Goal: Task Accomplishment & Management: Manage account settings

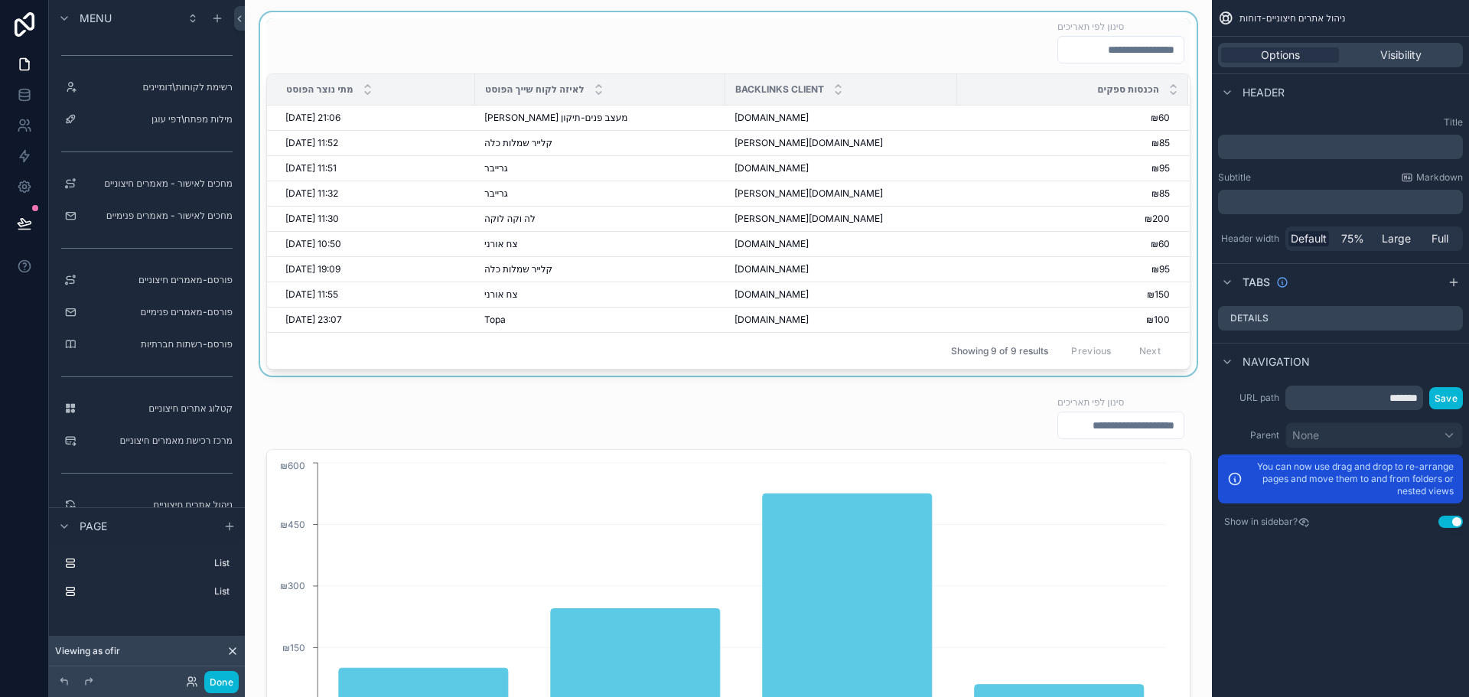
scroll to position [181, 0]
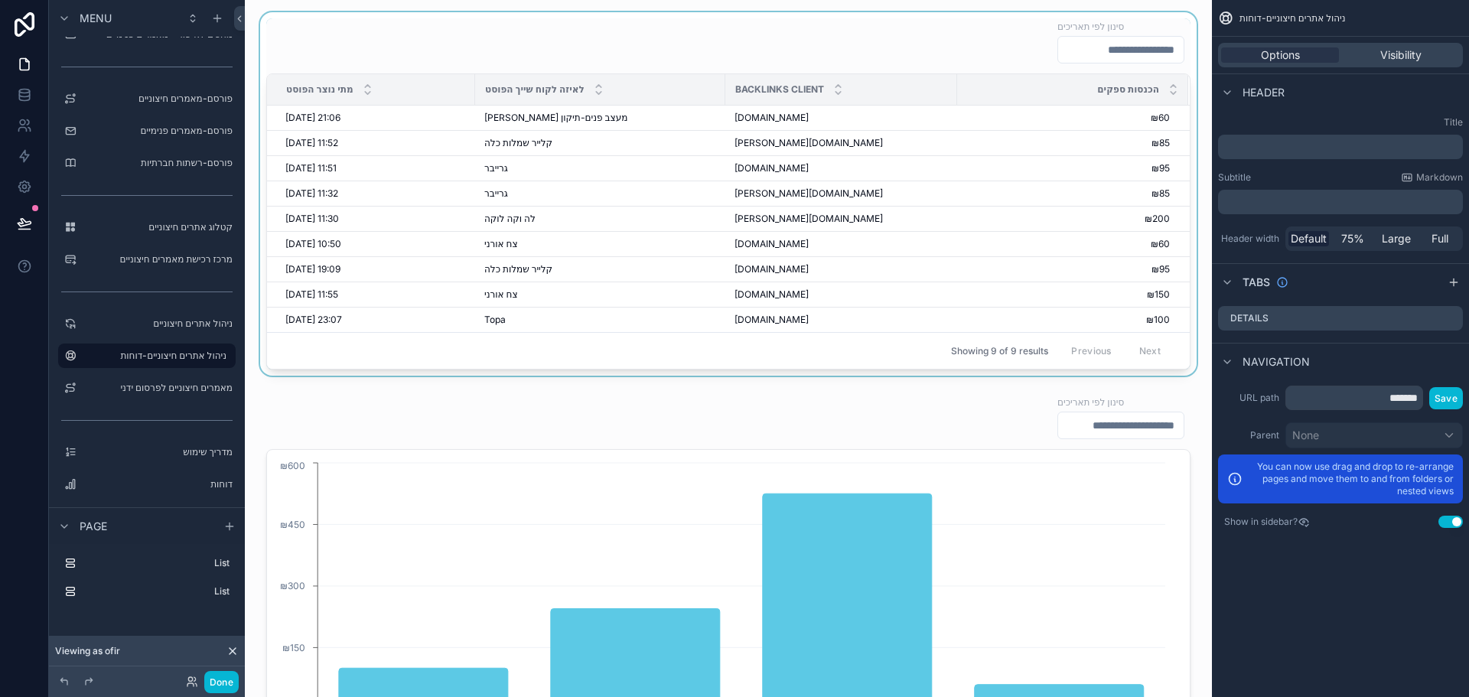
click at [971, 337] on div "Showing 9 of 9 results Previous Next" at bounding box center [728, 350] width 923 height 37
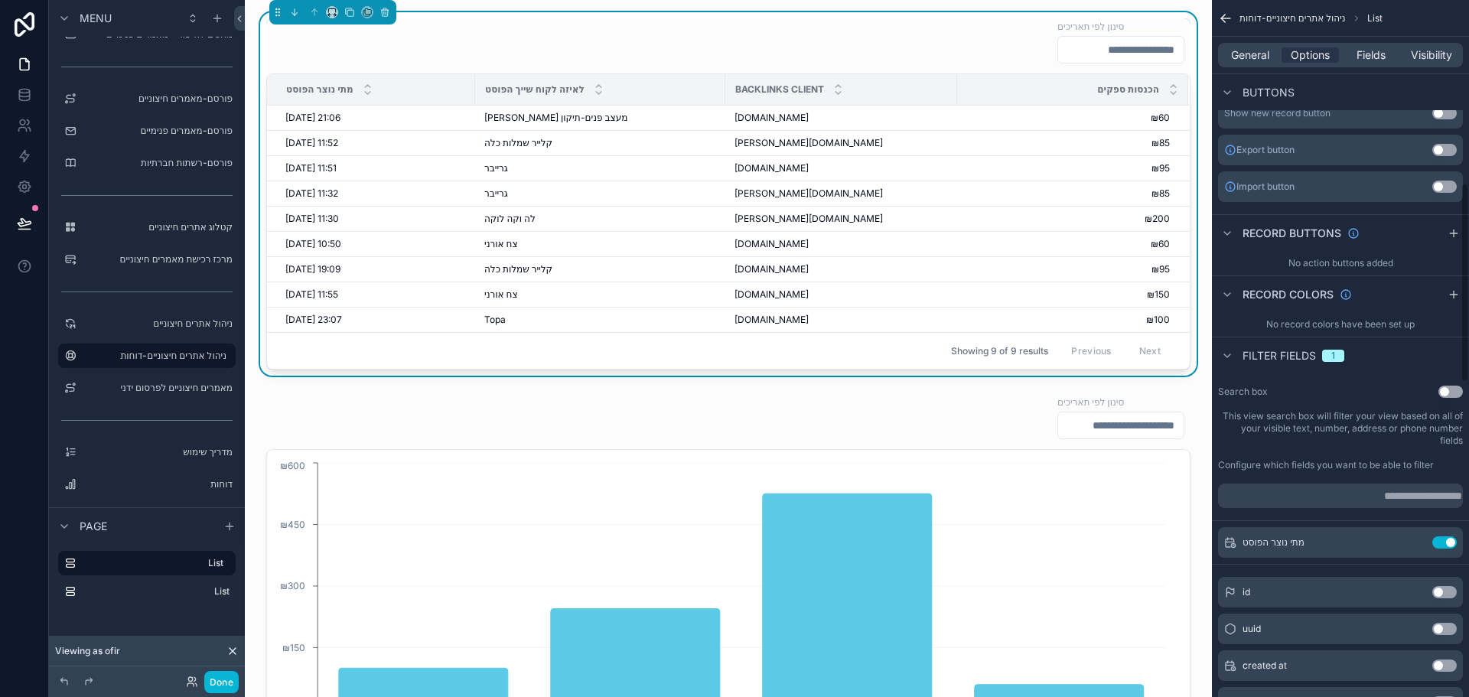
scroll to position [383, 0]
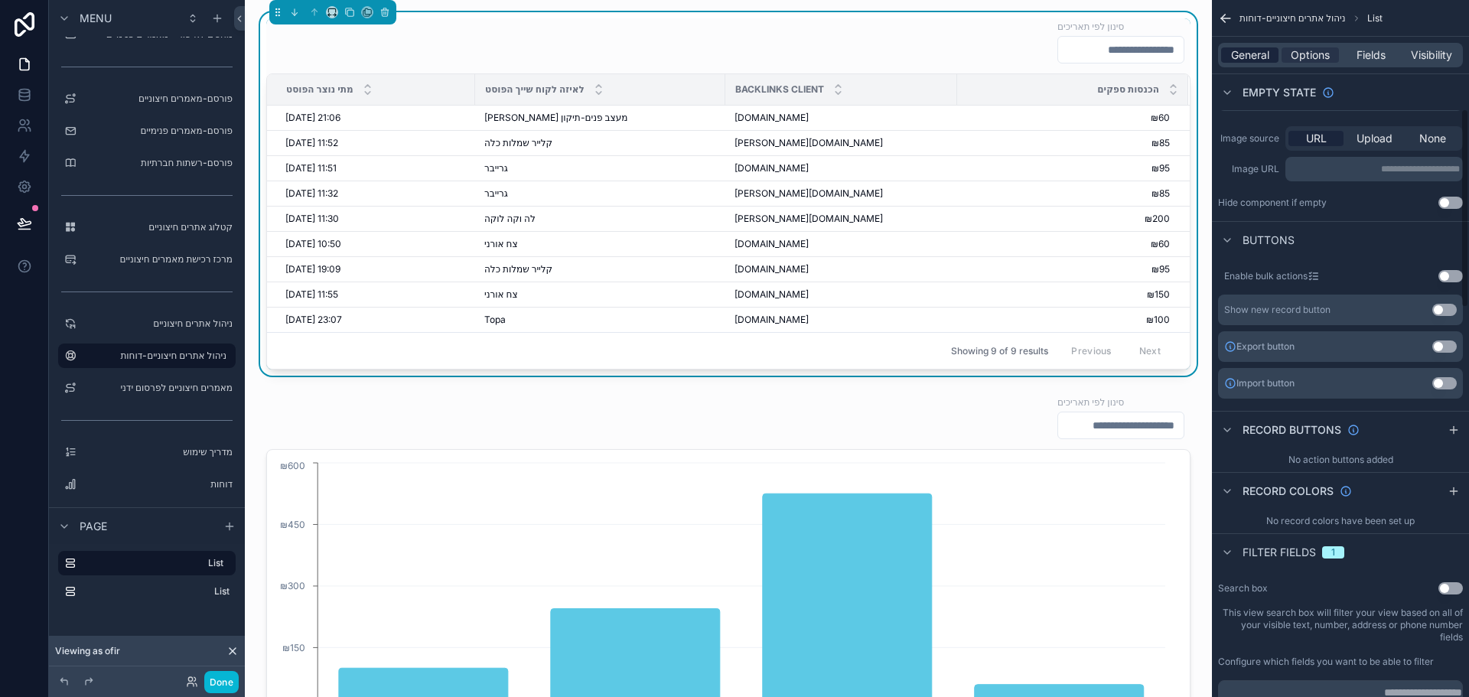
click at [1256, 57] on span "General" at bounding box center [1250, 54] width 38 height 15
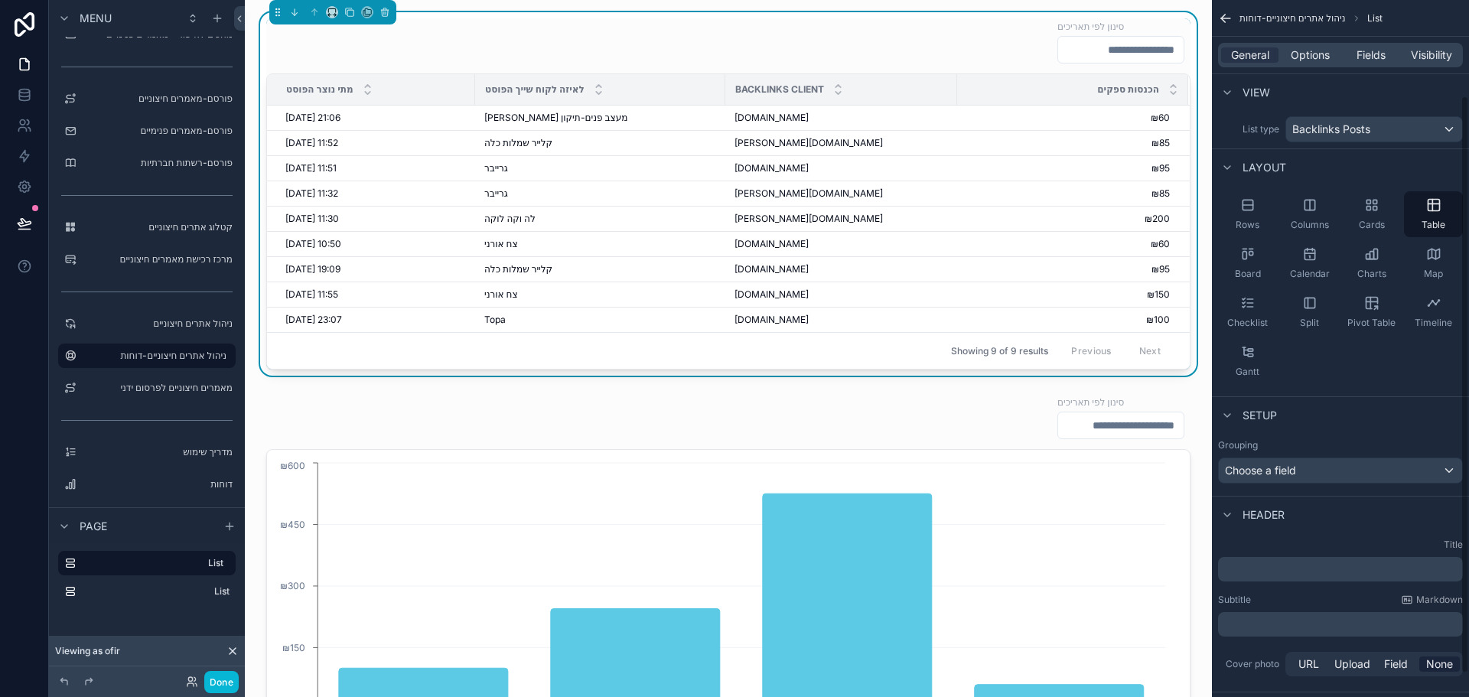
scroll to position [0, 0]
click at [329, 16] on icon "scrollable content" at bounding box center [329, 15] width 2 height 3
click at [838, 428] on div "scrollable content" at bounding box center [734, 348] width 1469 height 697
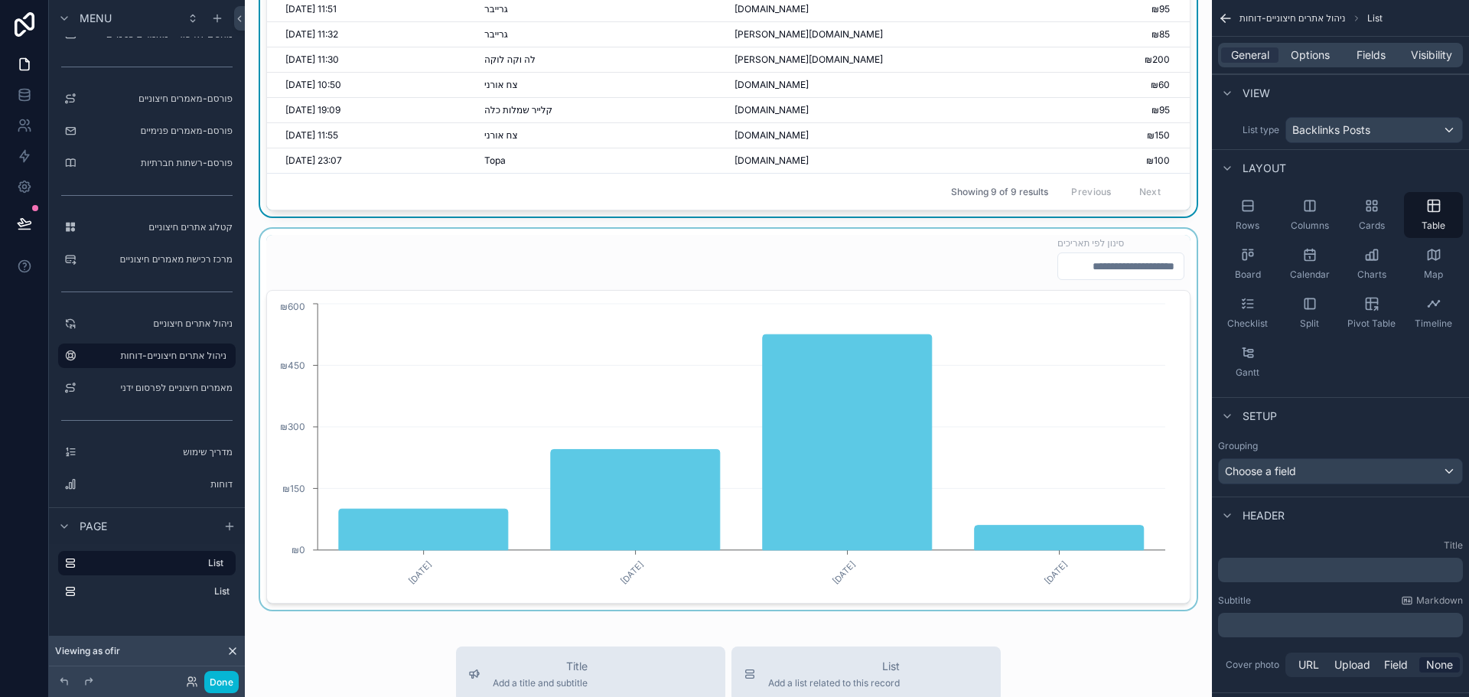
scroll to position [153, 0]
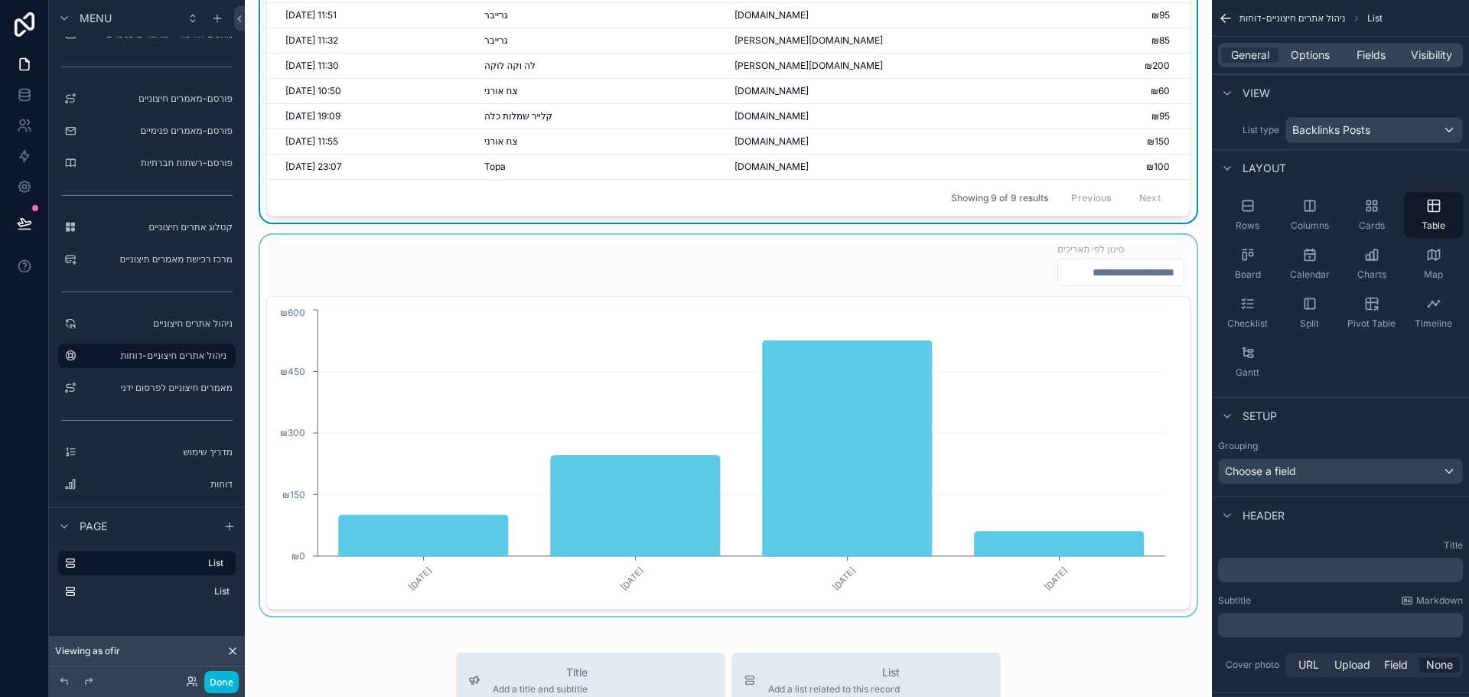
click at [1008, 298] on div "scrollable content" at bounding box center [728, 425] width 943 height 381
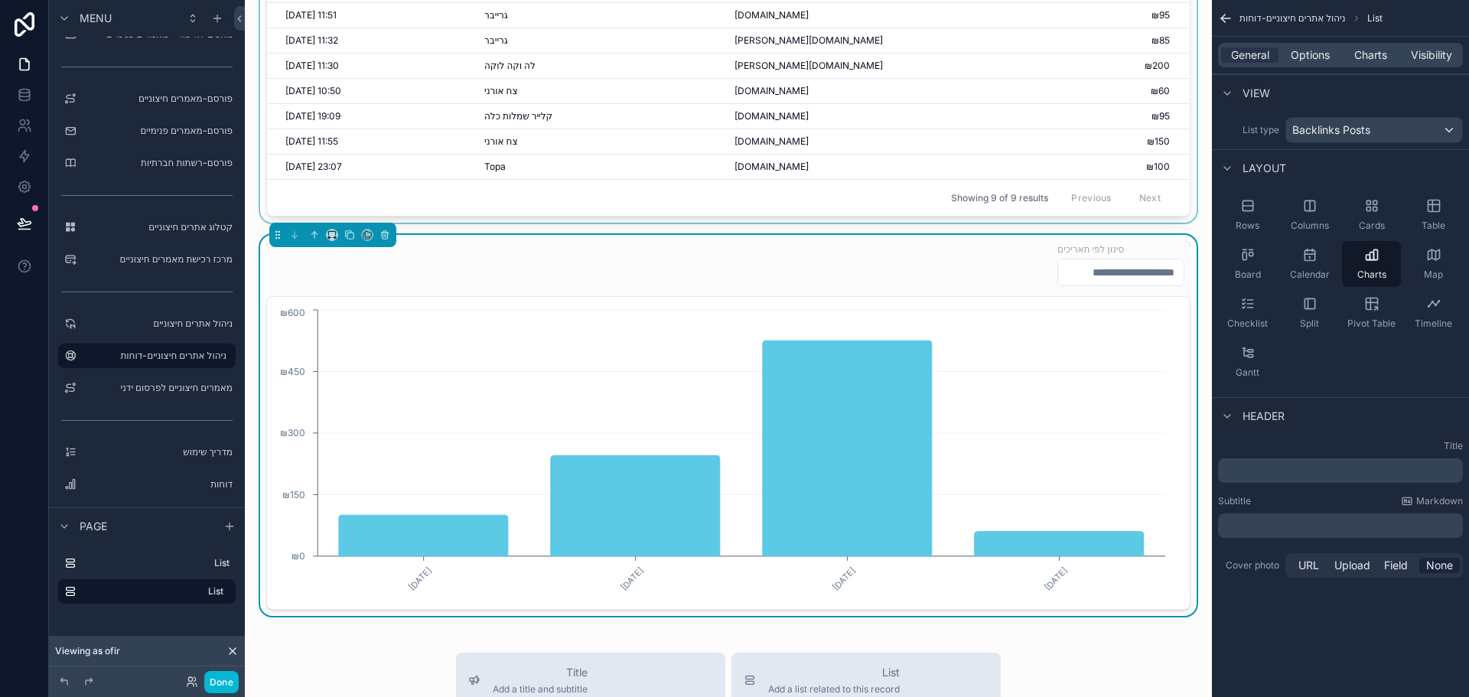
click at [942, 275] on div "סינון לפי תאריכים" at bounding box center [728, 264] width 924 height 46
click at [1315, 57] on span "Options" at bounding box center [1310, 54] width 39 height 15
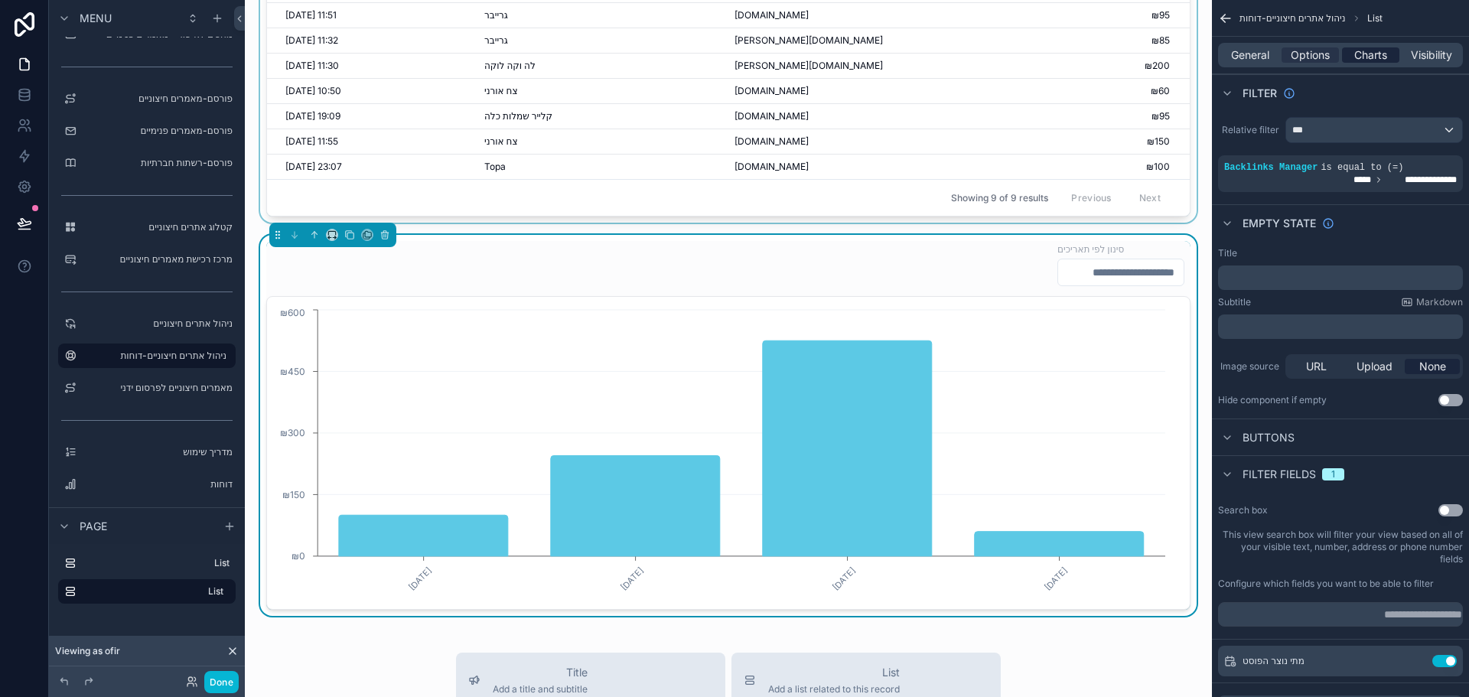
click at [1369, 58] on span "Charts" at bounding box center [1370, 54] width 33 height 15
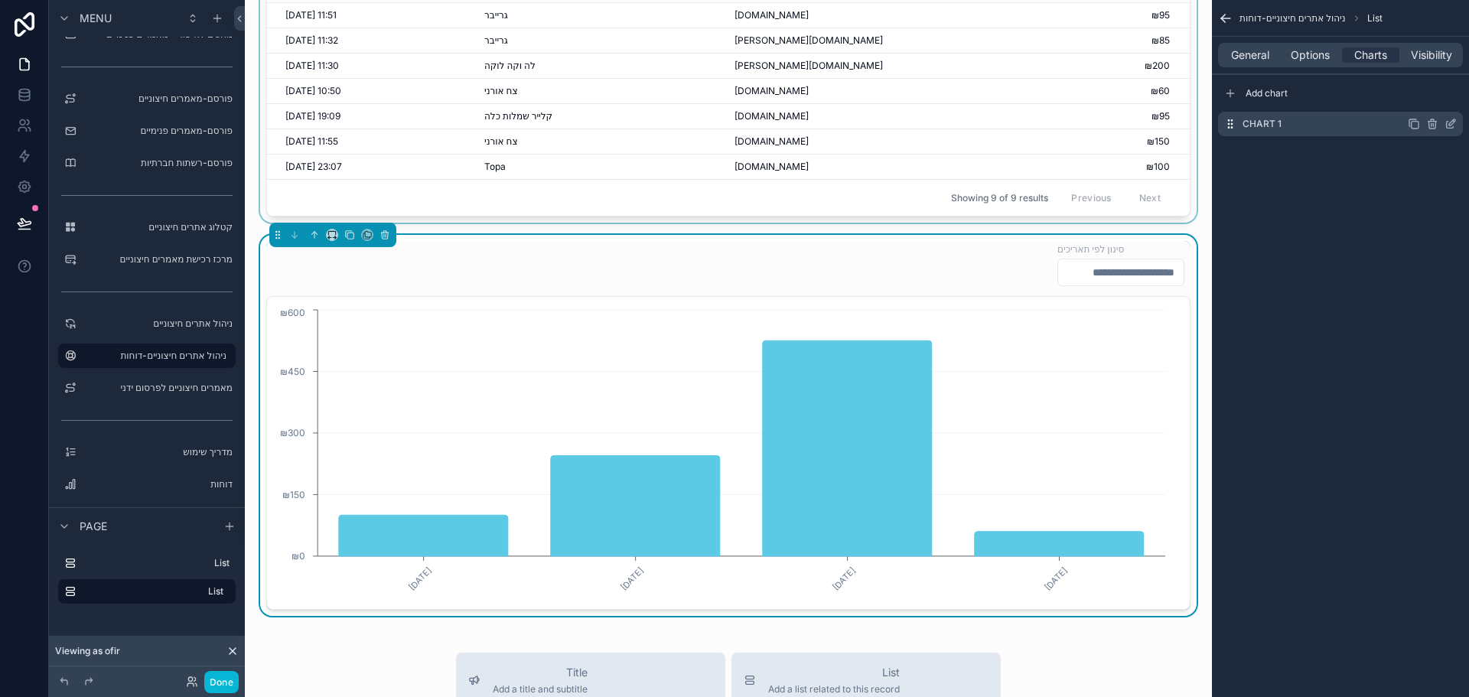
click at [1451, 125] on icon "scrollable content" at bounding box center [1451, 124] width 12 height 12
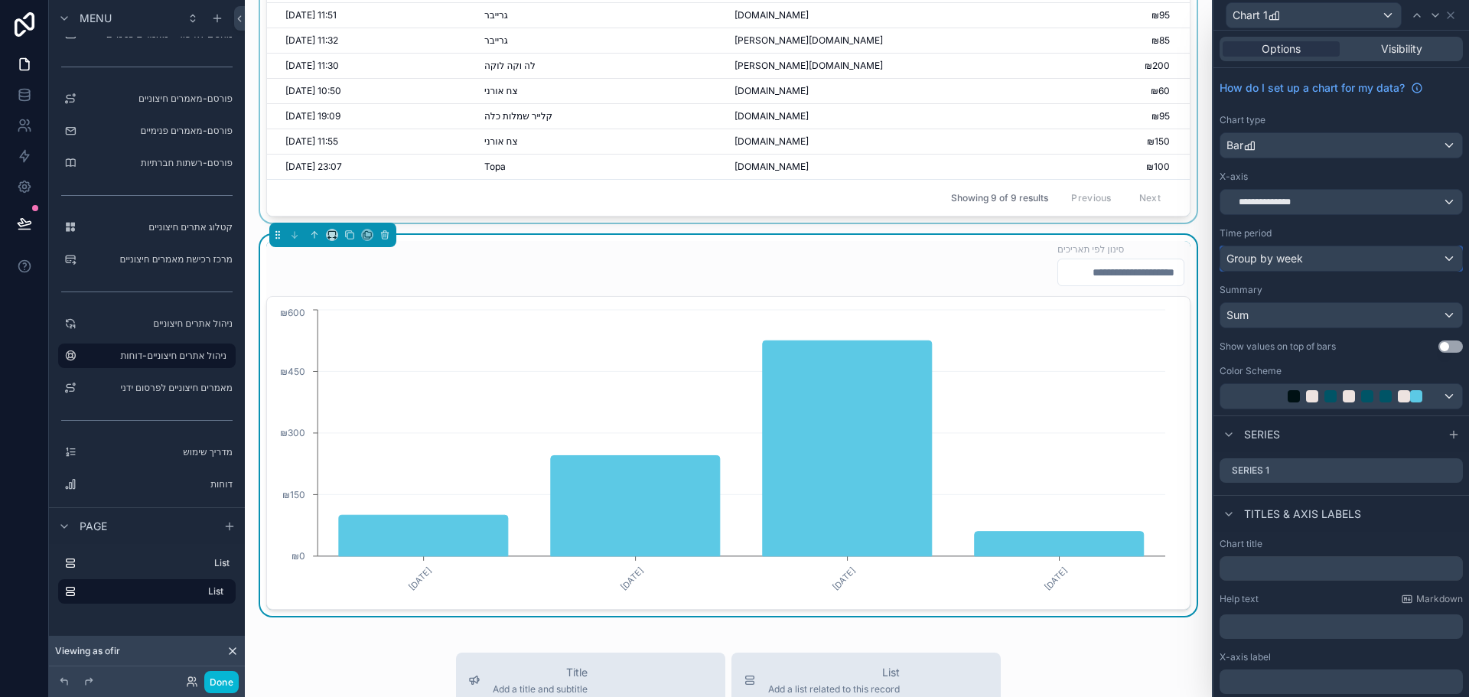
click at [1340, 262] on div "Group by week" at bounding box center [1341, 258] width 242 height 24
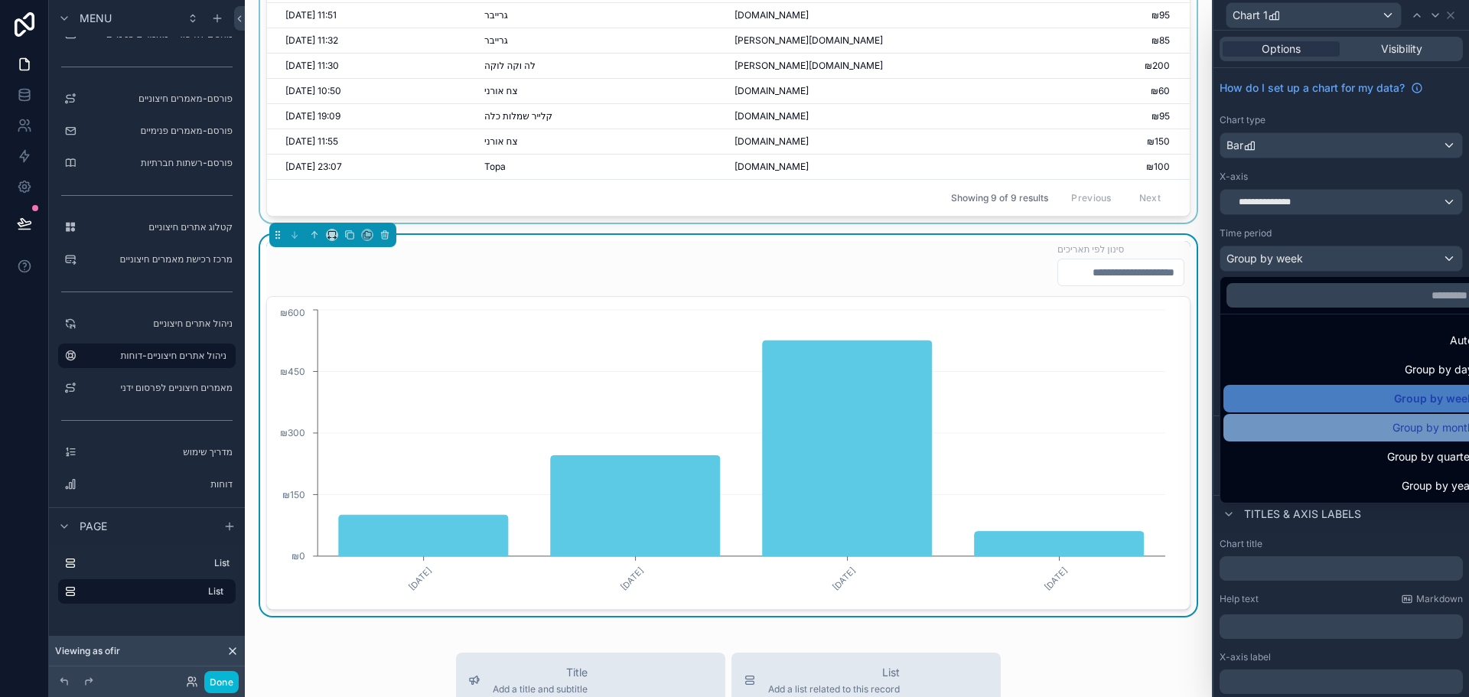
click at [1342, 421] on div "Group by month" at bounding box center [1353, 428] width 241 height 18
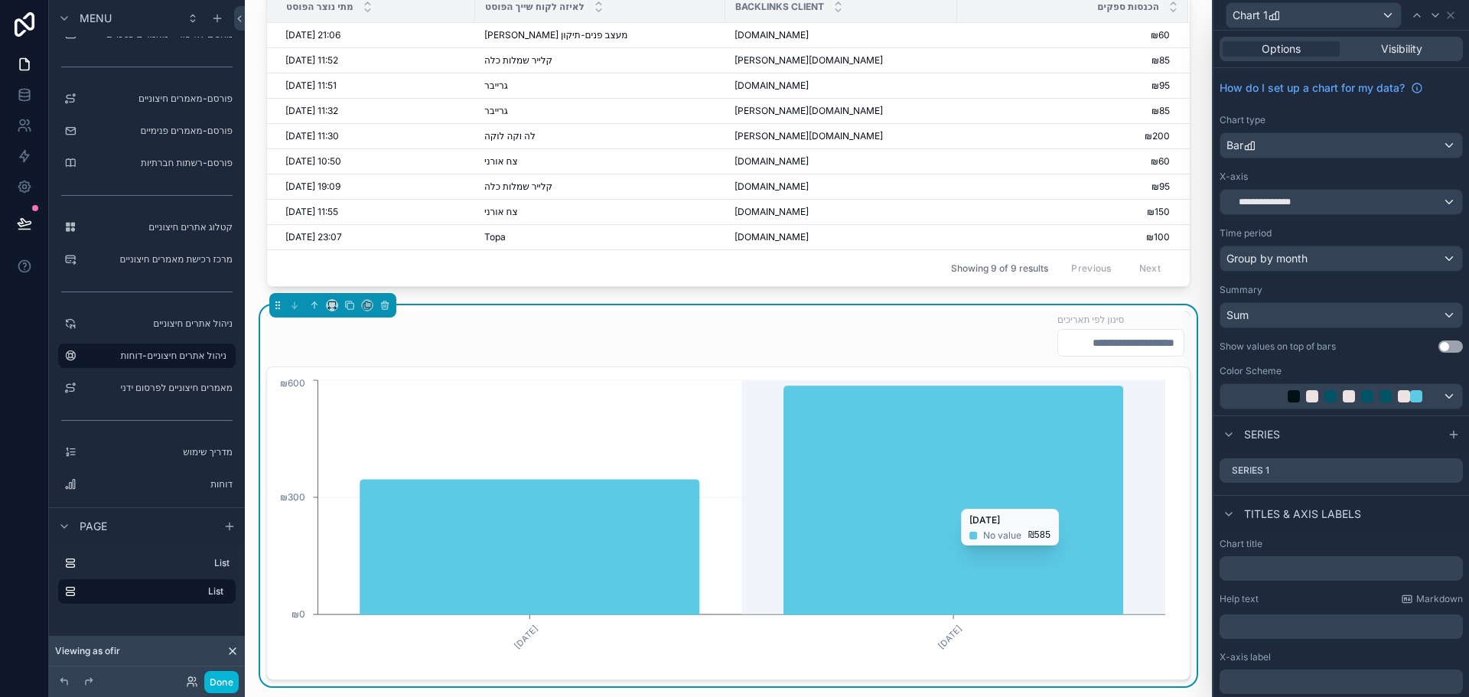
scroll to position [77, 0]
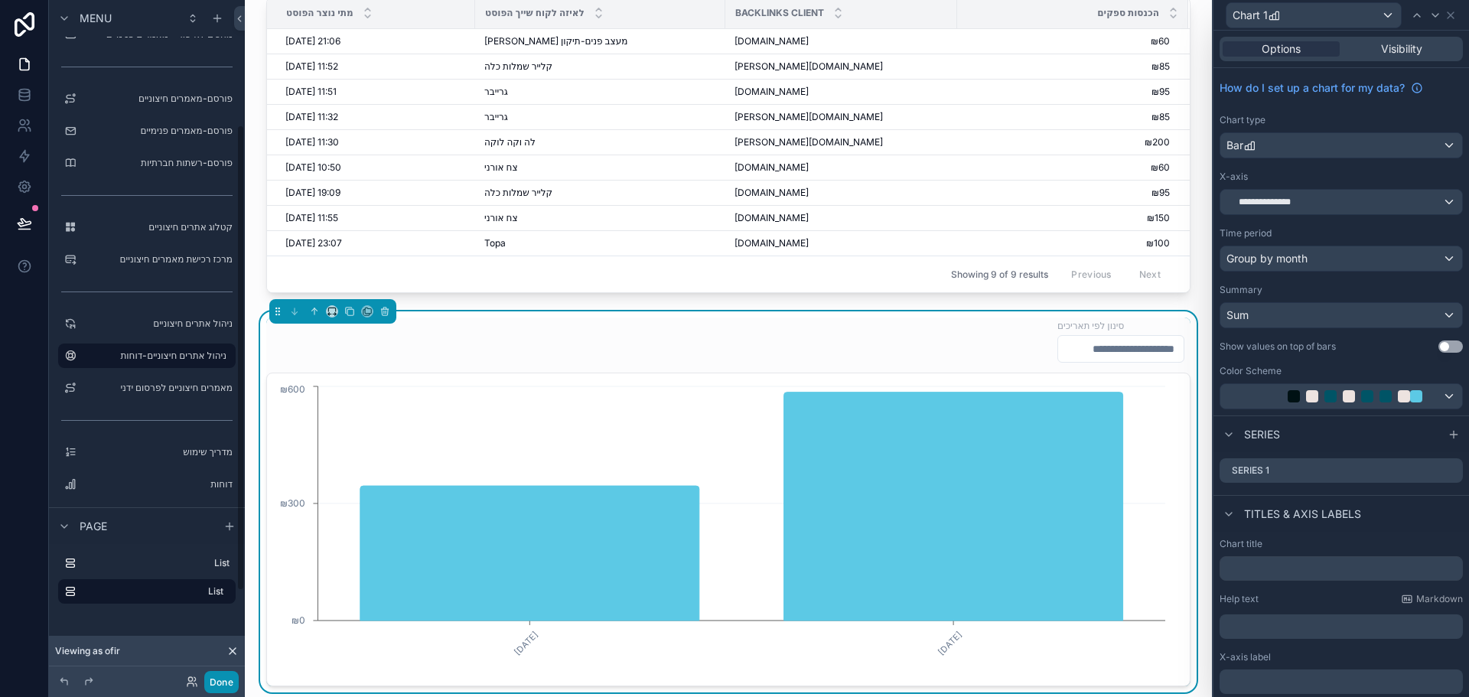
click at [214, 683] on button "Done" at bounding box center [221, 682] width 34 height 22
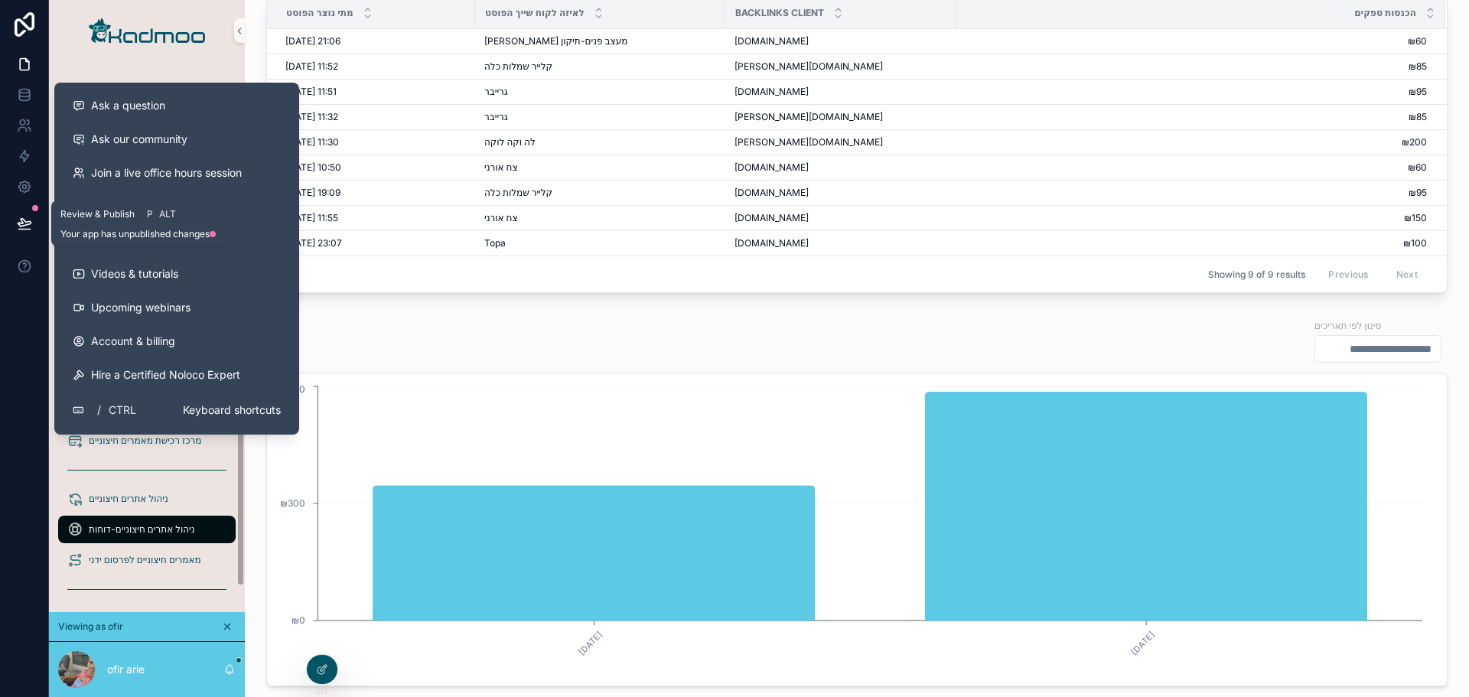
click at [19, 226] on icon at bounding box center [24, 223] width 15 height 15
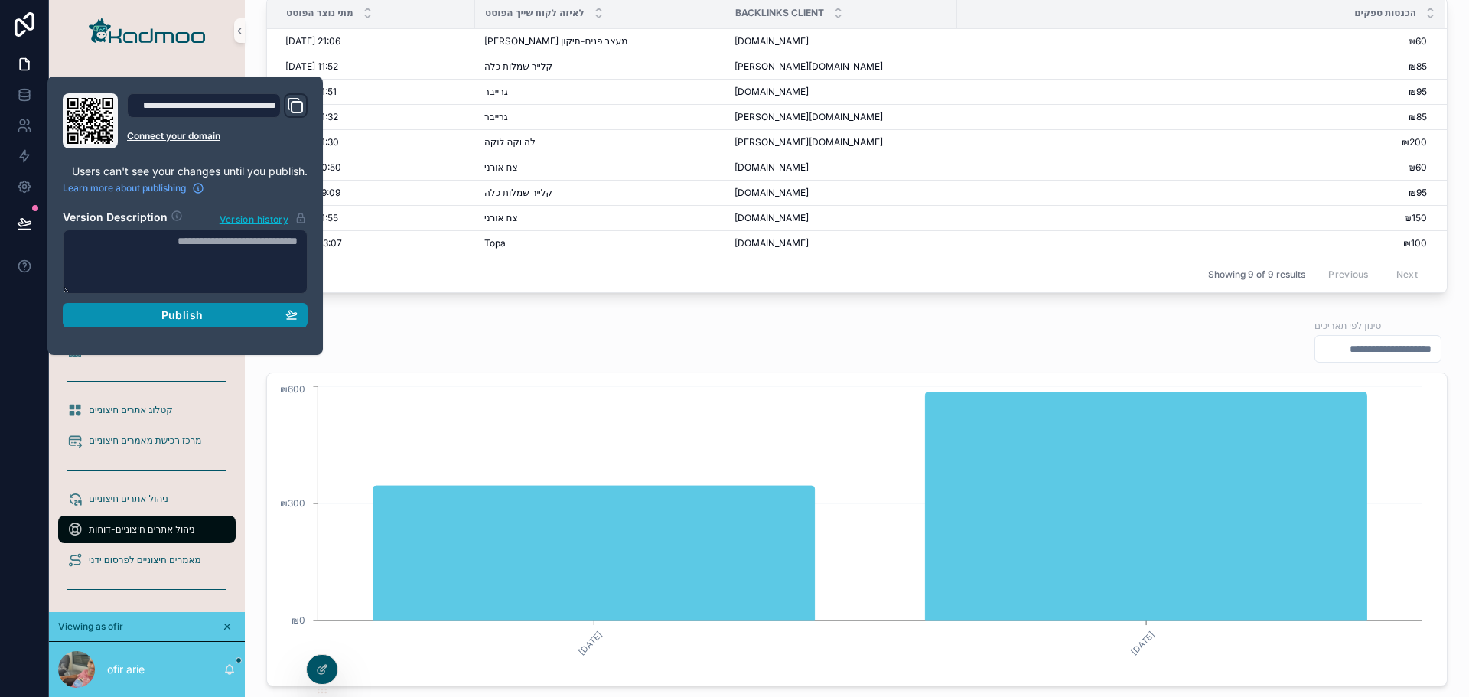
click at [174, 311] on span "Publish" at bounding box center [181, 315] width 41 height 14
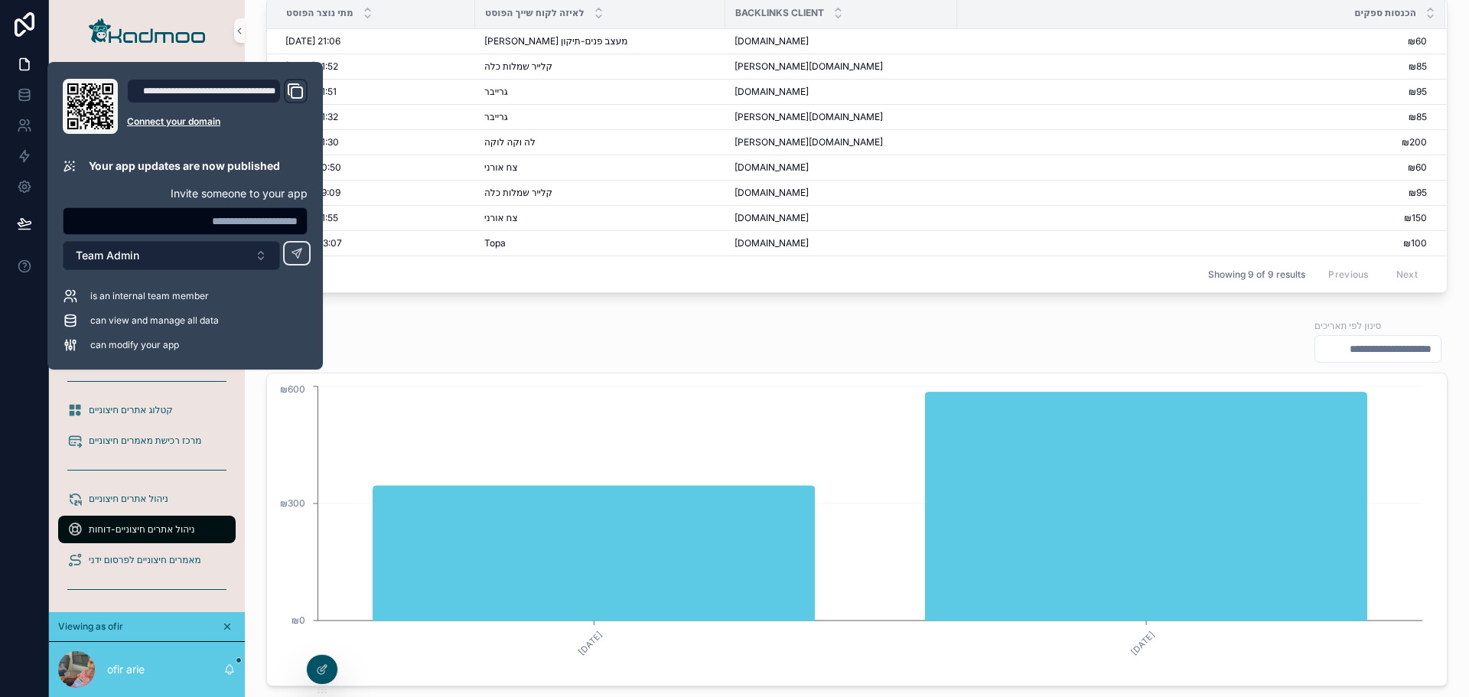
click at [228, 256] on button "Team Admin" at bounding box center [171, 255] width 217 height 29
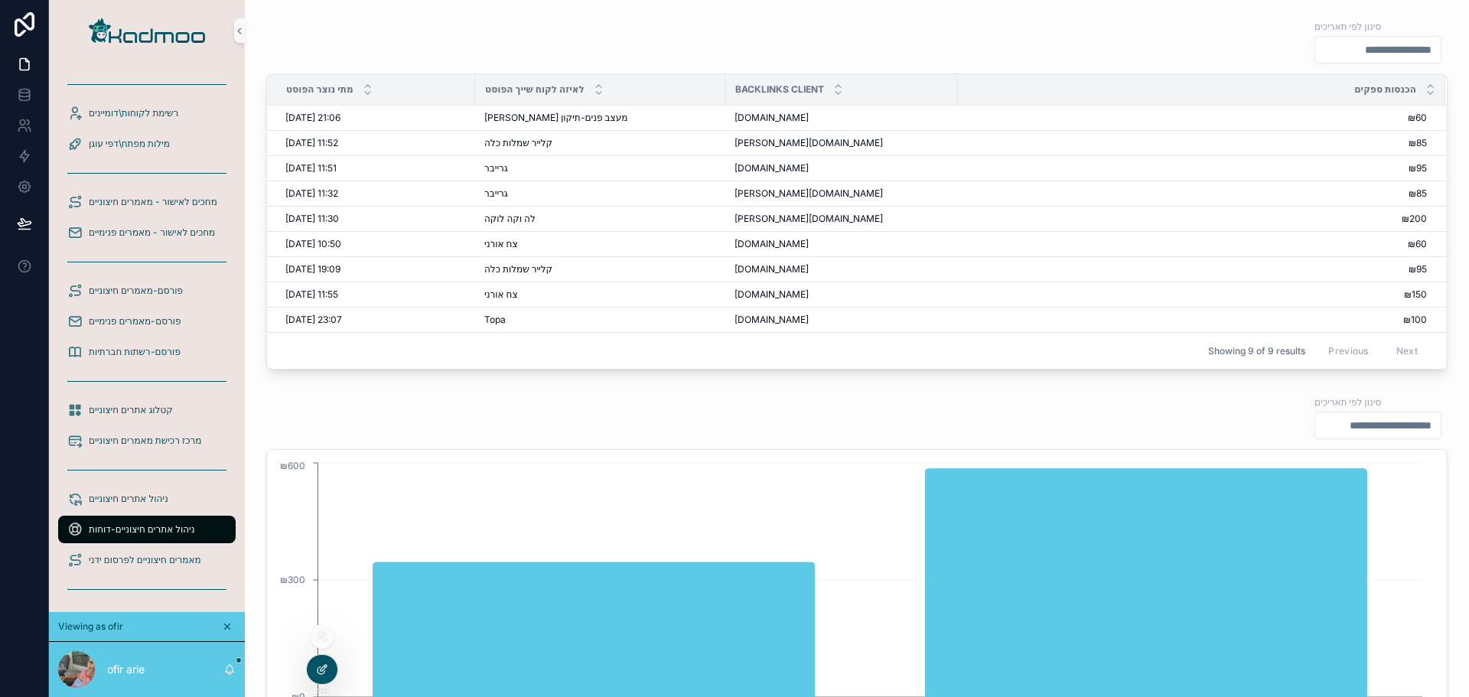
click at [321, 670] on icon at bounding box center [322, 669] width 12 height 12
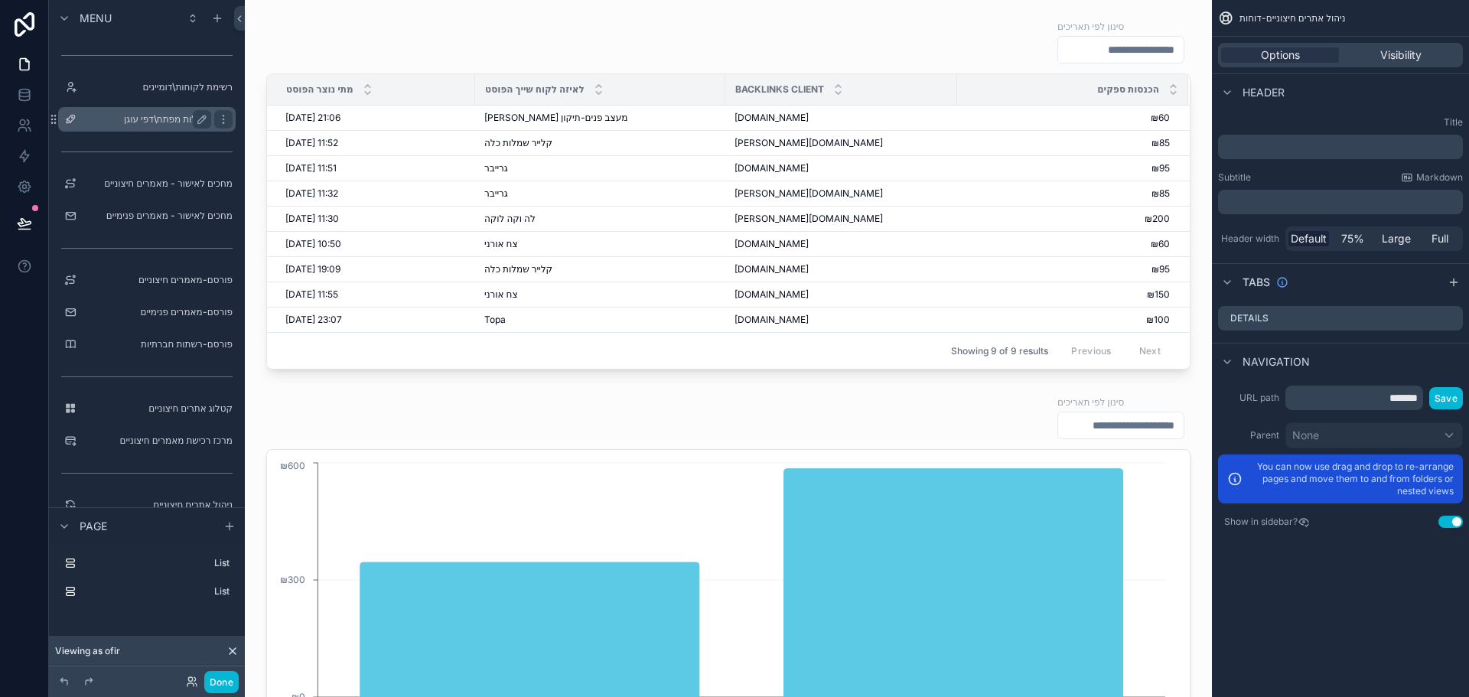
click at [165, 119] on label "מילות מפתח\דפי עוגן" at bounding box center [144, 119] width 122 height 12
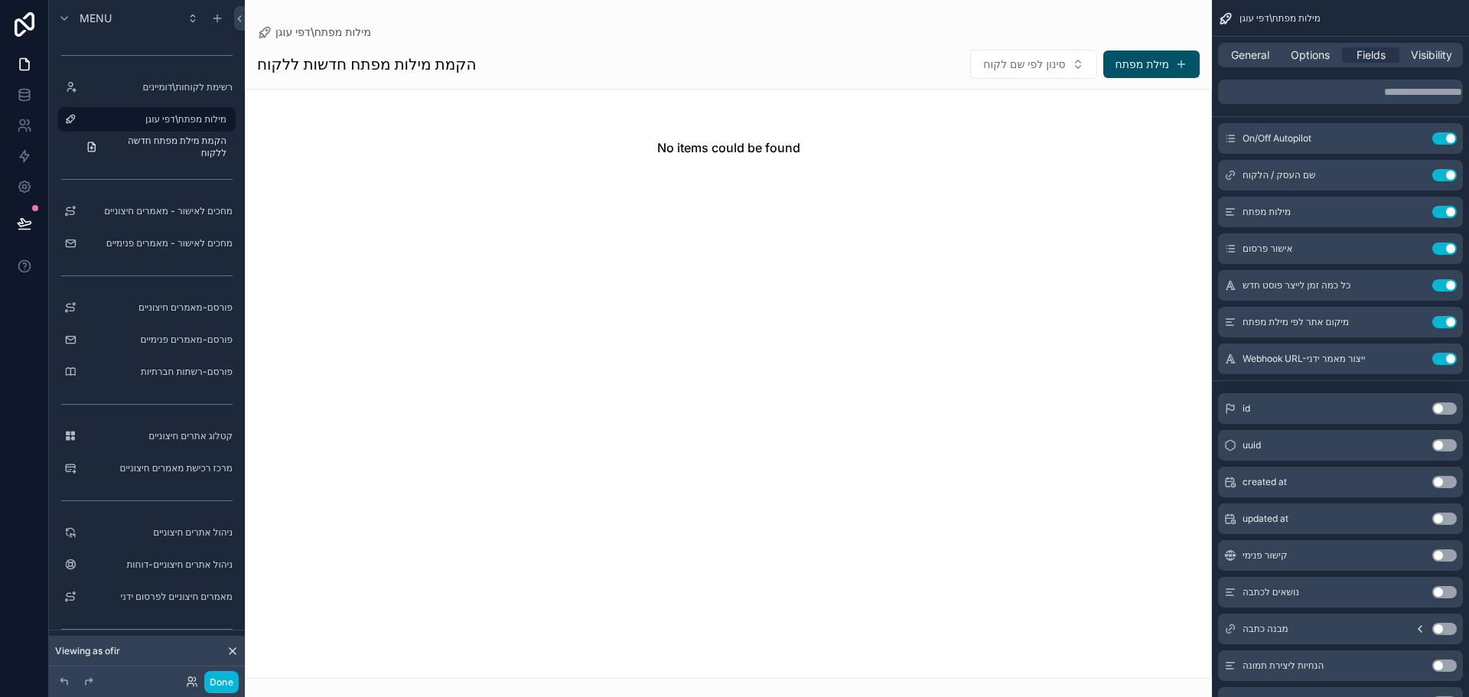
click at [95, 17] on span "Menu" at bounding box center [96, 18] width 32 height 15
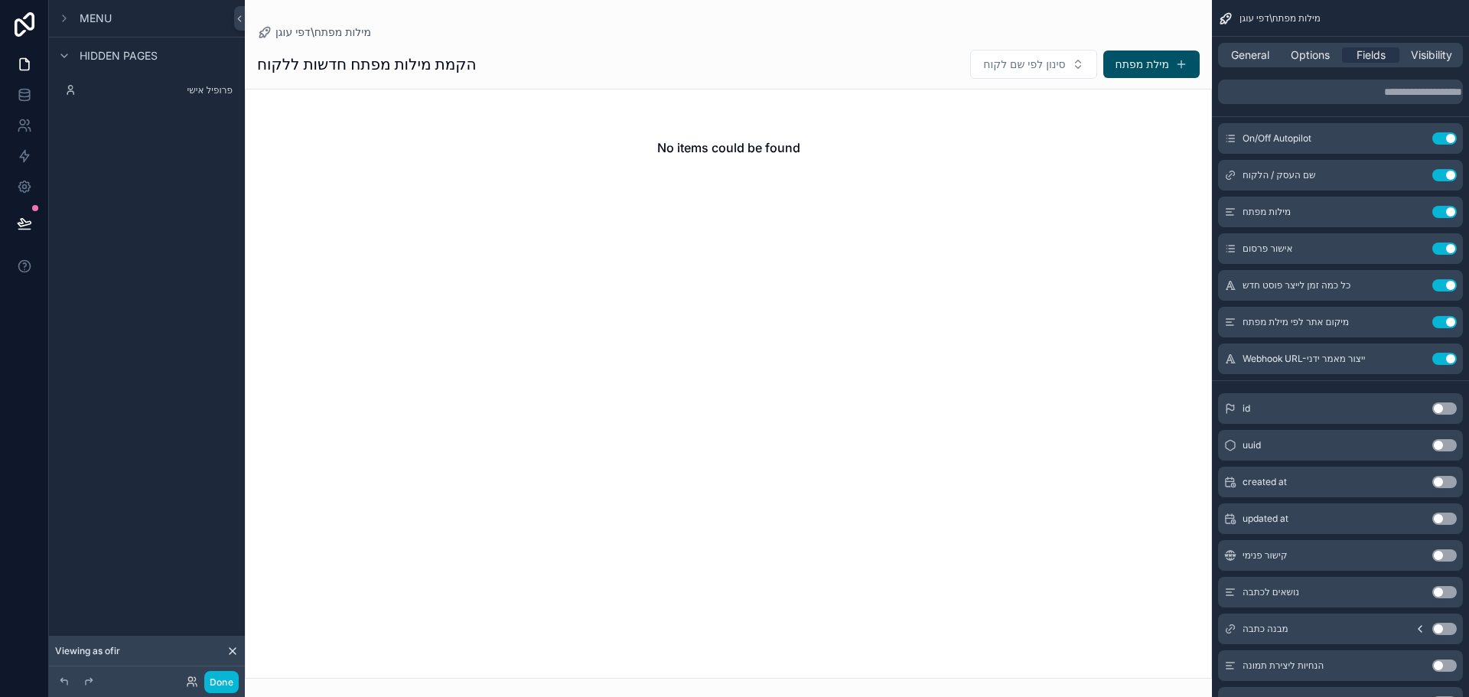
click at [95, 17] on span "Menu" at bounding box center [96, 18] width 32 height 15
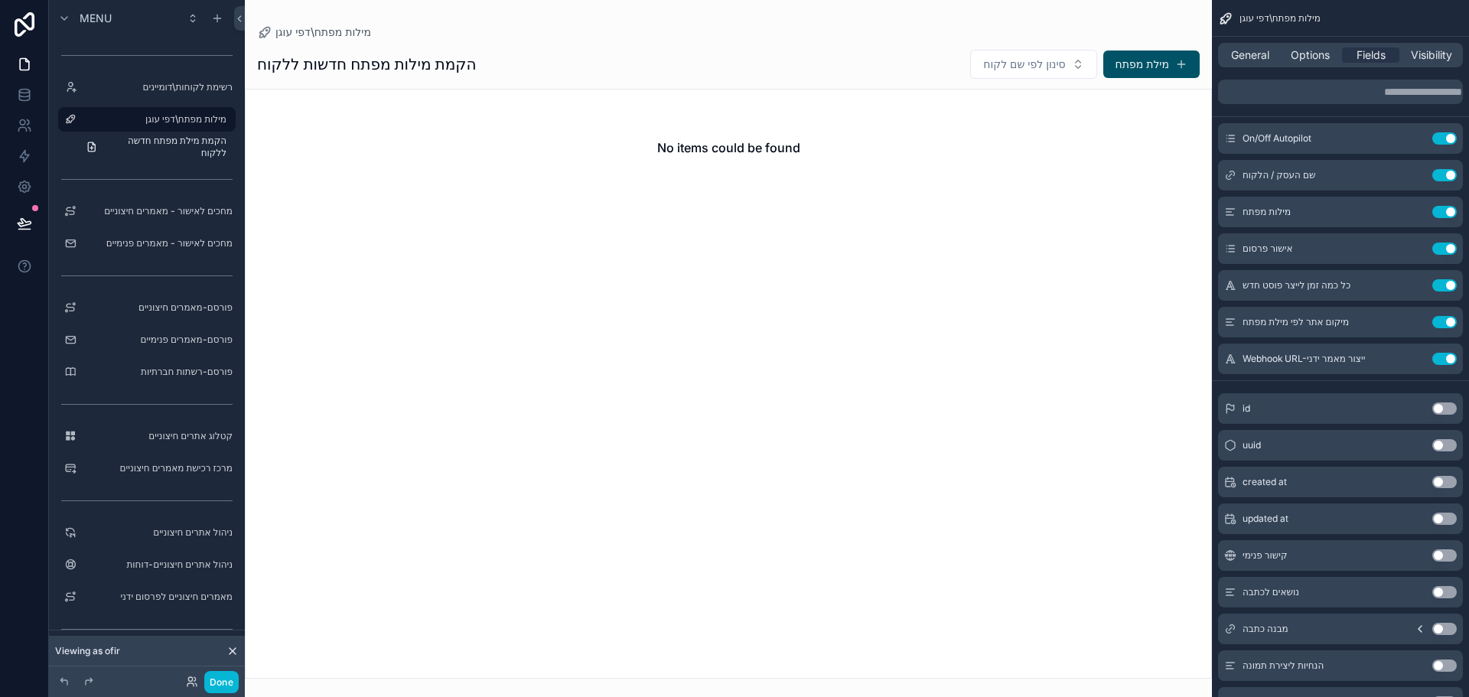
scroll to position [60, 0]
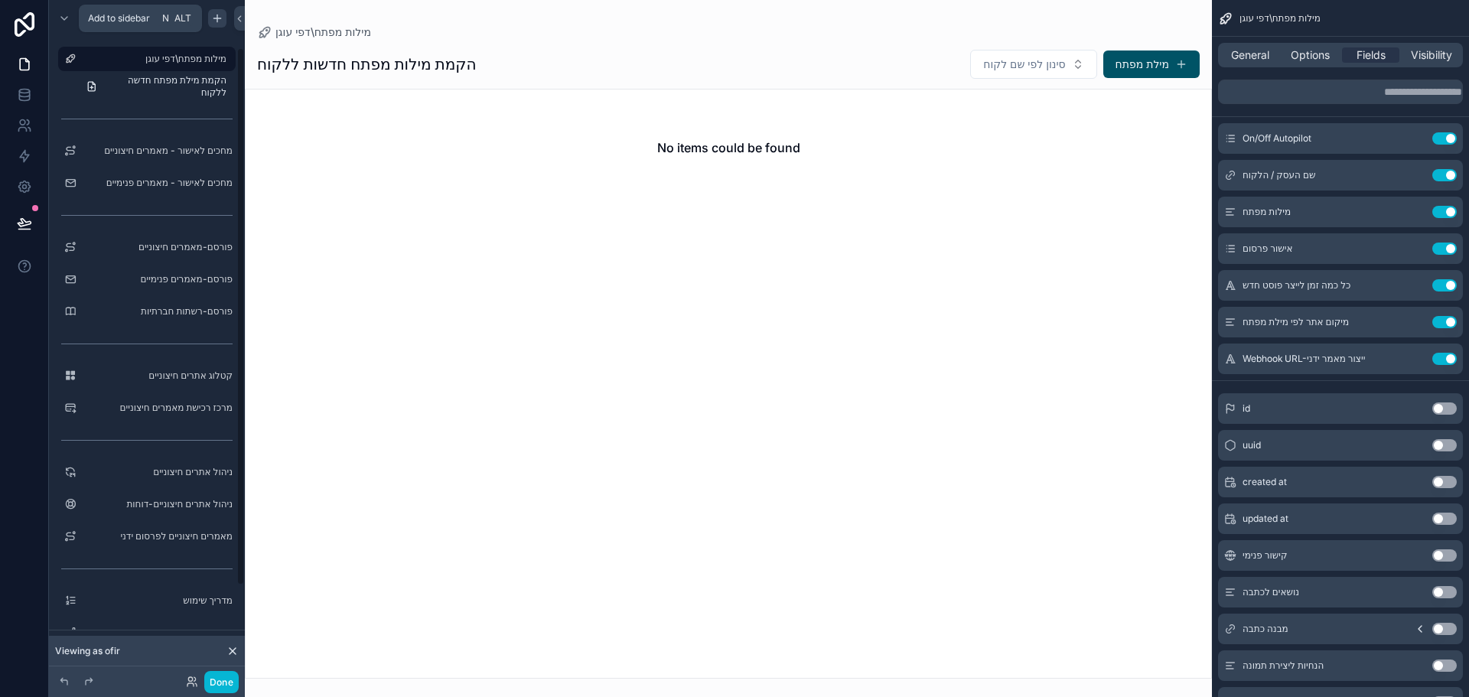
click at [214, 19] on icon "scrollable content" at bounding box center [217, 18] width 12 height 12
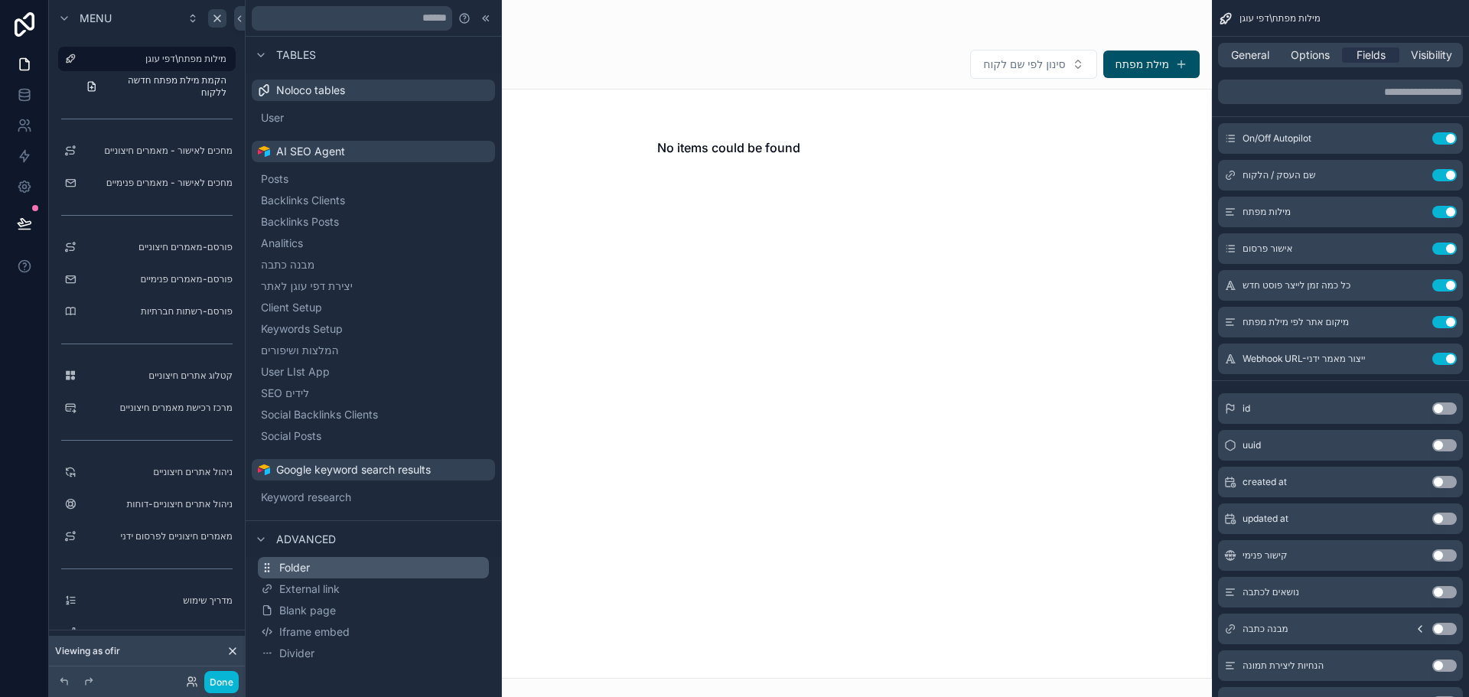
click at [297, 566] on span "Folder" at bounding box center [294, 567] width 31 height 15
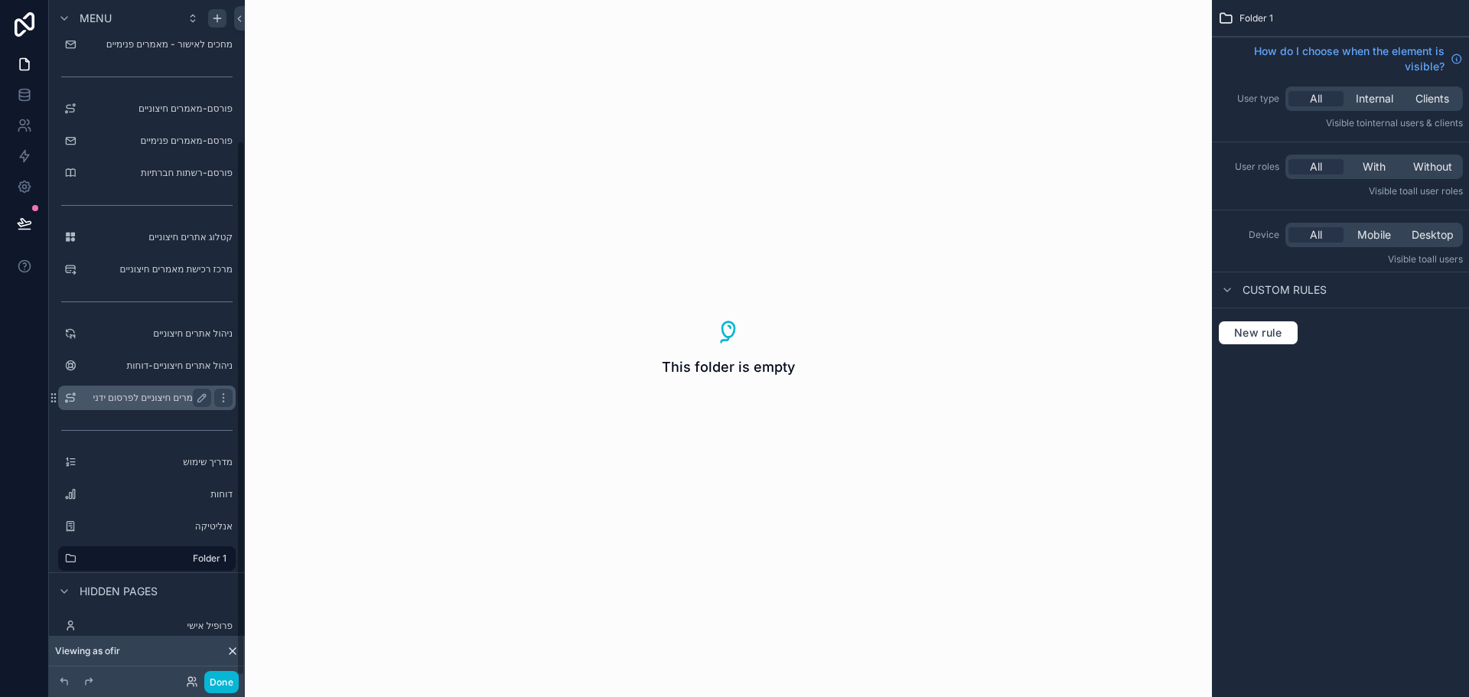
scroll to position [181, 0]
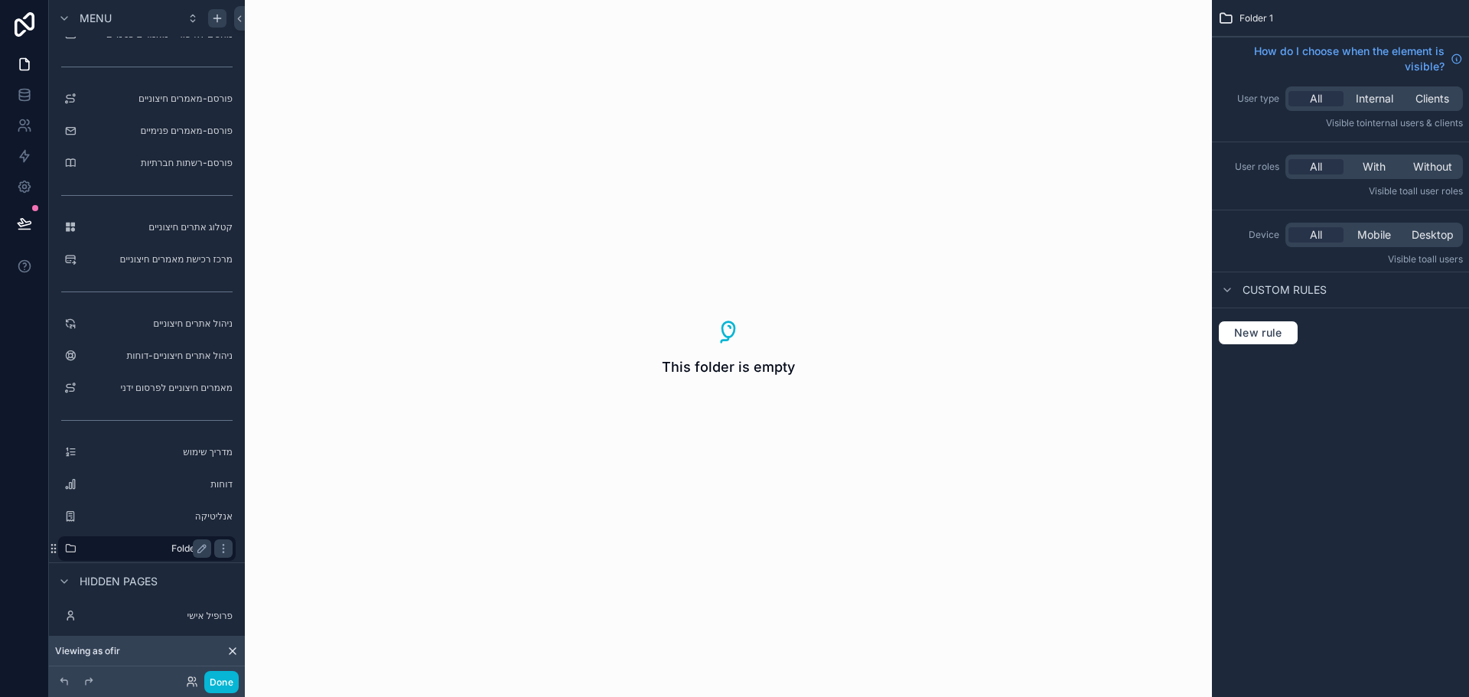
click at [177, 549] on label "Folder 1" at bounding box center [144, 548] width 122 height 12
click at [720, 288] on div "This folder is empty" at bounding box center [728, 348] width 967 height 697
click at [226, 552] on icon "scrollable content" at bounding box center [223, 548] width 12 height 12
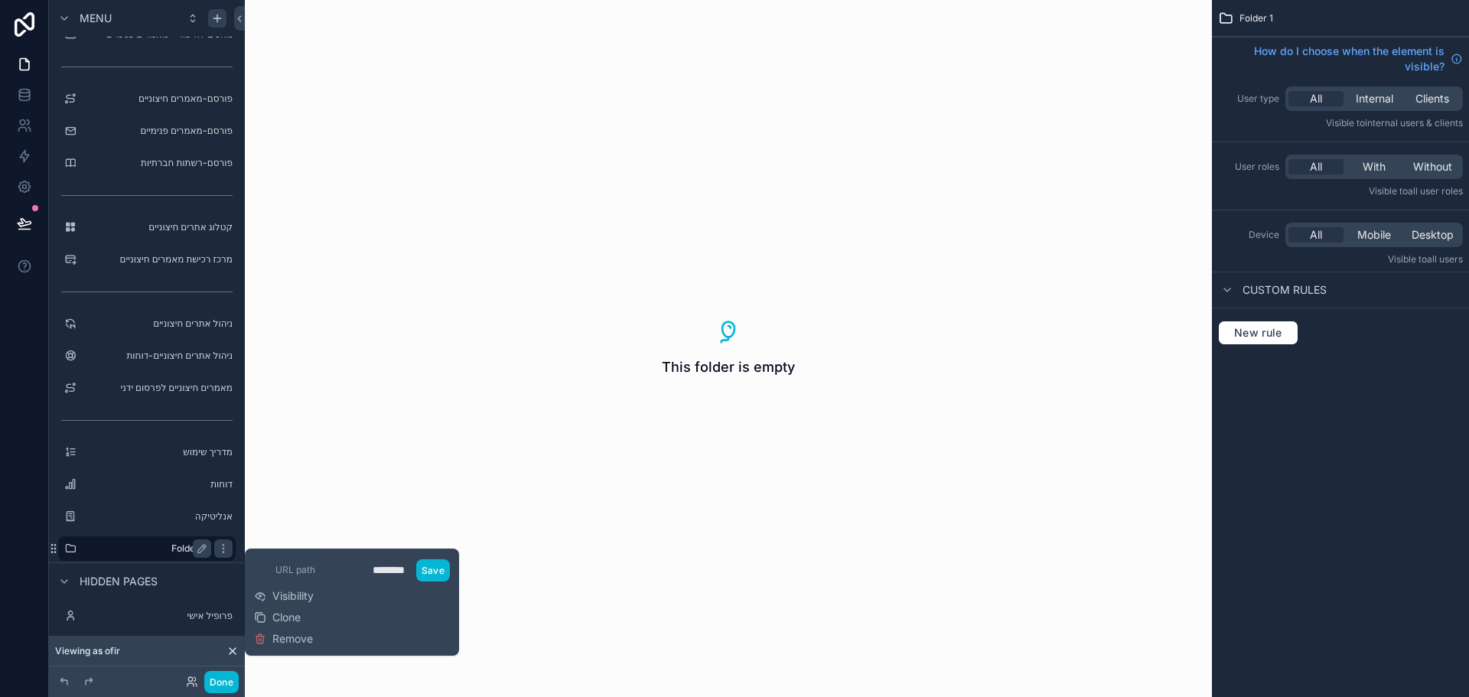
click at [158, 551] on label "Folder 1" at bounding box center [144, 548] width 122 height 12
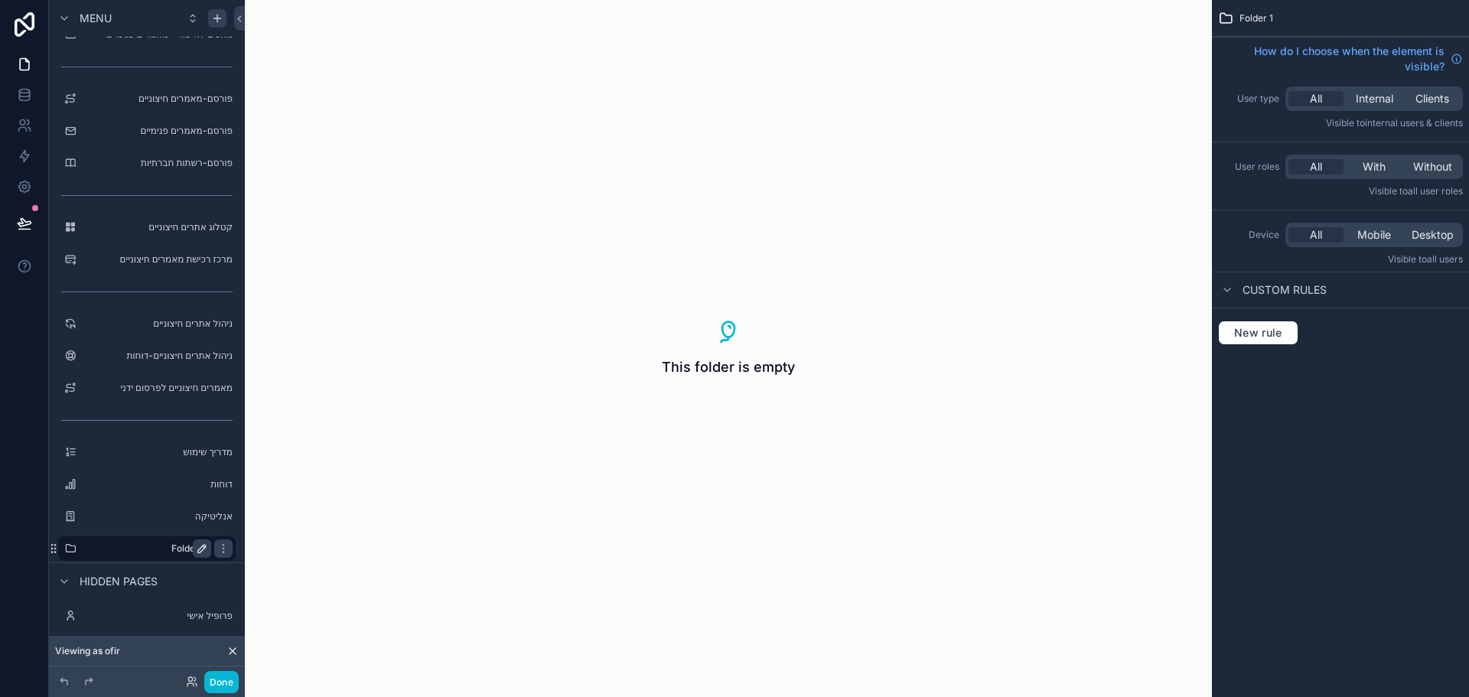
click at [197, 551] on icon "scrollable content" at bounding box center [202, 548] width 12 height 12
click at [165, 551] on input "********" at bounding box center [135, 548] width 104 height 18
type input "*****"
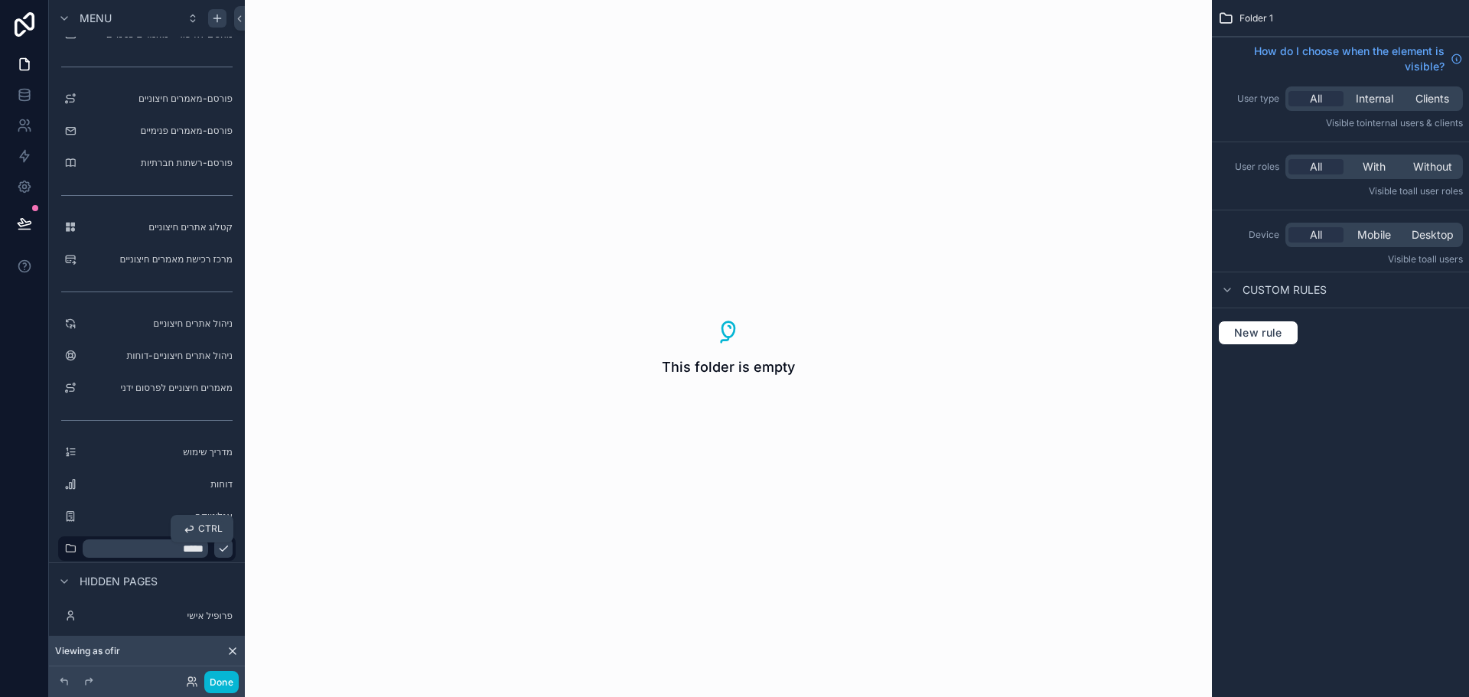
click at [217, 548] on icon "scrollable content" at bounding box center [223, 548] width 12 height 12
click at [148, 548] on label "פורסם" at bounding box center [144, 548] width 122 height 12
click at [560, 494] on div "This folder is empty" at bounding box center [728, 348] width 967 height 697
drag, startPoint x: 751, startPoint y: 239, endPoint x: 758, endPoint y: 257, distance: 19.6
click at [751, 239] on div "This folder is empty" at bounding box center [728, 348] width 967 height 697
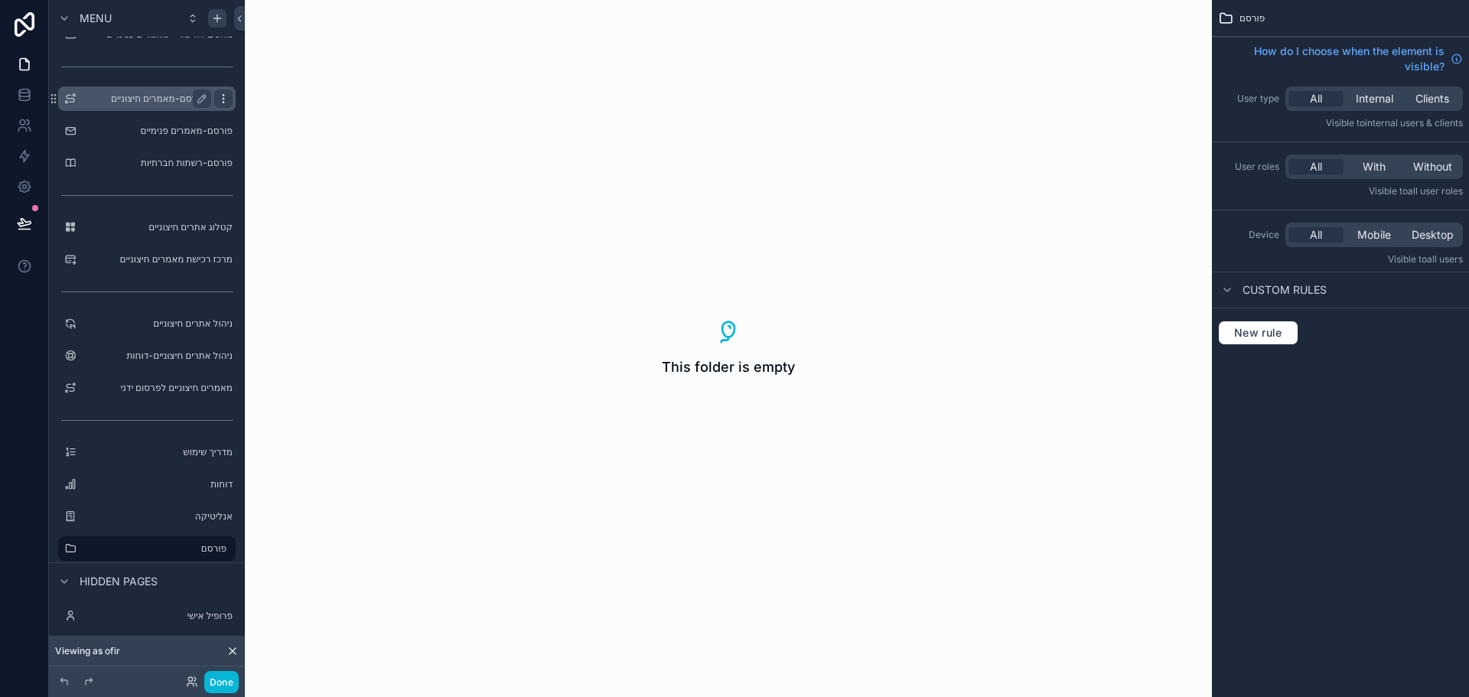
click at [225, 97] on icon "scrollable content" at bounding box center [223, 99] width 12 height 12
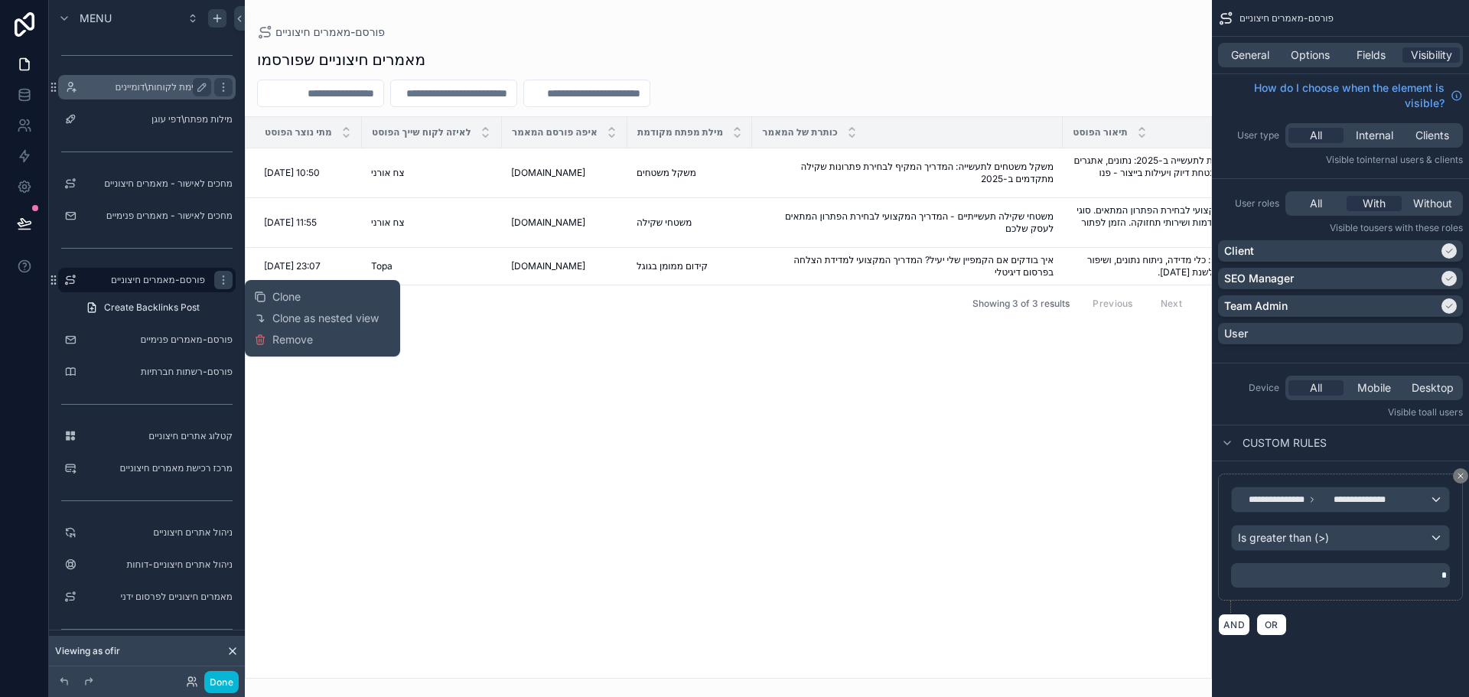
click at [154, 86] on label "רשימת לקוחות\דומיינים" at bounding box center [144, 87] width 122 height 12
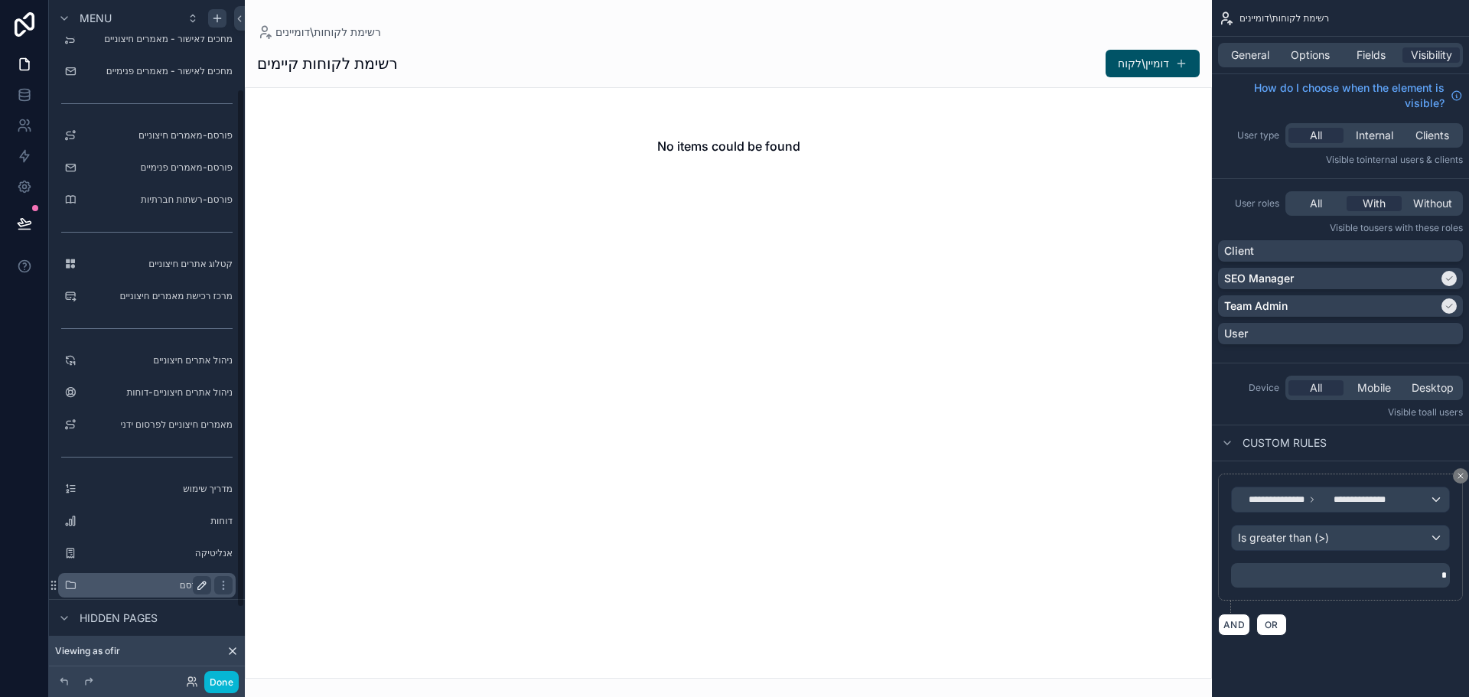
scroll to position [209, 0]
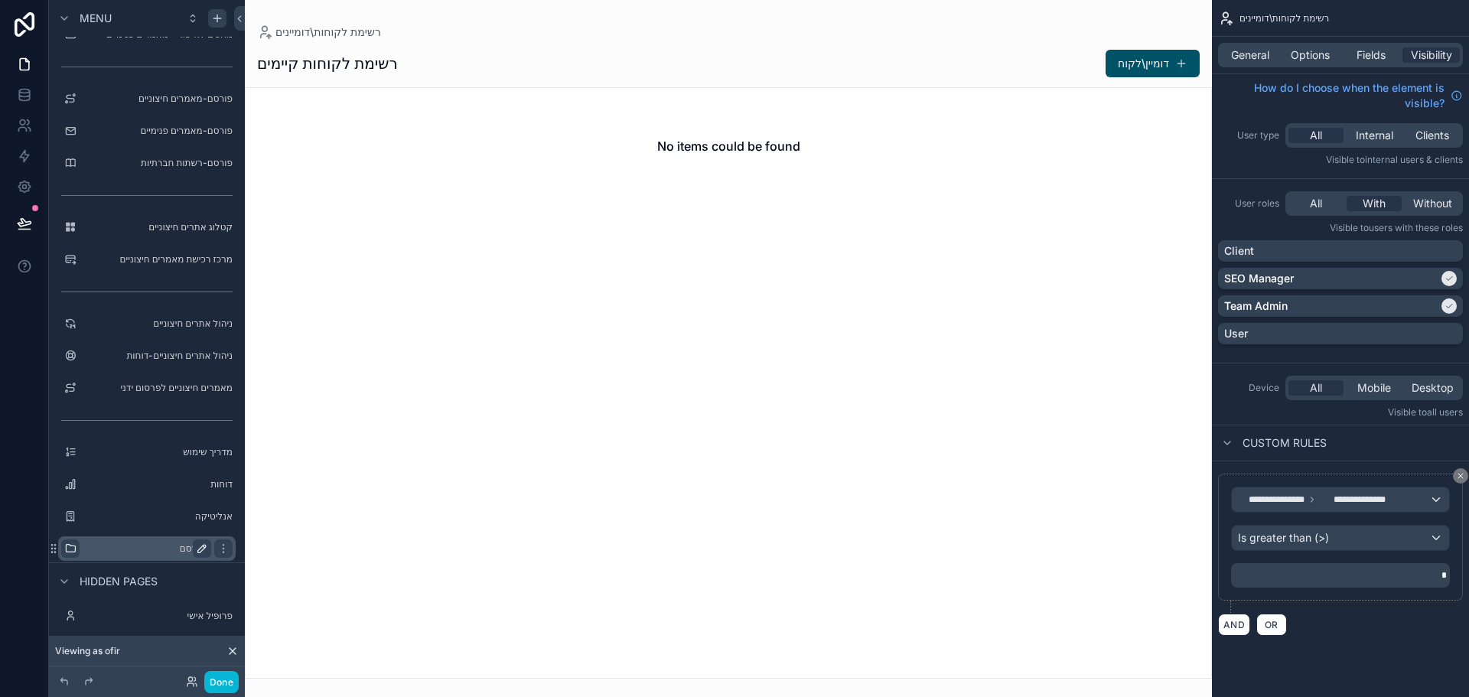
click at [72, 546] on icon "scrollable content" at bounding box center [70, 548] width 12 height 12
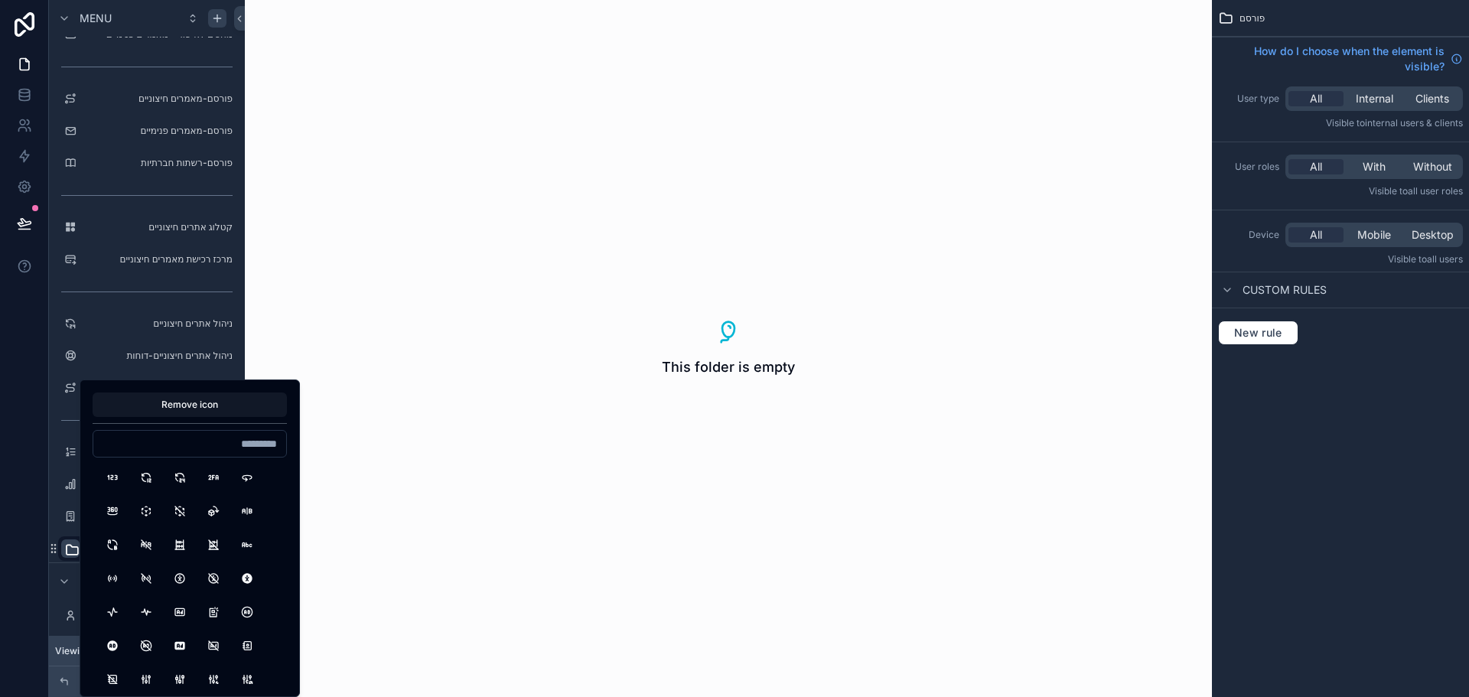
click at [740, 438] on div "This folder is empty" at bounding box center [728, 348] width 967 height 697
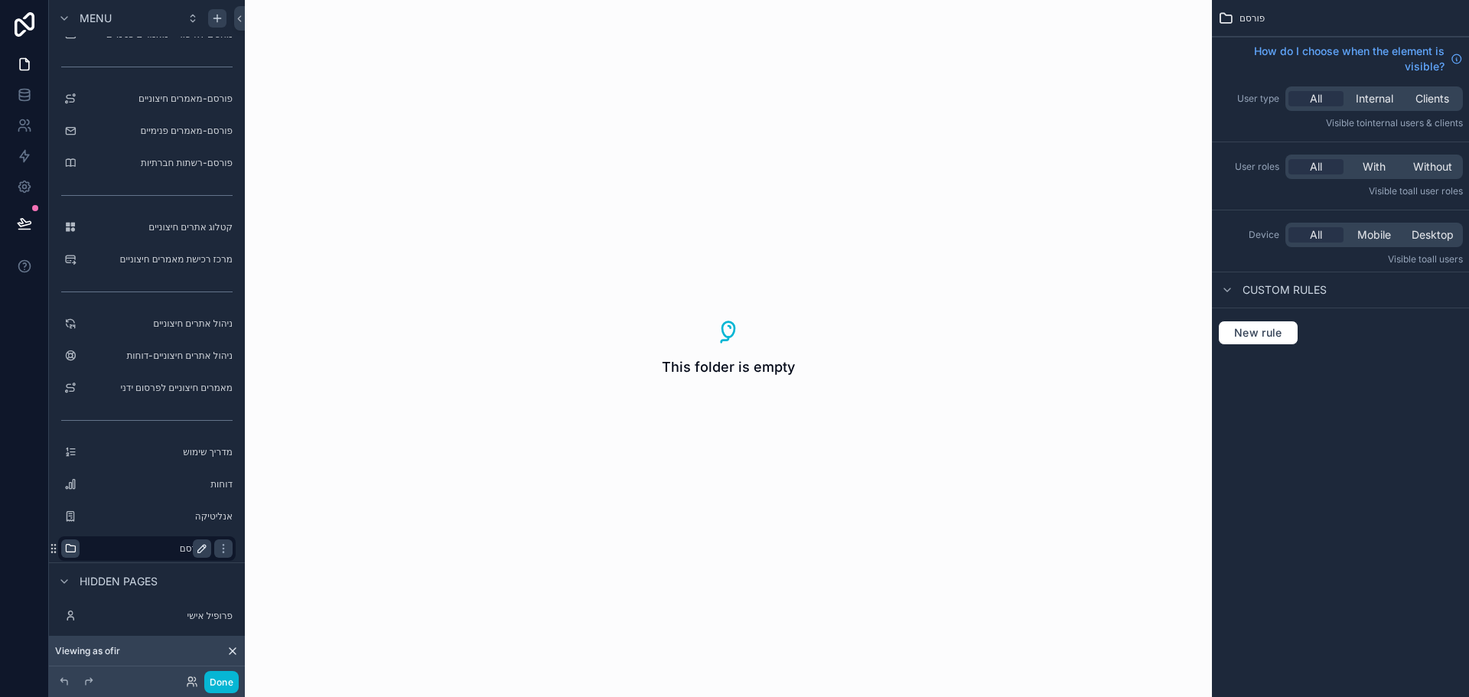
click at [174, 550] on label "פורסם" at bounding box center [144, 548] width 122 height 12
click at [225, 551] on icon "scrollable content" at bounding box center [223, 548] width 12 height 12
click at [175, 546] on label "פורסם" at bounding box center [144, 548] width 122 height 12
click at [1373, 168] on span "With" at bounding box center [1374, 166] width 23 height 15
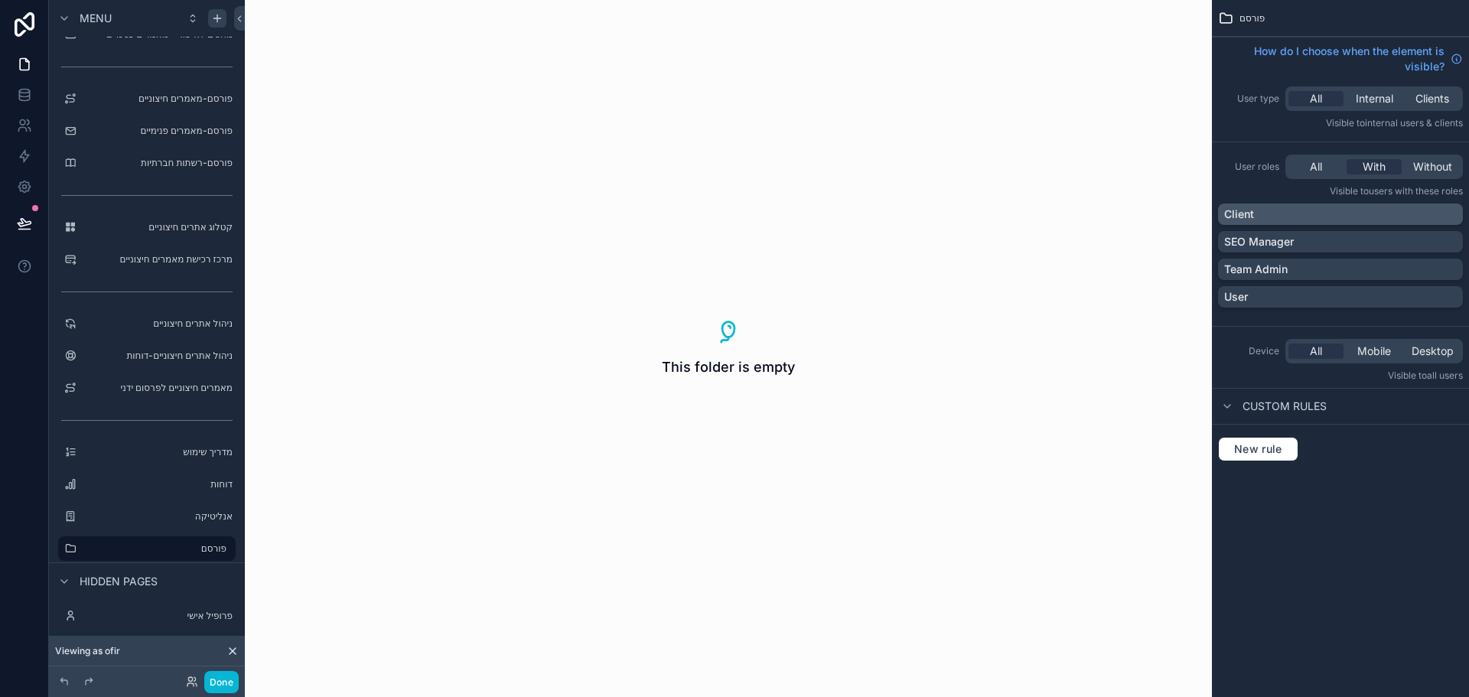
click at [1292, 215] on div "Client" at bounding box center [1340, 214] width 233 height 15
click at [1312, 243] on div "SEO Manager" at bounding box center [1340, 241] width 233 height 15
click at [1308, 269] on div "Team Admin" at bounding box center [1340, 269] width 233 height 15
click at [1273, 454] on span "New rule" at bounding box center [1258, 449] width 60 height 14
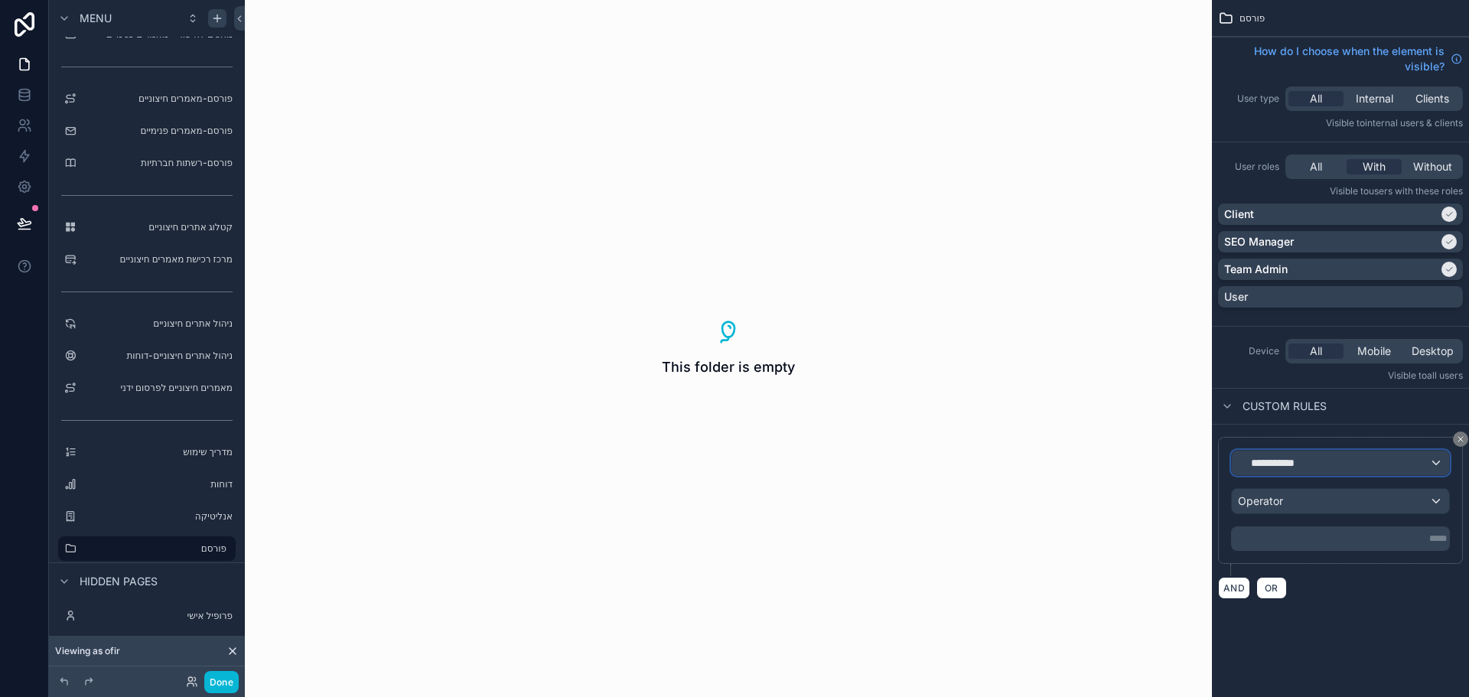
click at [1288, 467] on span "**********" at bounding box center [1266, 462] width 57 height 15
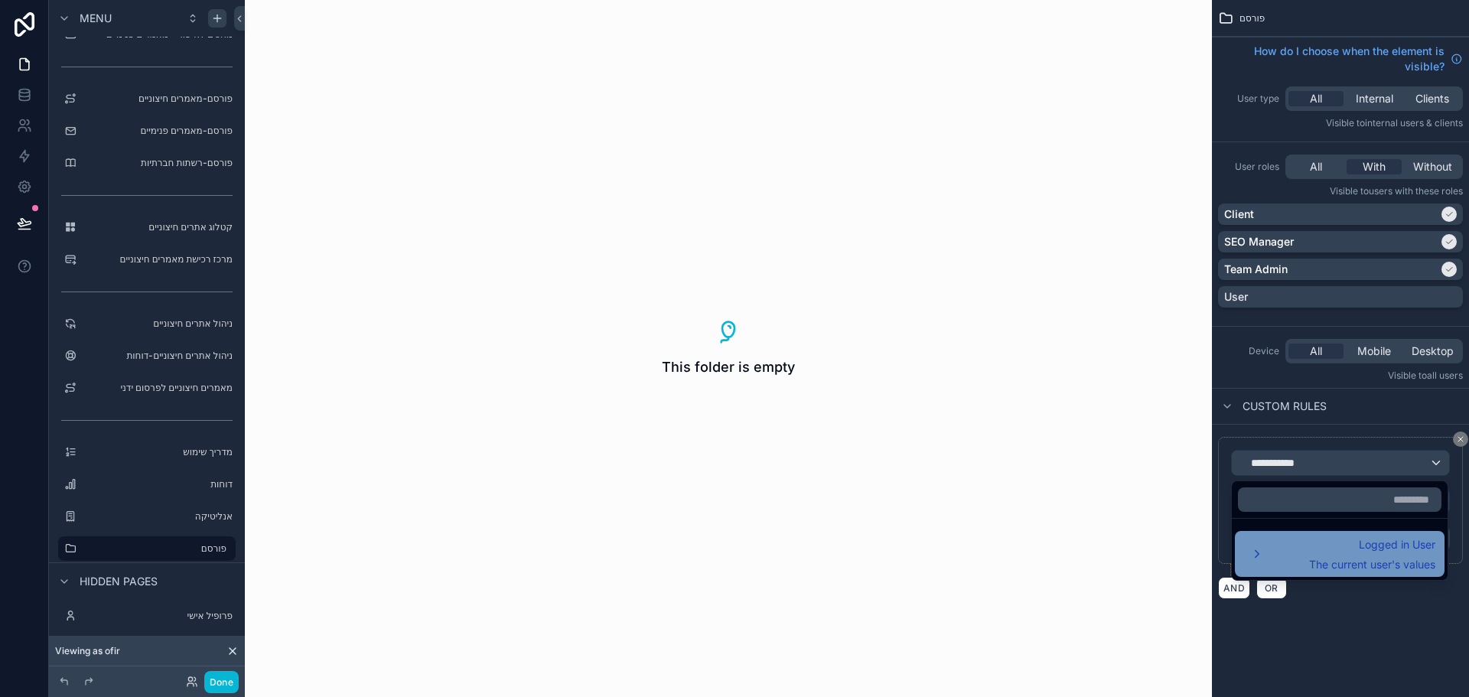
click at [1303, 552] on div "Logged in User The current user's values" at bounding box center [1339, 554] width 191 height 37
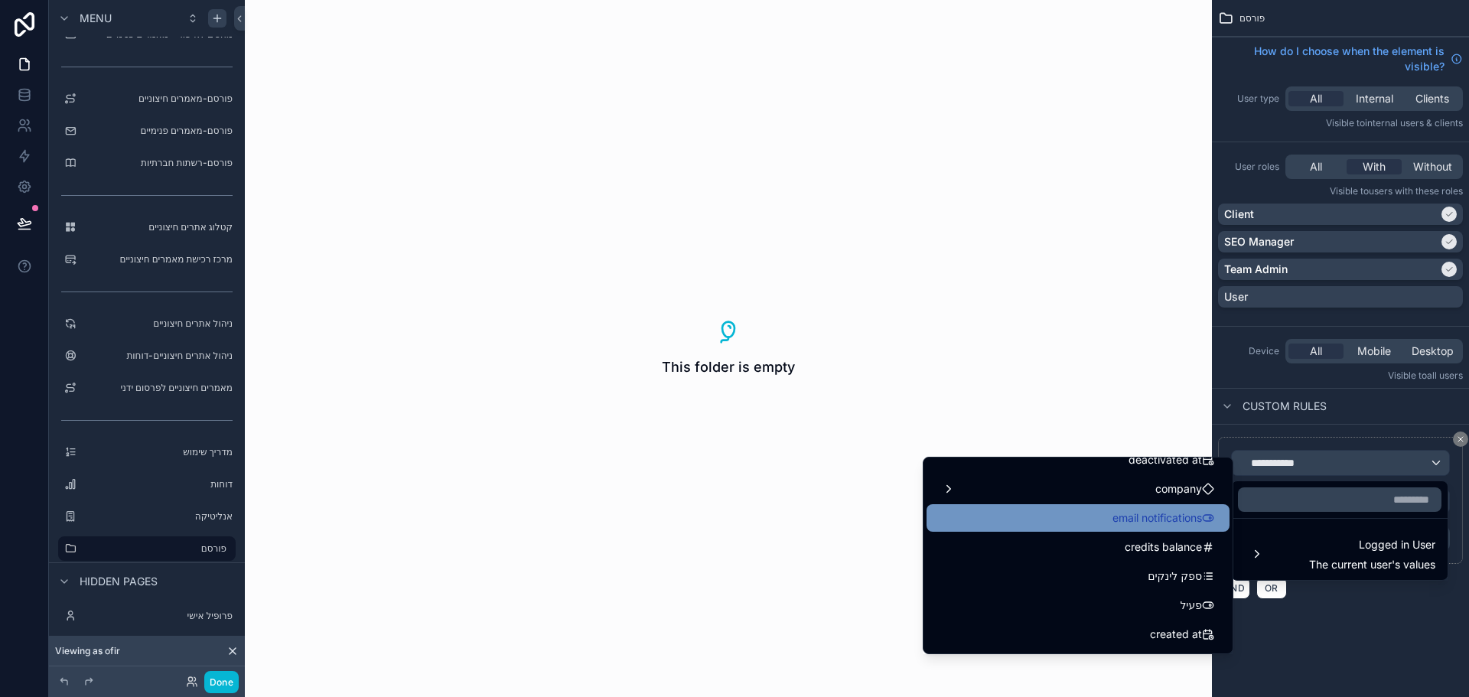
scroll to position [306, 0]
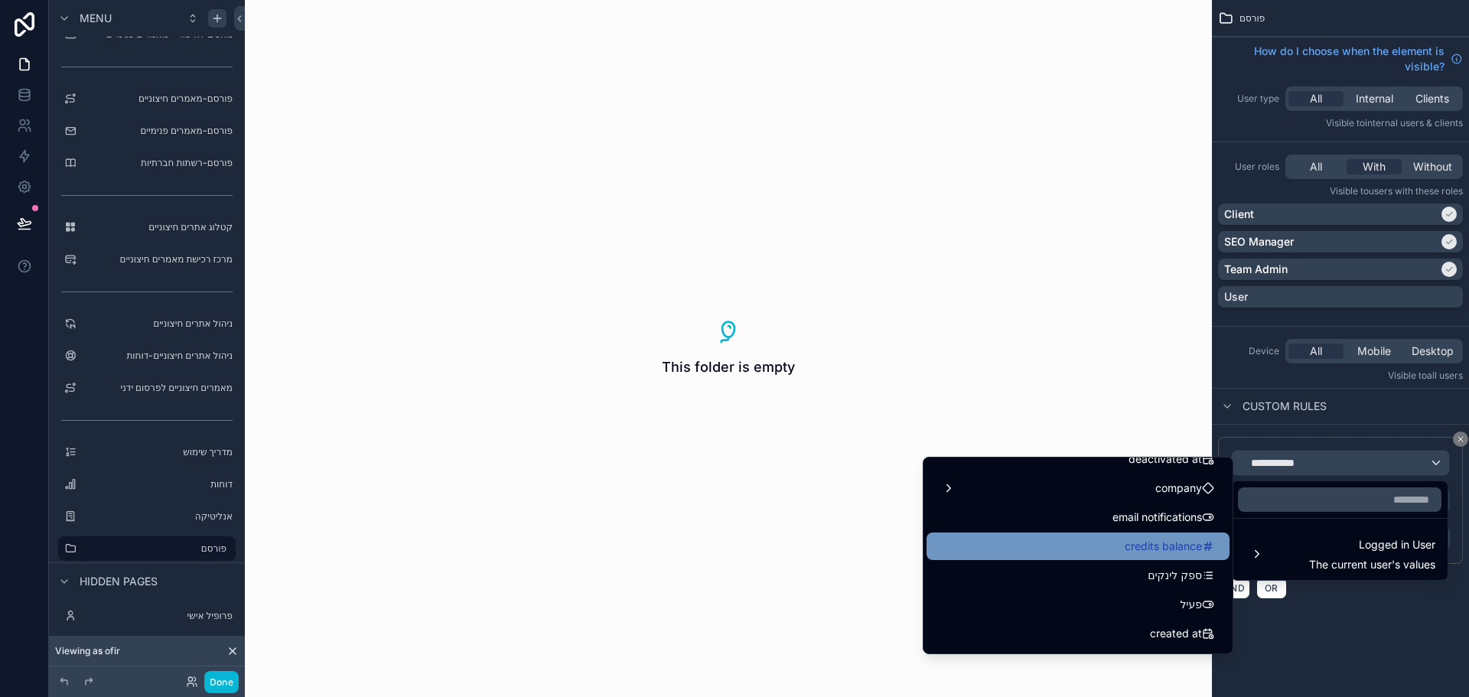
click at [1125, 551] on span "credits balance" at bounding box center [1163, 546] width 77 height 18
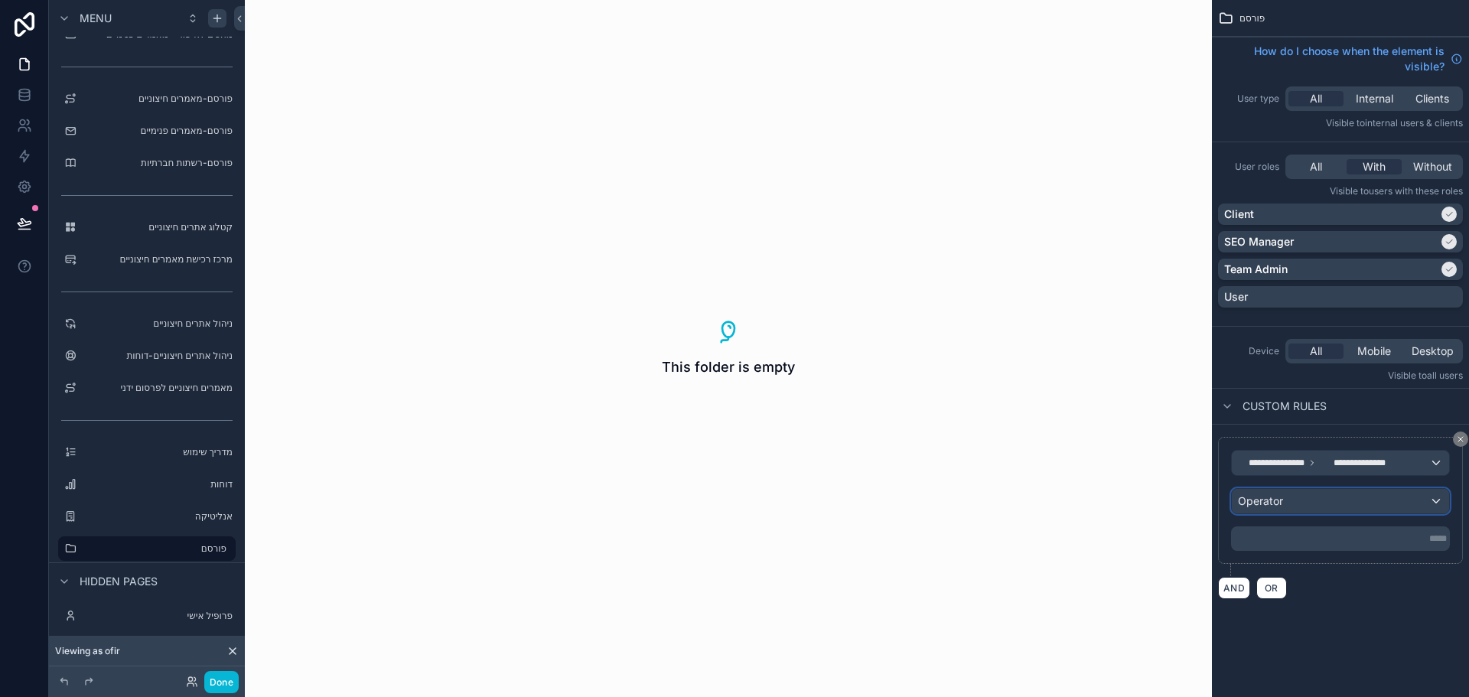
click at [1378, 503] on div "Operator" at bounding box center [1340, 501] width 217 height 24
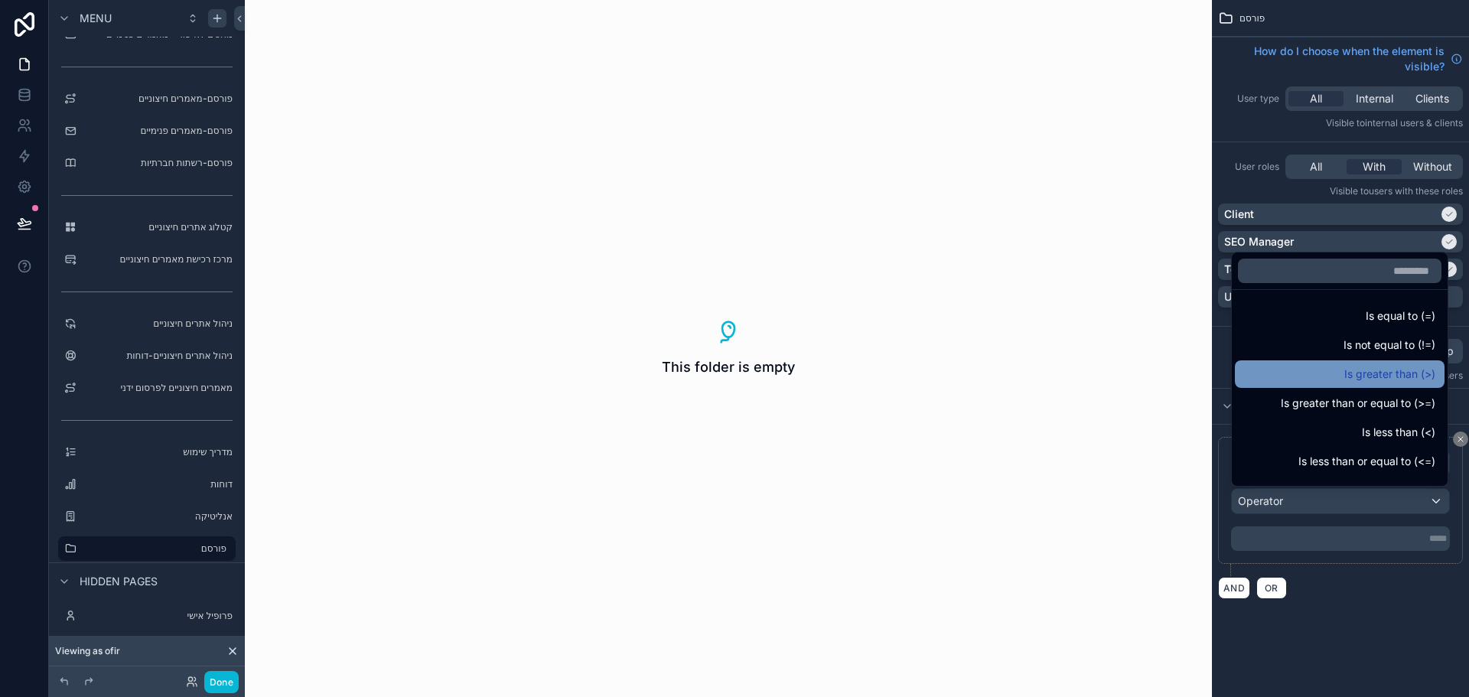
click at [1353, 378] on span "Is greater than (>)" at bounding box center [1389, 374] width 91 height 18
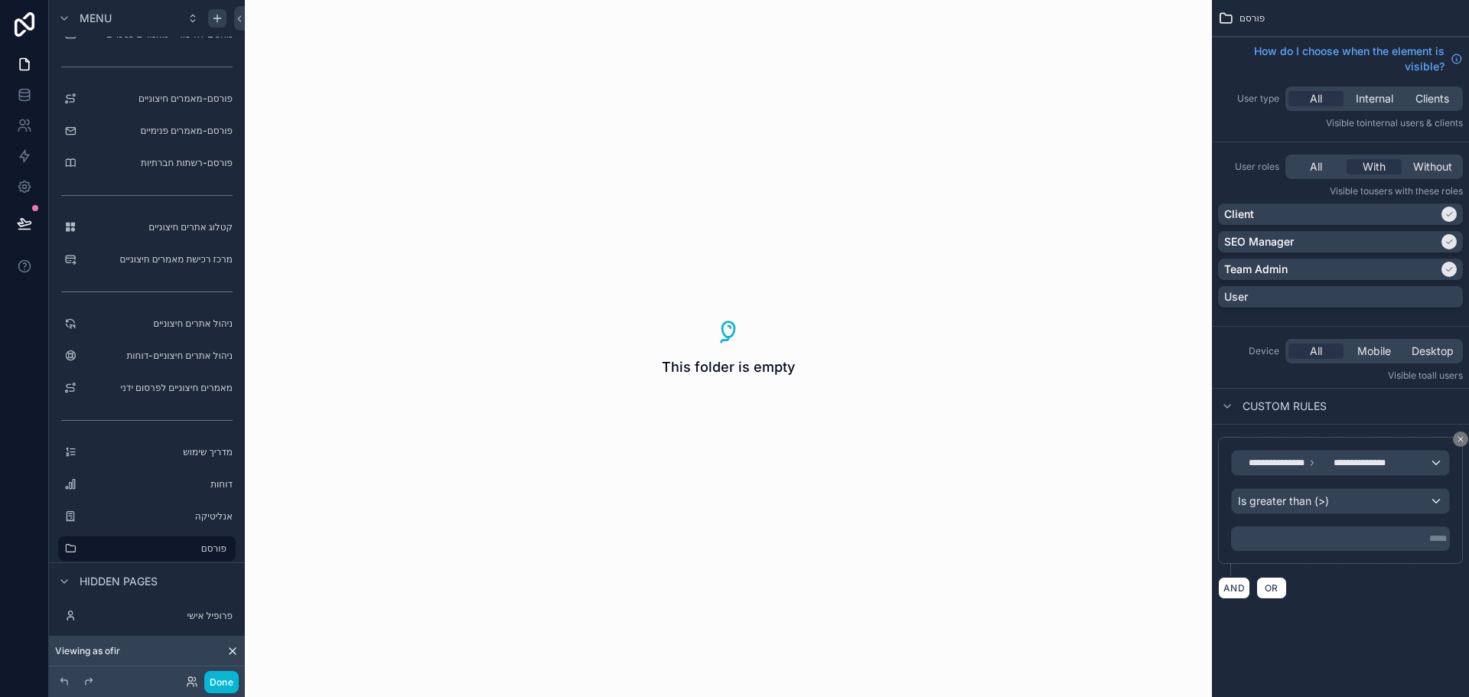
click at [1370, 535] on p "***** ﻿" at bounding box center [1342, 539] width 210 height 12
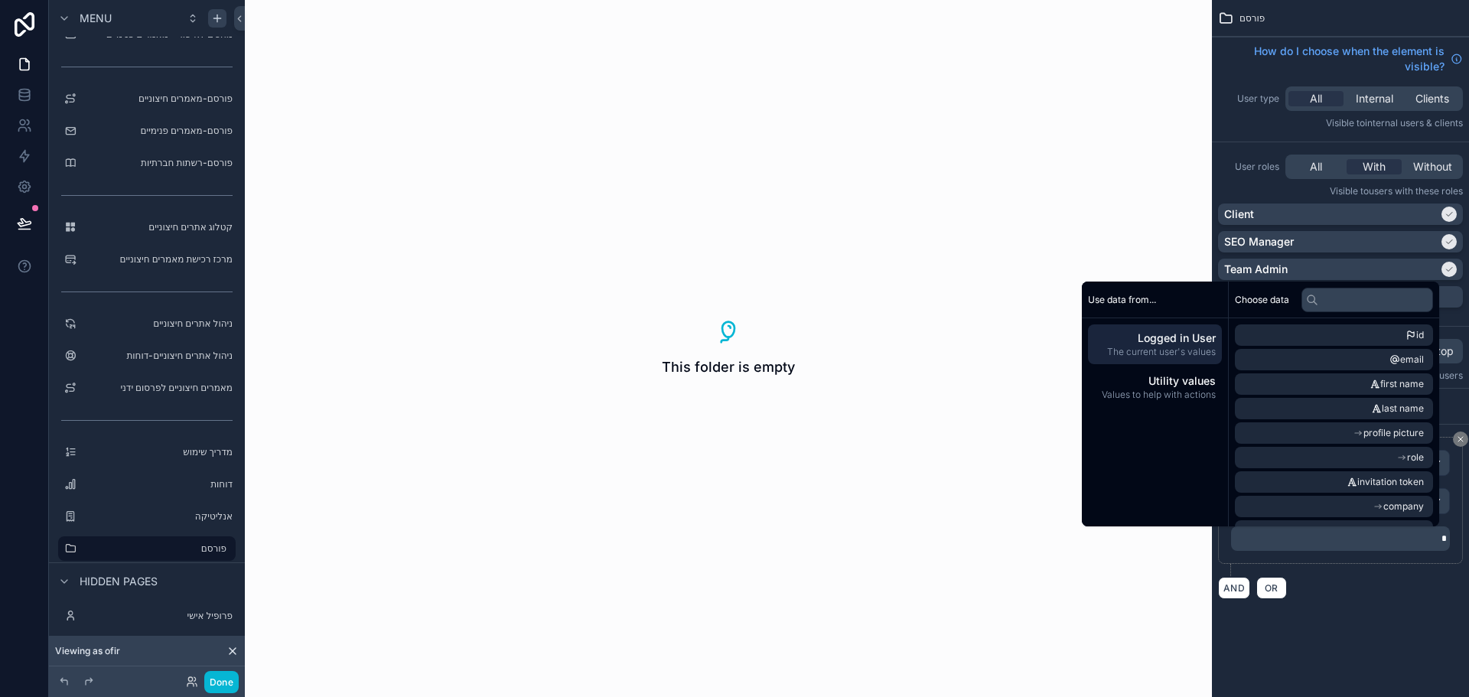
click at [1415, 617] on div "**********" at bounding box center [1340, 318] width 257 height 636
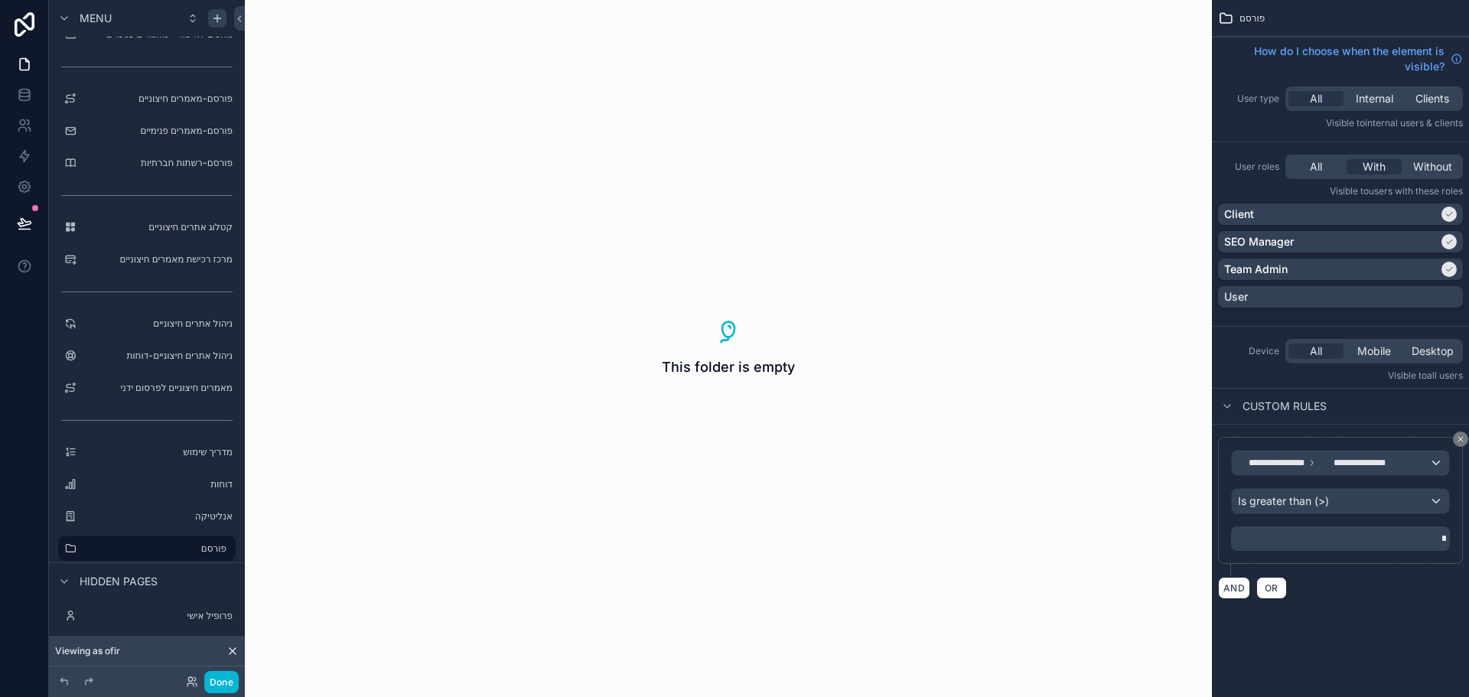
click at [831, 297] on div "This folder is empty" at bounding box center [728, 348] width 967 height 697
click at [718, 445] on div "This folder is empty" at bounding box center [728, 348] width 967 height 697
click at [126, 515] on label "אנליטיקה" at bounding box center [144, 516] width 122 height 12
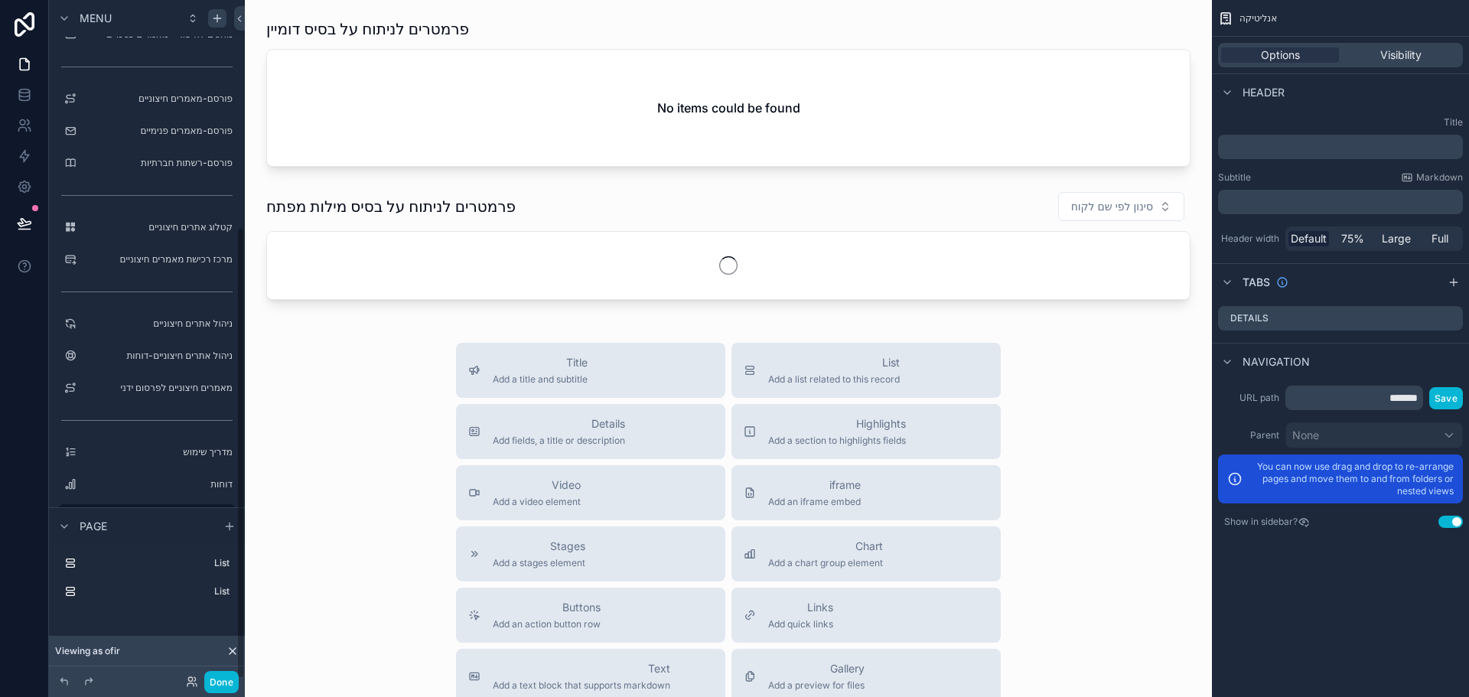
scroll to position [340, 0]
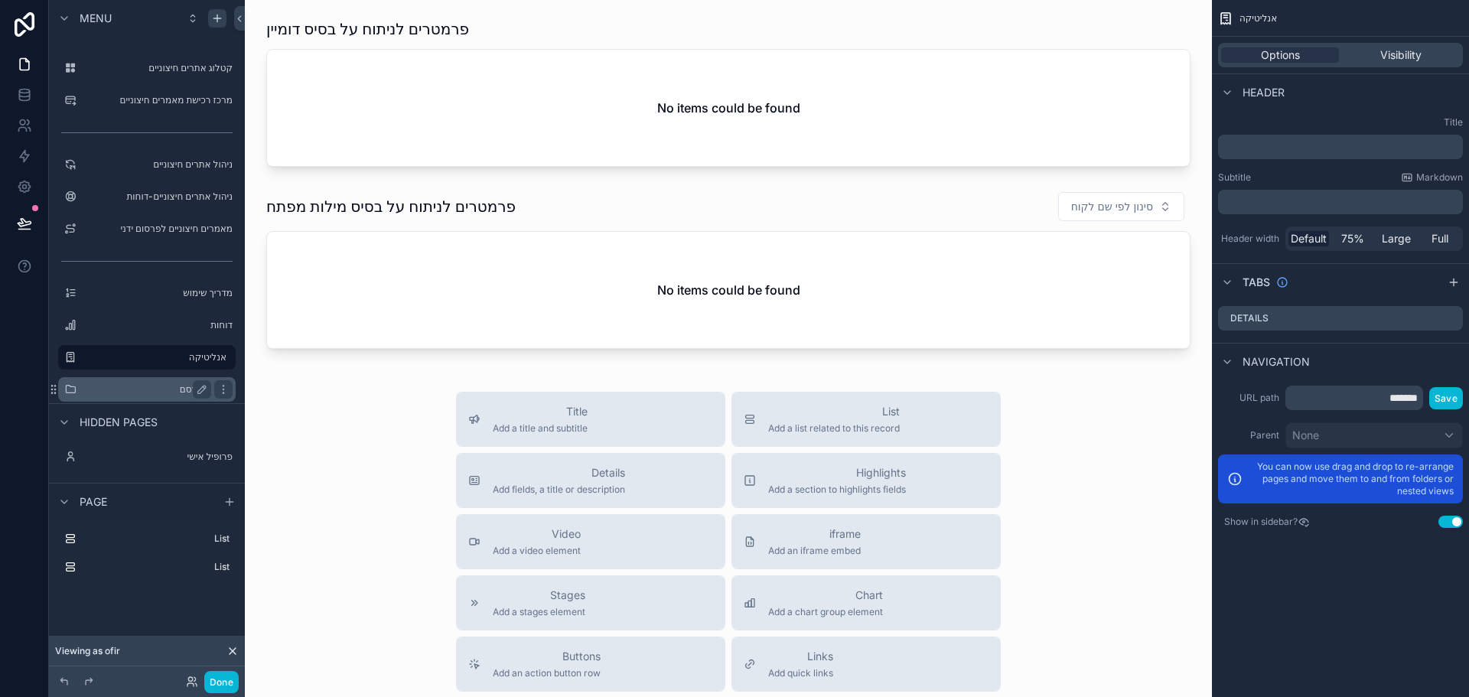
click at [152, 388] on label "פורסם" at bounding box center [144, 389] width 122 height 12
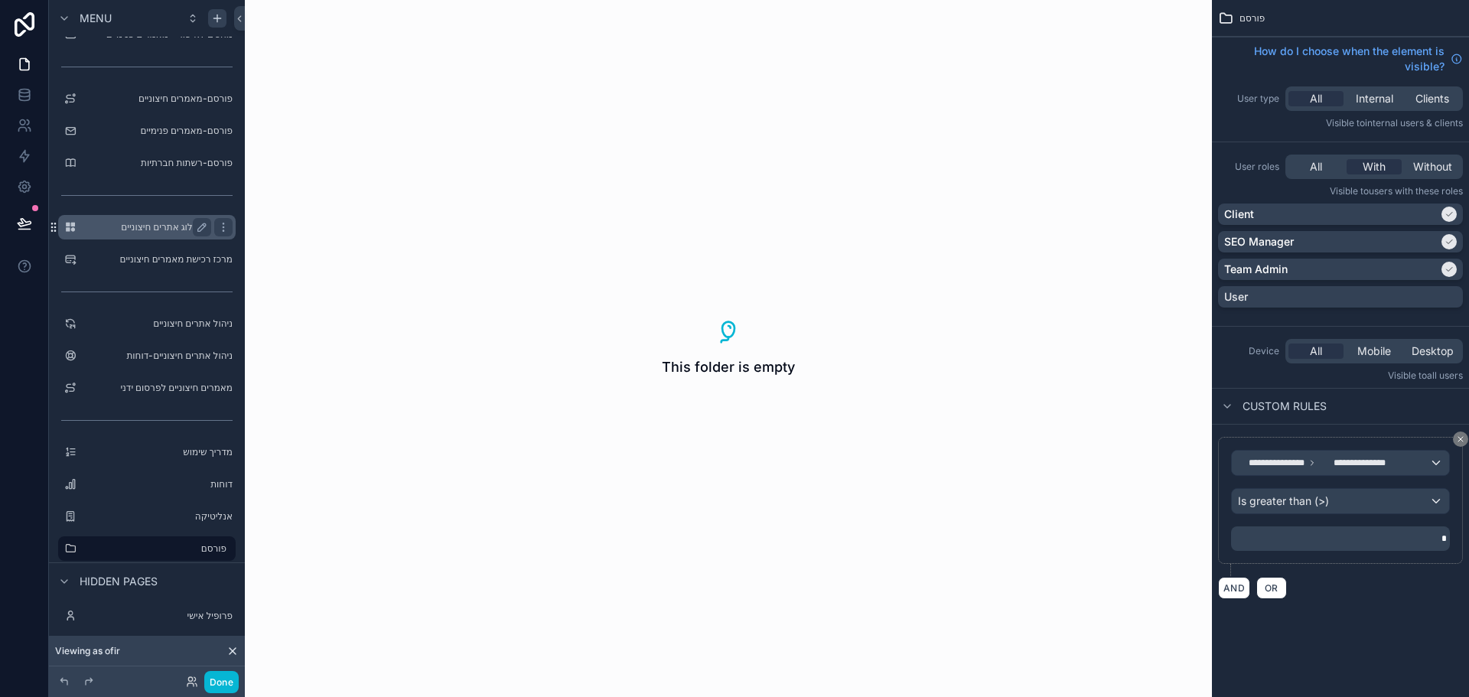
click at [54, 226] on icon "scrollable content" at bounding box center [54, 226] width 1 height 1
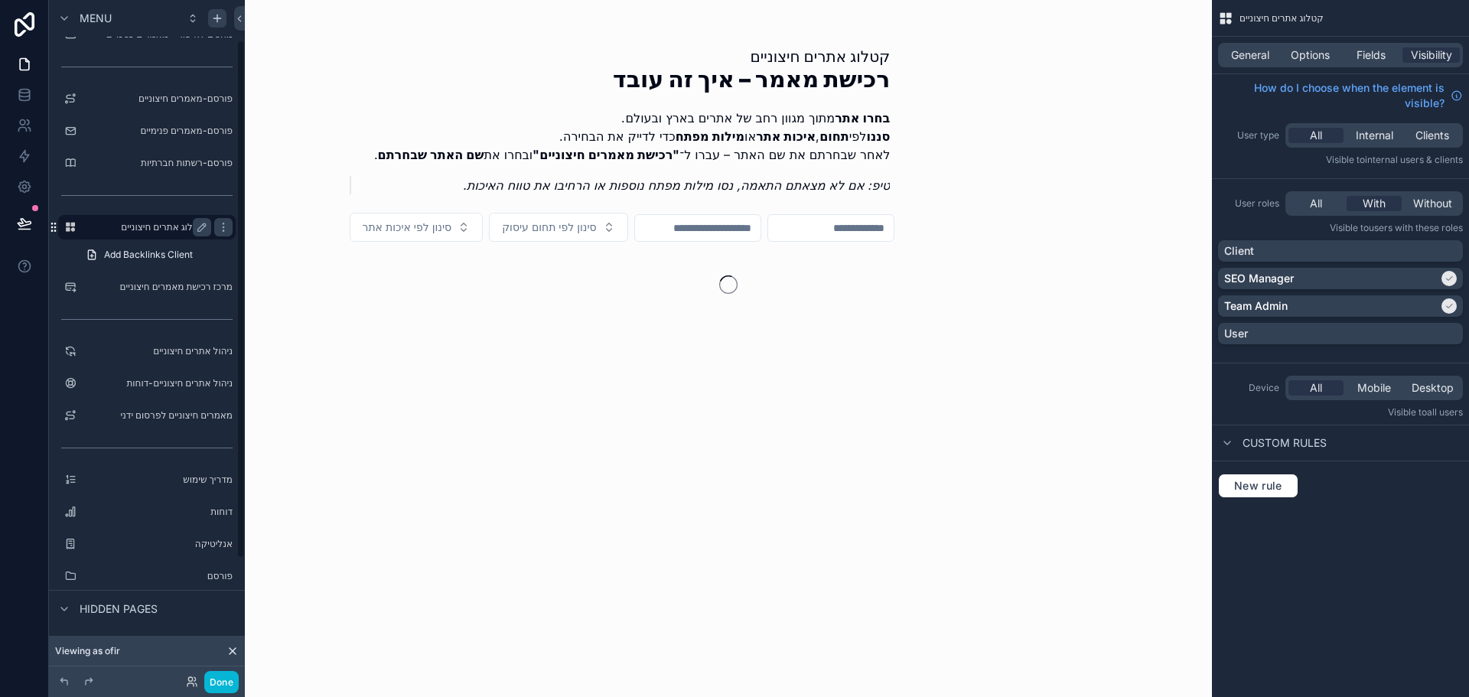
scroll to position [53, 0]
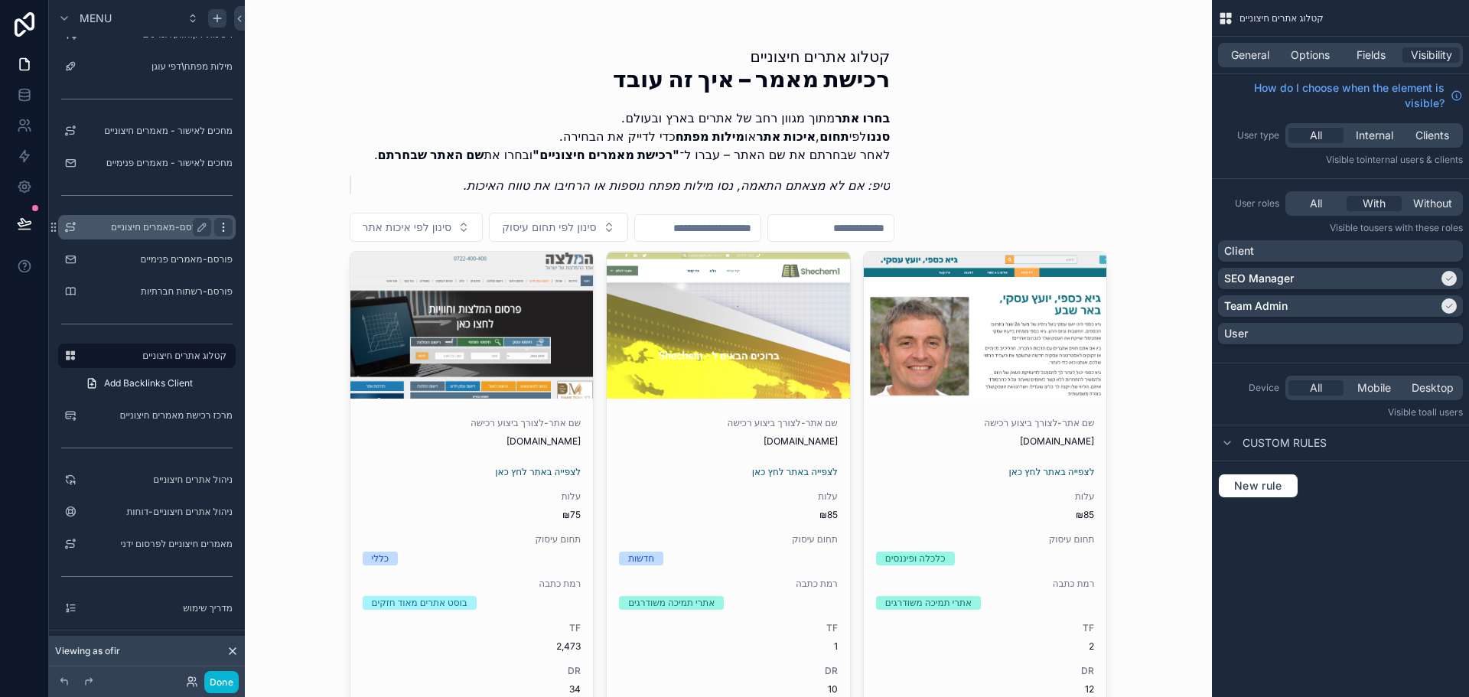
click at [226, 232] on icon "scrollable content" at bounding box center [223, 227] width 12 height 12
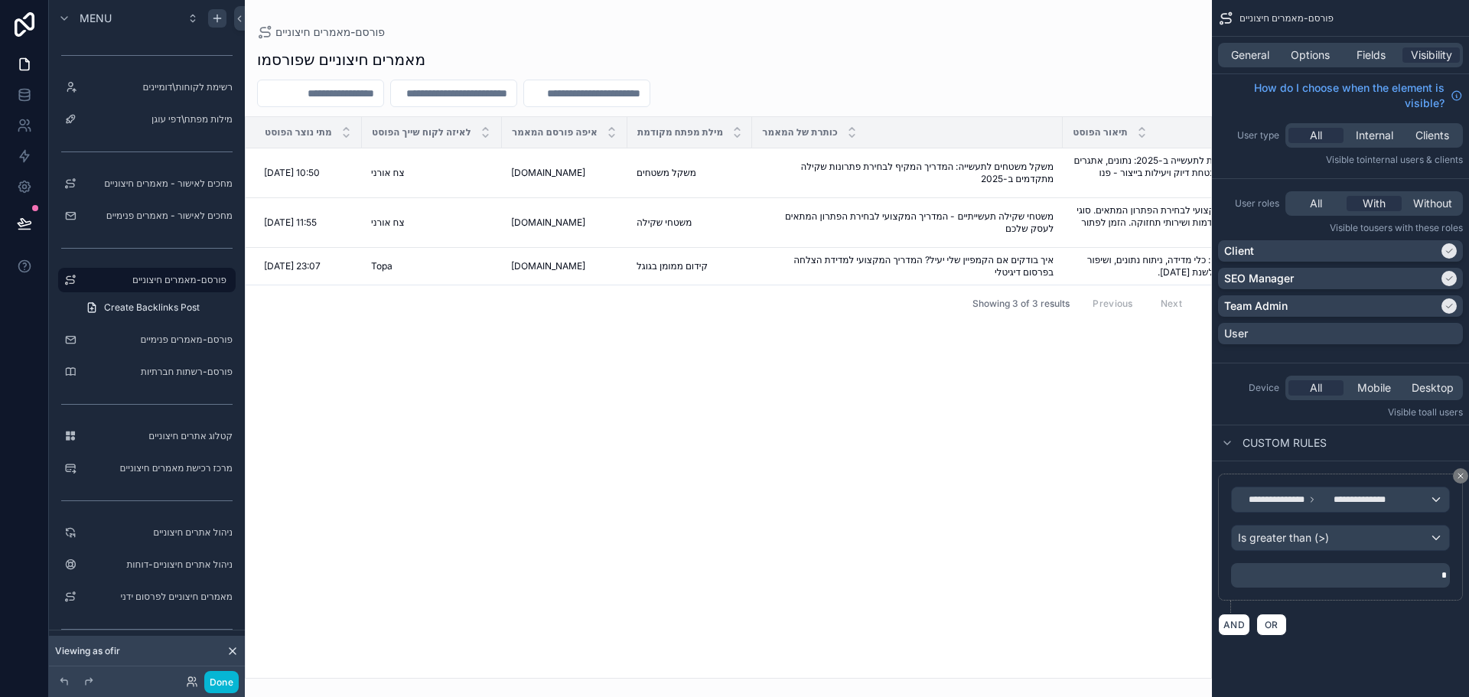
click at [432, 507] on div "scrollable content" at bounding box center [728, 348] width 967 height 697
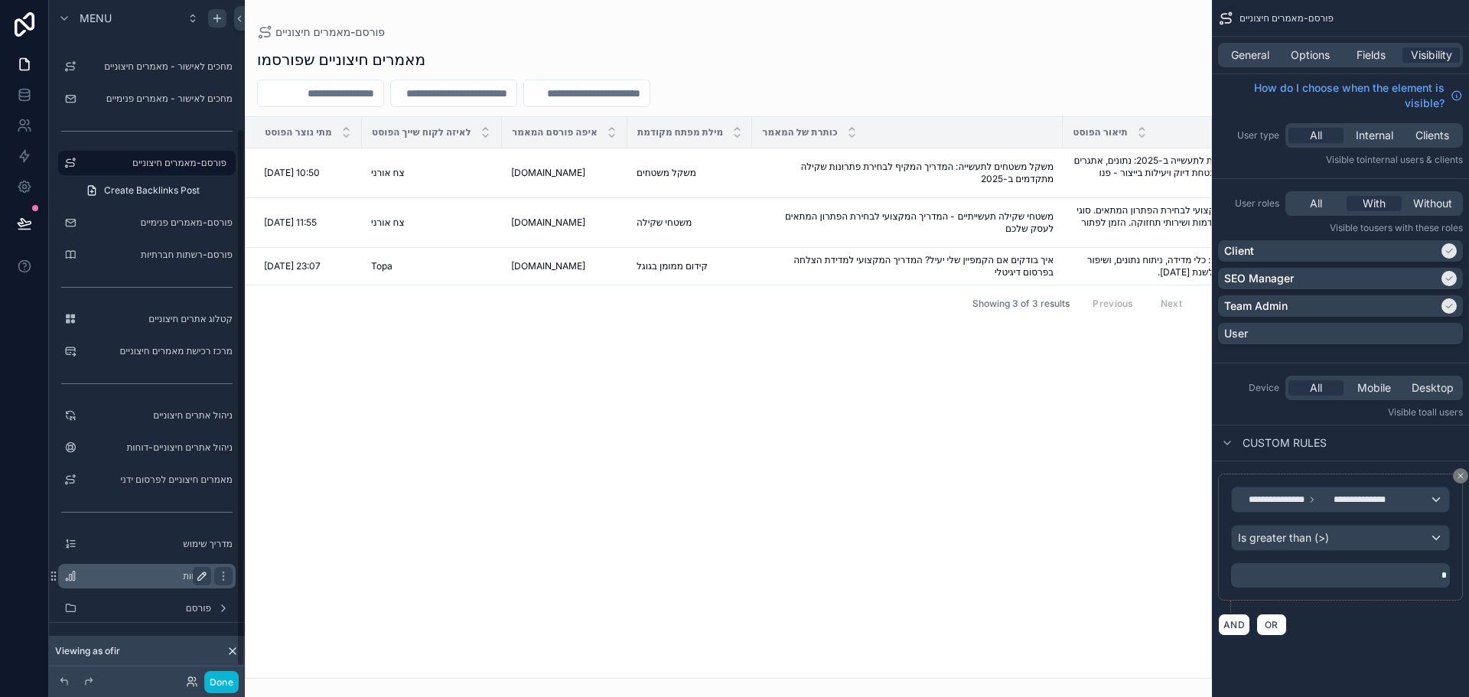
scroll to position [177, 0]
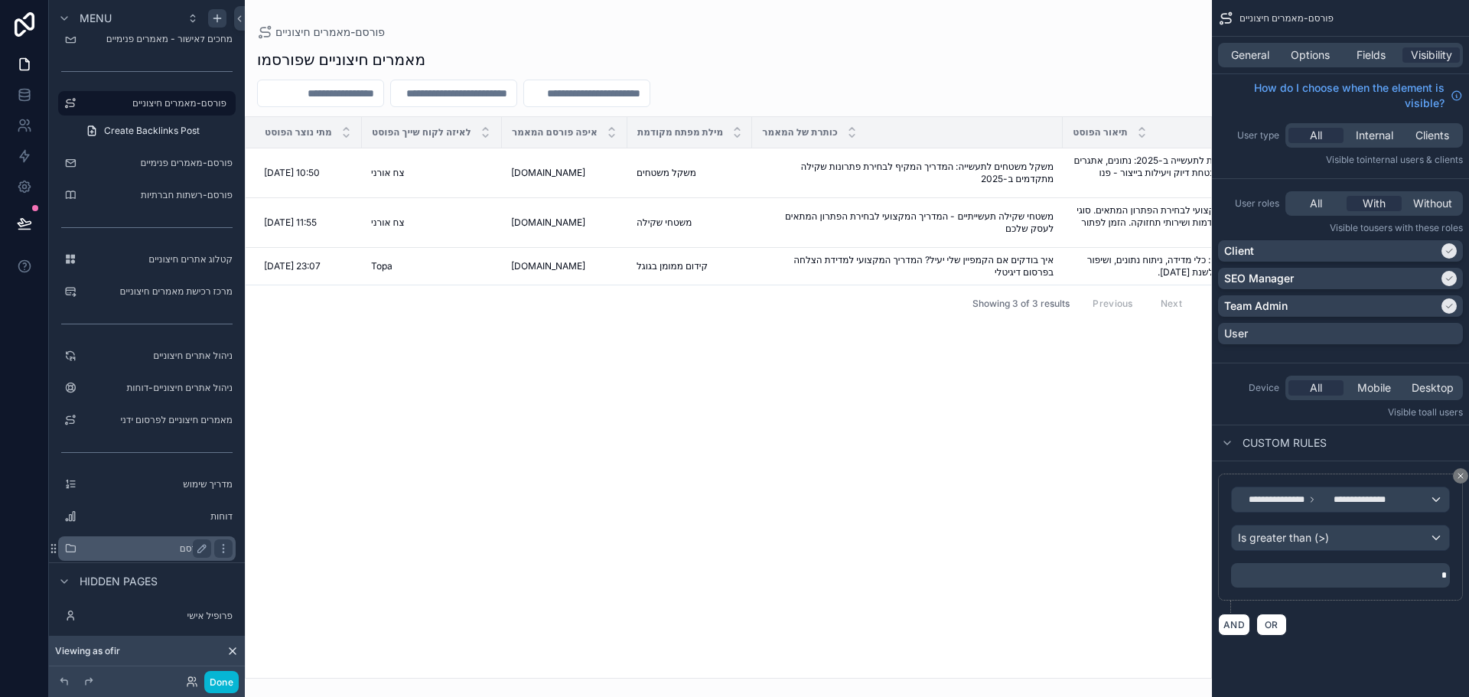
click at [181, 542] on label "פורסם" at bounding box center [144, 548] width 122 height 12
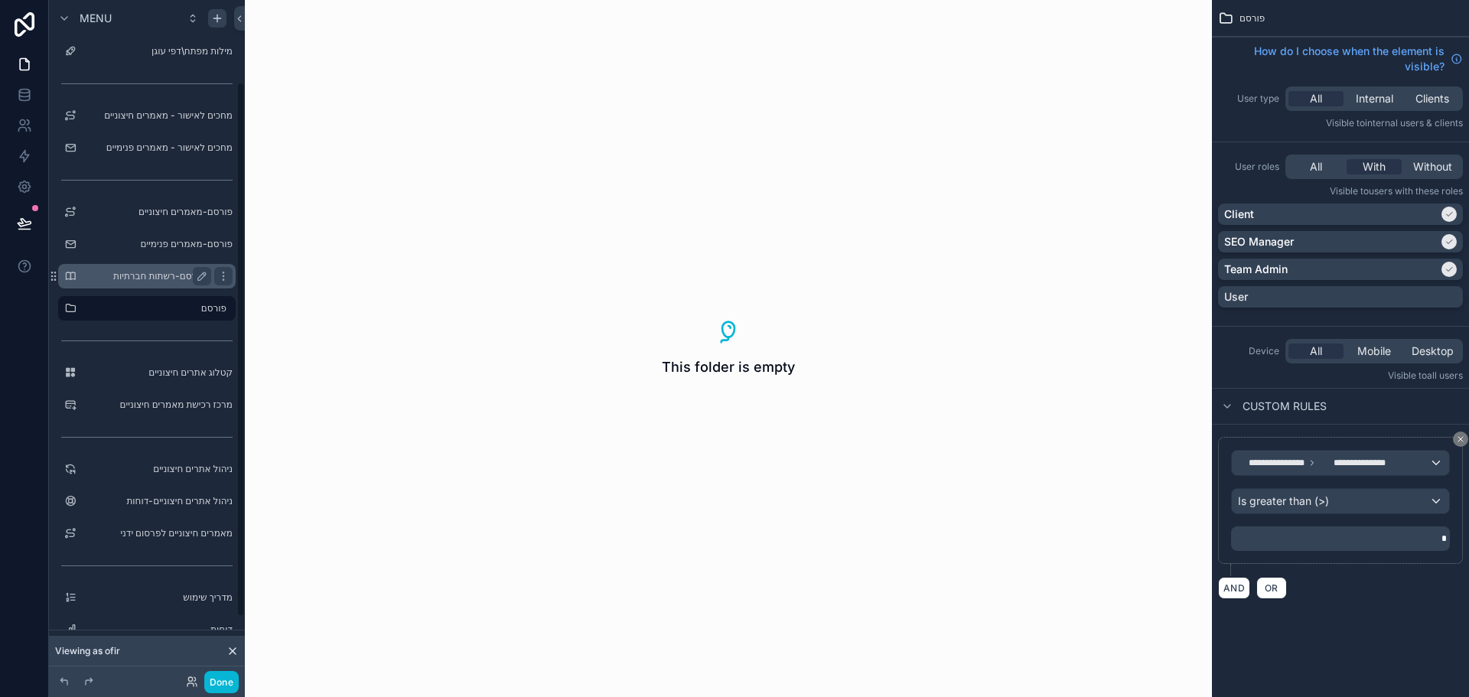
scroll to position [28, 0]
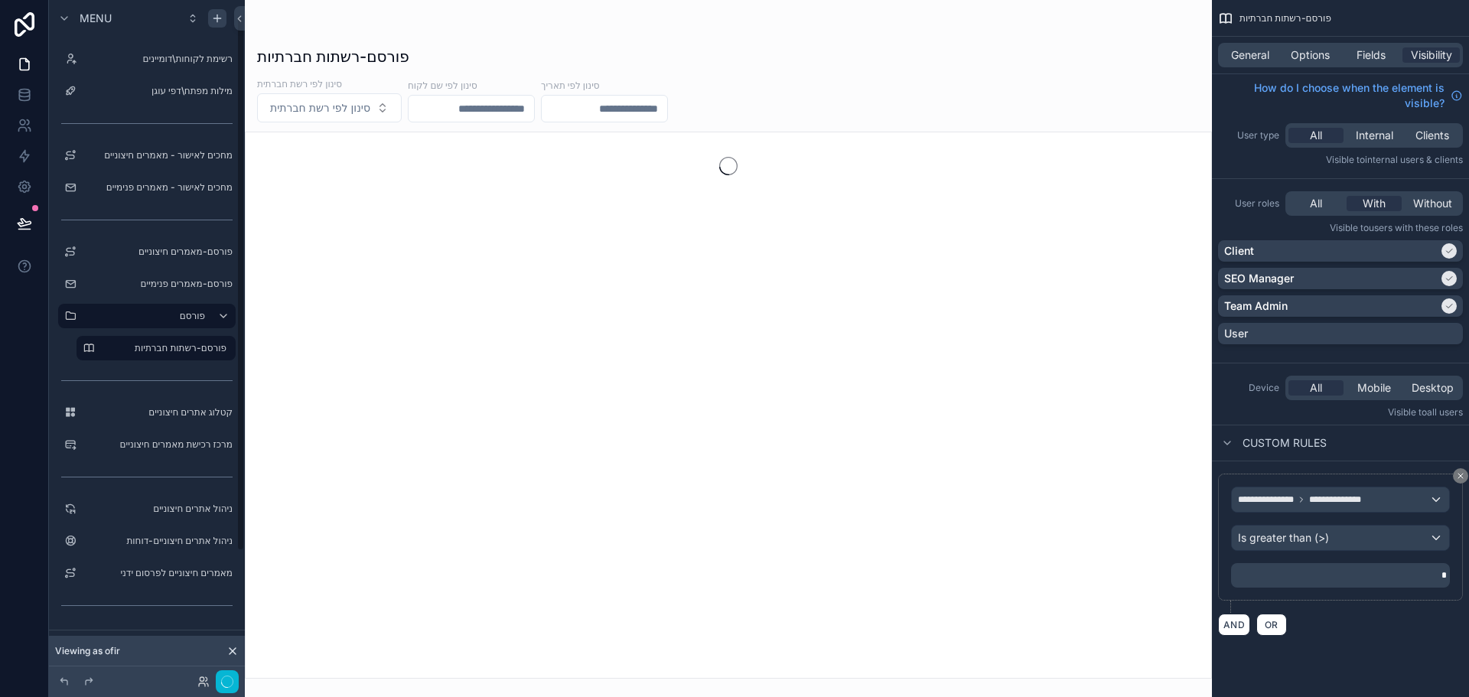
scroll to position [21, 0]
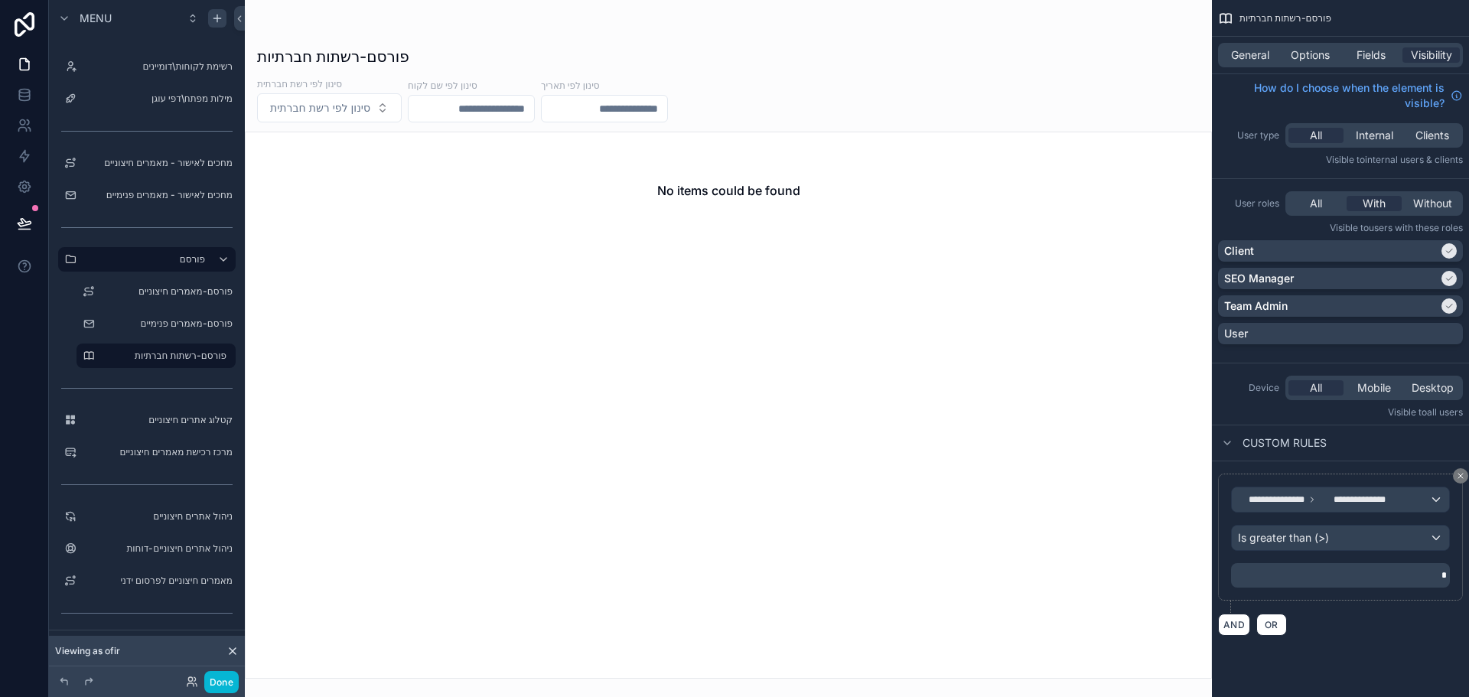
click at [406, 412] on div "scrollable content" at bounding box center [728, 348] width 967 height 697
click at [371, 307] on div "No items could be found" at bounding box center [728, 405] width 967 height 547
click at [200, 291] on icon "scrollable content" at bounding box center [202, 291] width 12 height 12
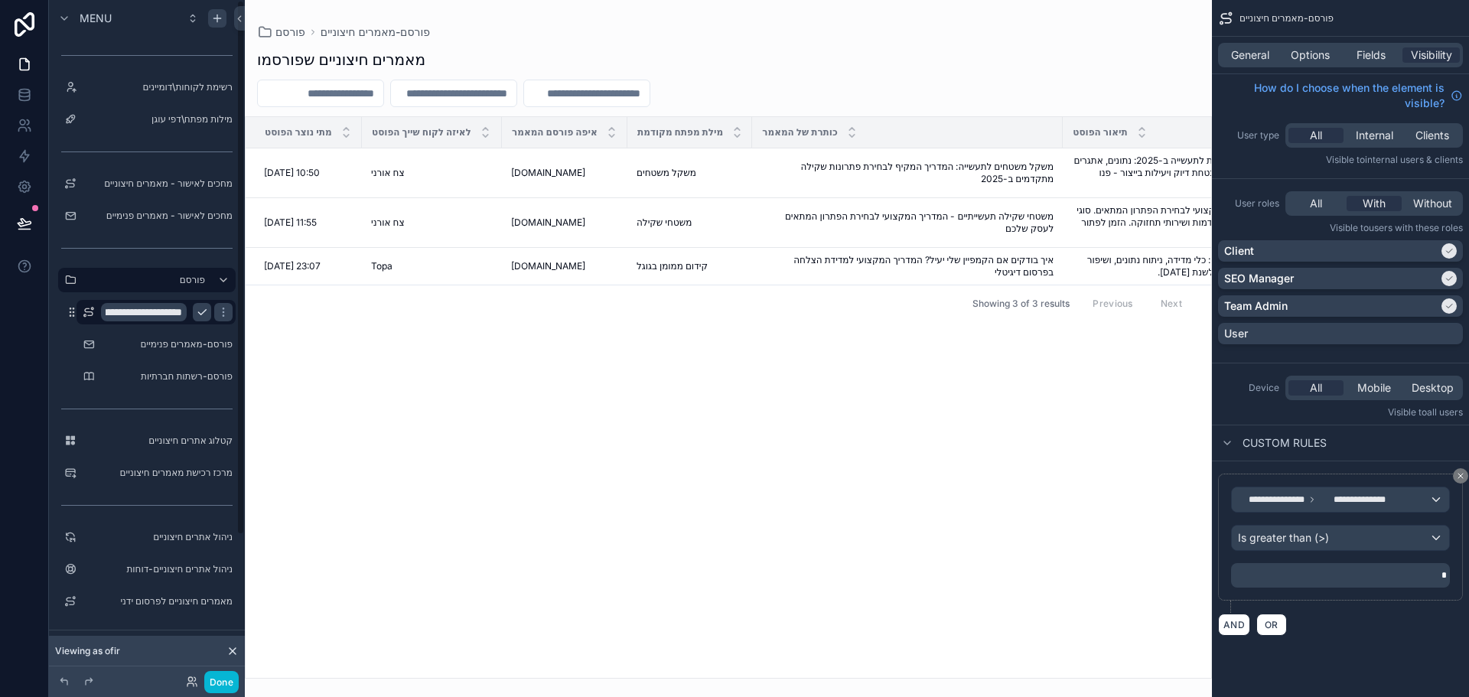
click at [167, 312] on input "**********" at bounding box center [144, 312] width 86 height 18
click at [176, 314] on input "**********" at bounding box center [144, 312] width 86 height 18
type input "**********"
click at [217, 311] on icon "scrollable content" at bounding box center [223, 312] width 12 height 12
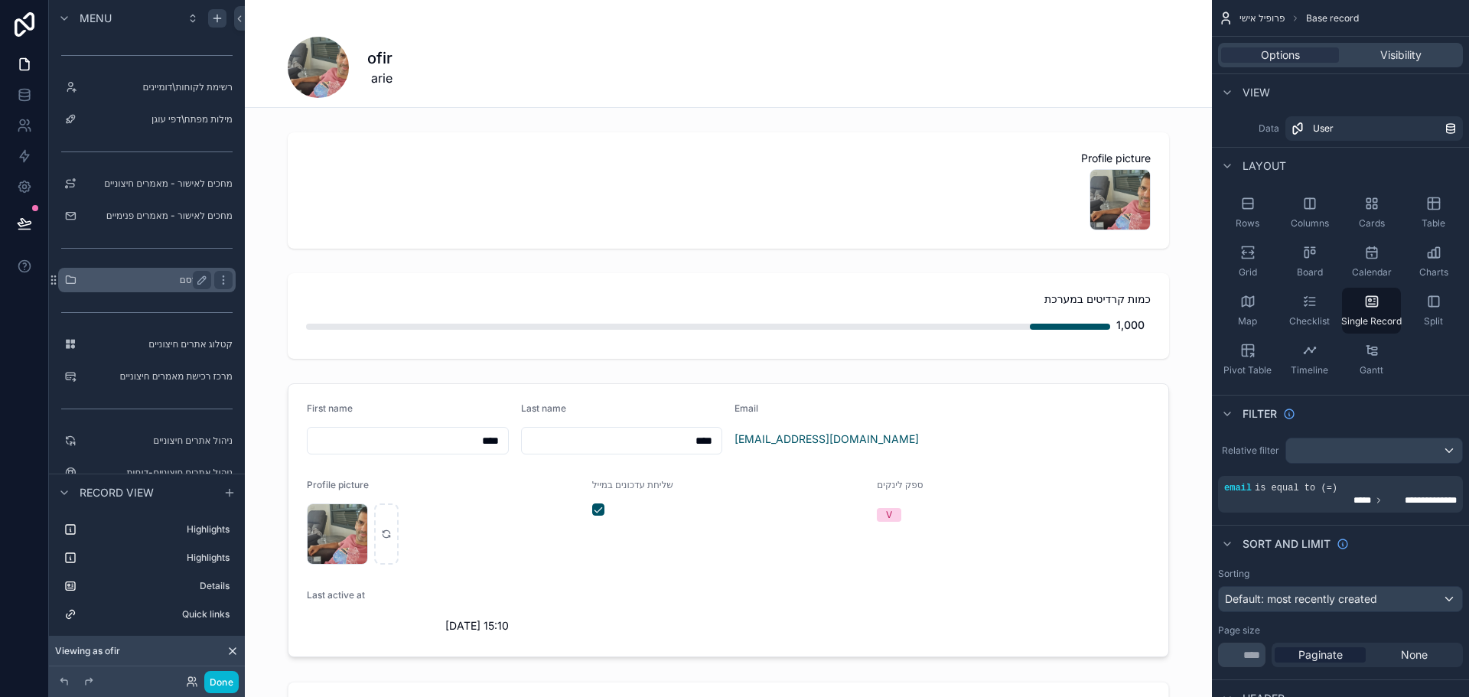
click at [176, 285] on label "פורסם" at bounding box center [144, 280] width 122 height 12
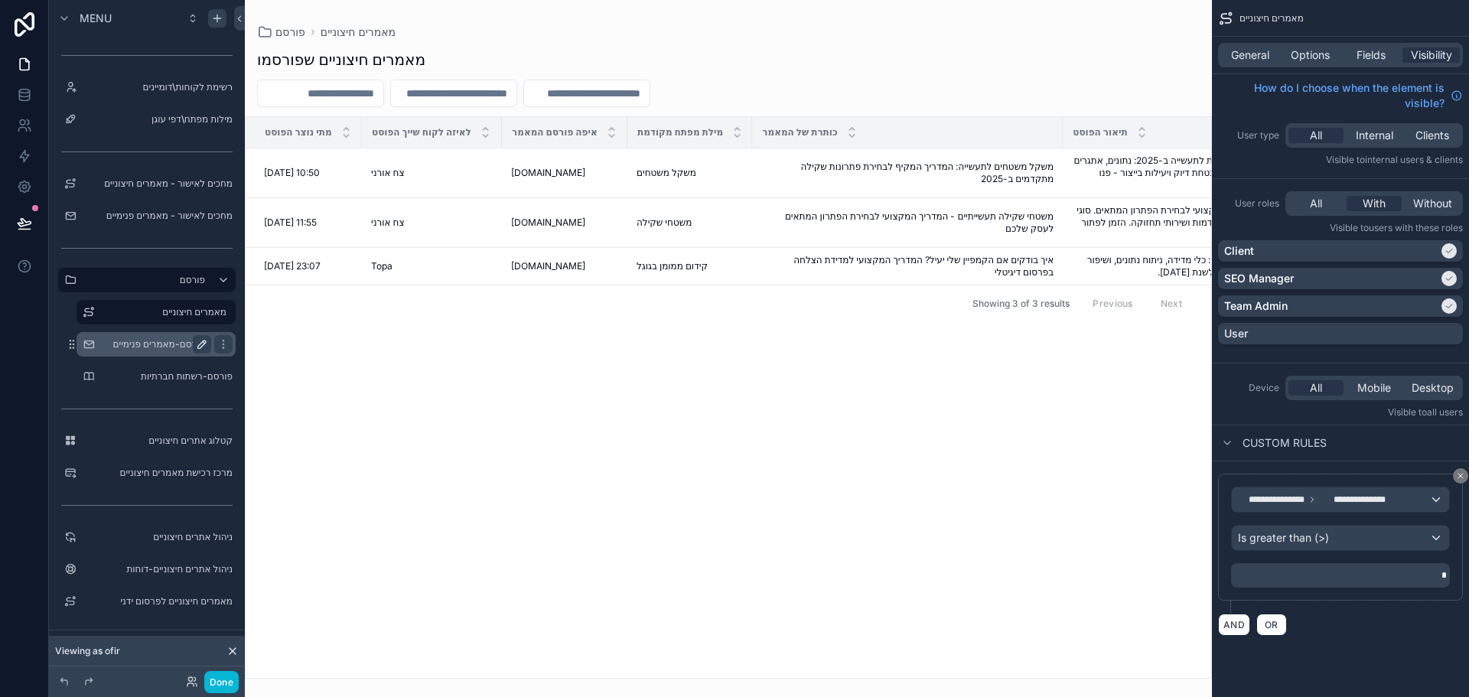
click at [199, 345] on icon "scrollable content" at bounding box center [202, 344] width 8 height 8
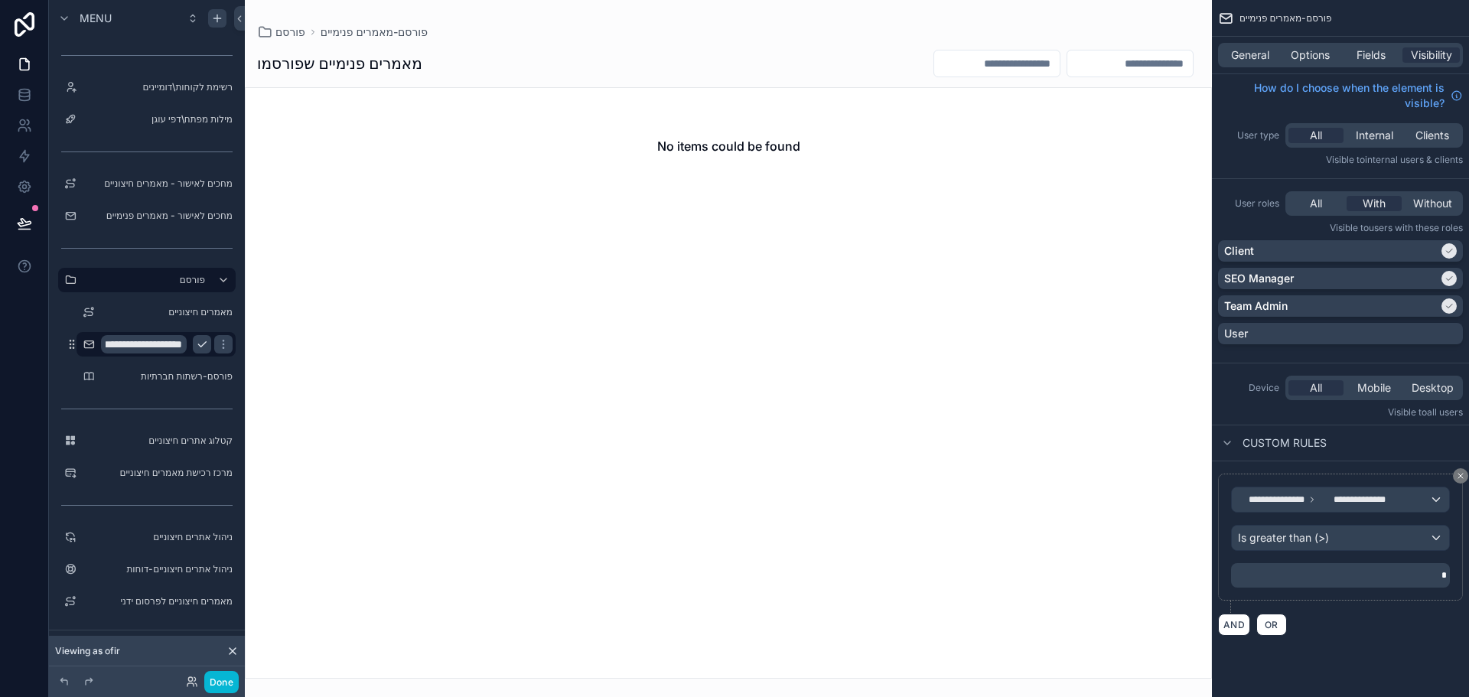
click at [147, 347] on input "**********" at bounding box center [144, 344] width 86 height 18
type input "**********"
click at [217, 343] on icon "scrollable content" at bounding box center [223, 344] width 12 height 12
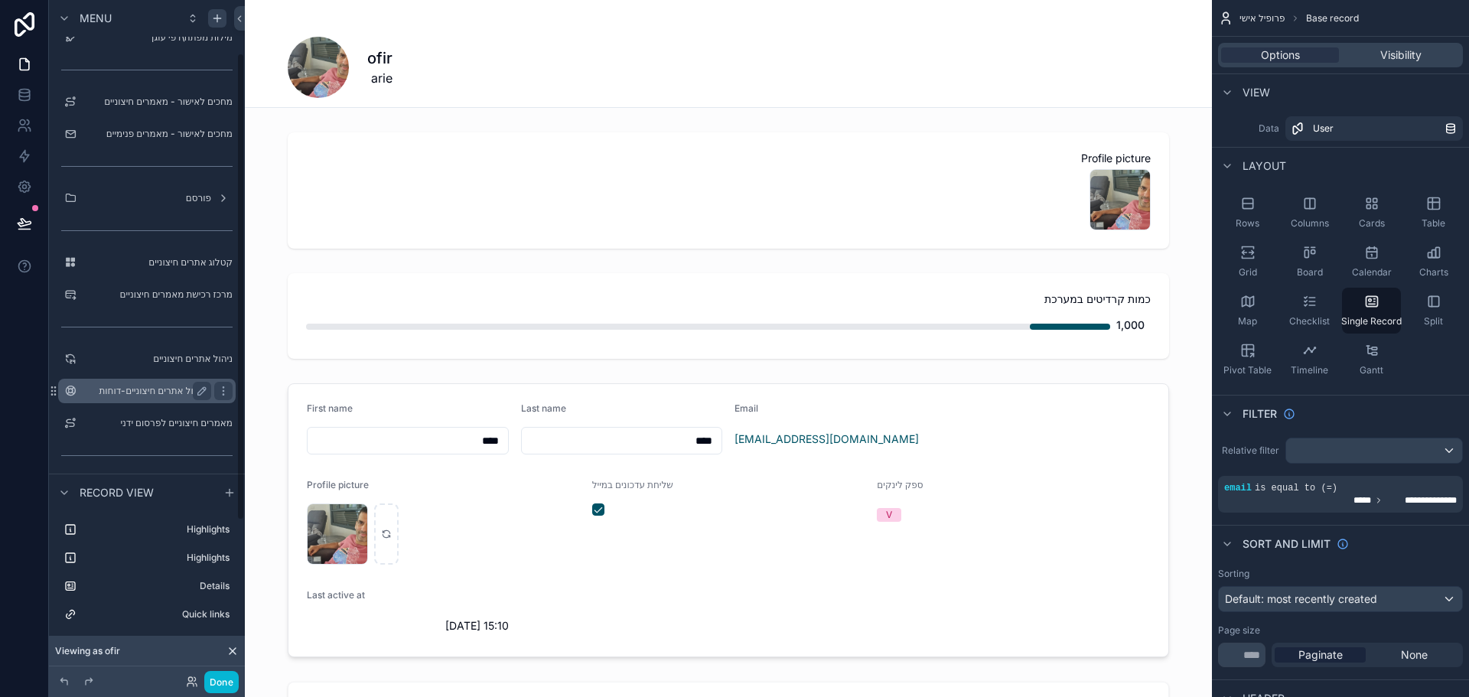
scroll to position [76, 0]
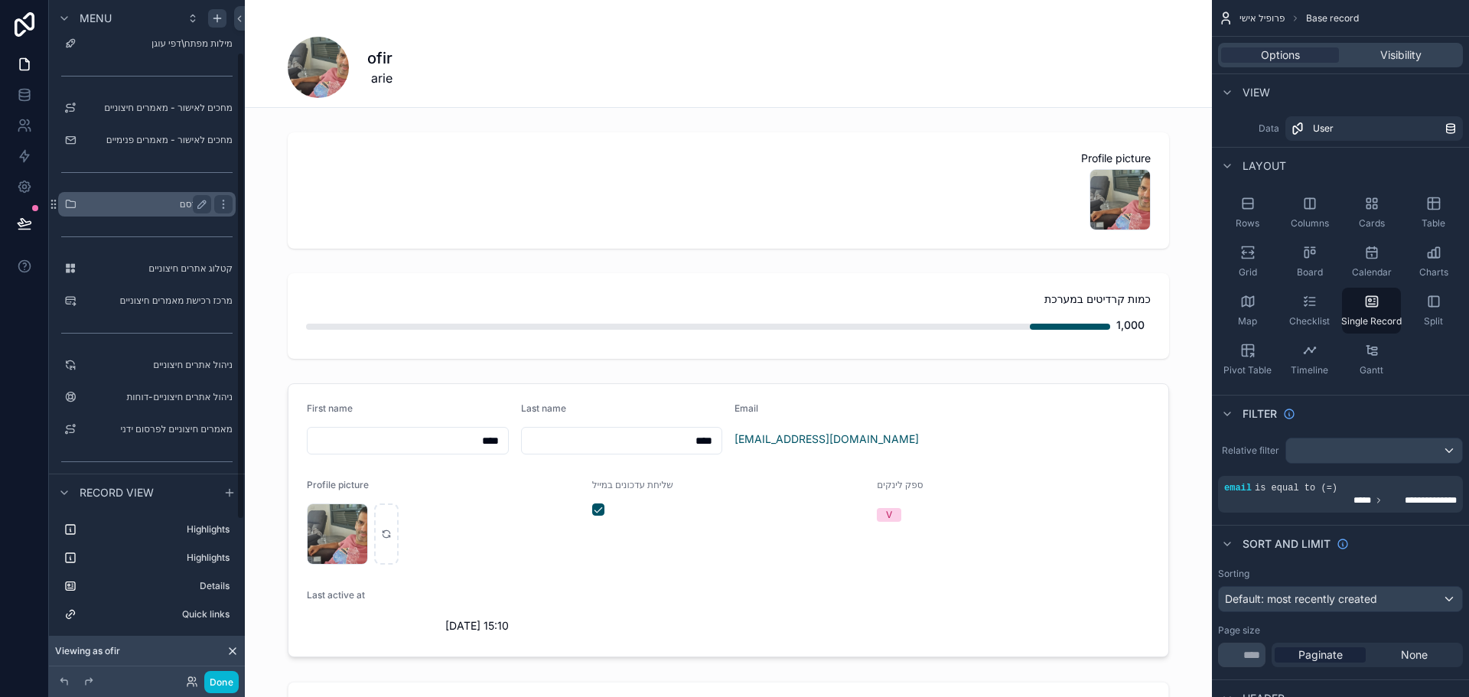
click at [163, 209] on label "פורסם" at bounding box center [144, 204] width 122 height 12
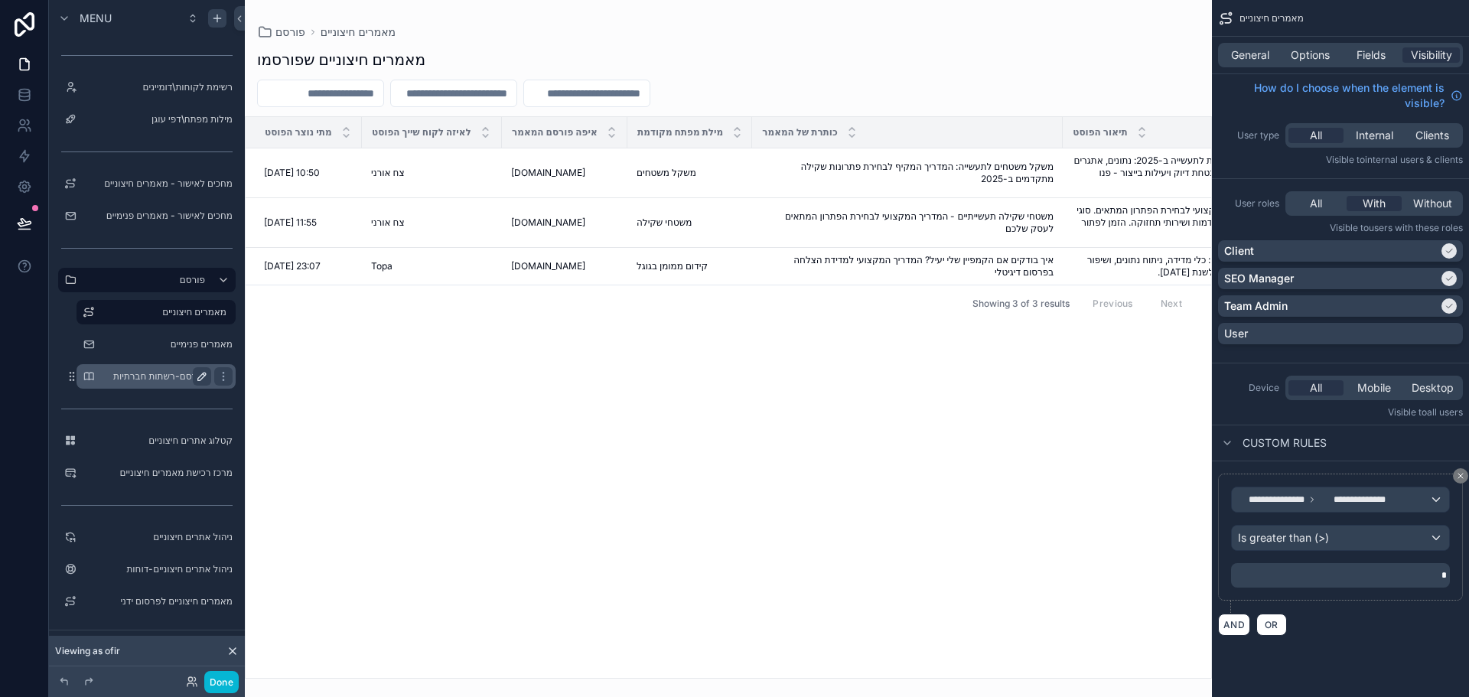
click at [195, 378] on button "scrollable content" at bounding box center [202, 376] width 18 height 18
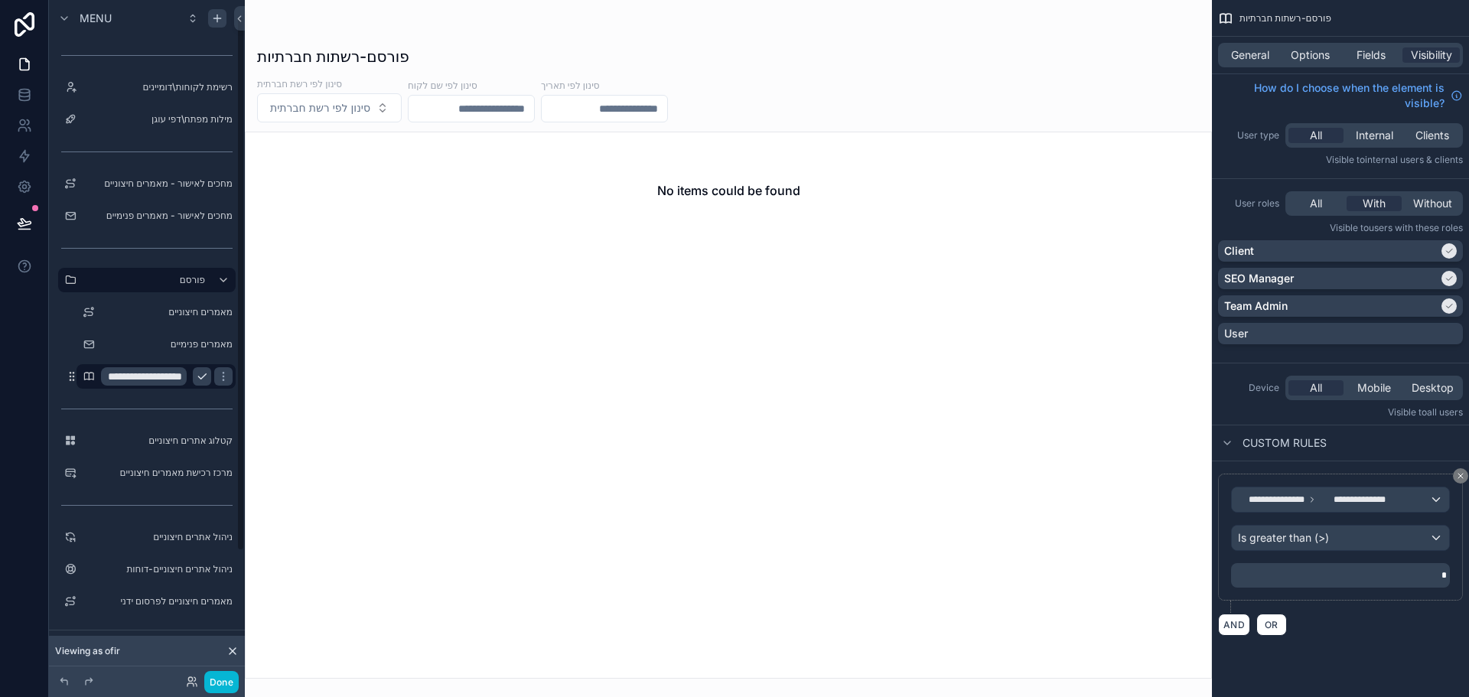
scroll to position [21, 0]
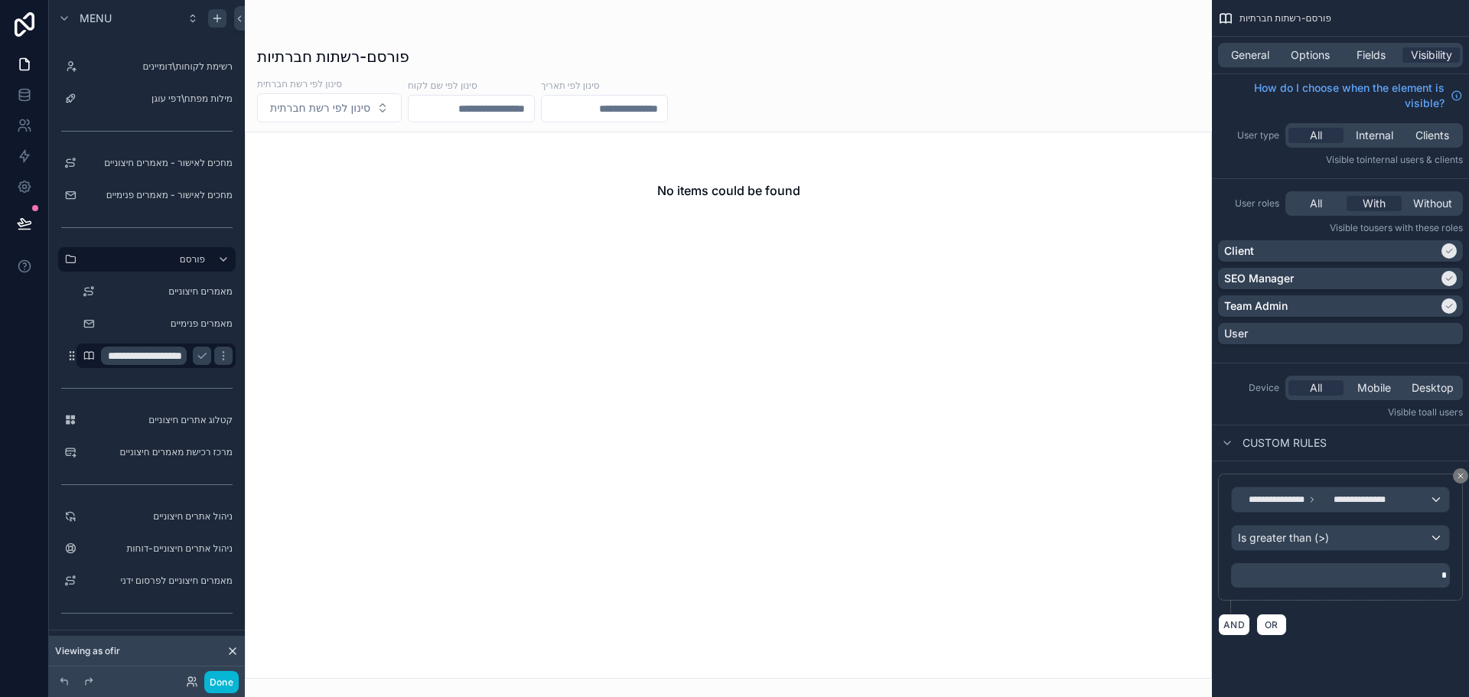
click at [145, 360] on input "**********" at bounding box center [144, 356] width 86 height 18
type input "**********"
click at [202, 355] on icon "scrollable content" at bounding box center [202, 356] width 12 height 12
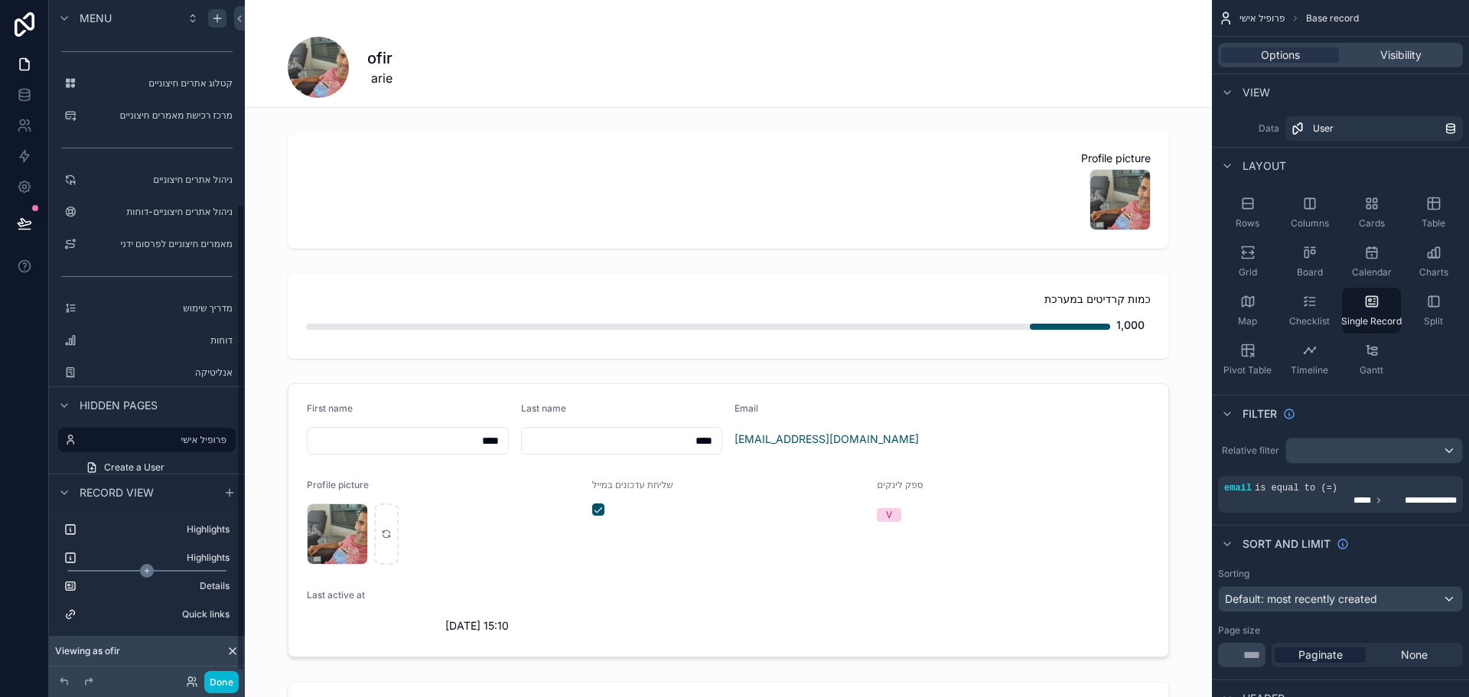
scroll to position [305, 0]
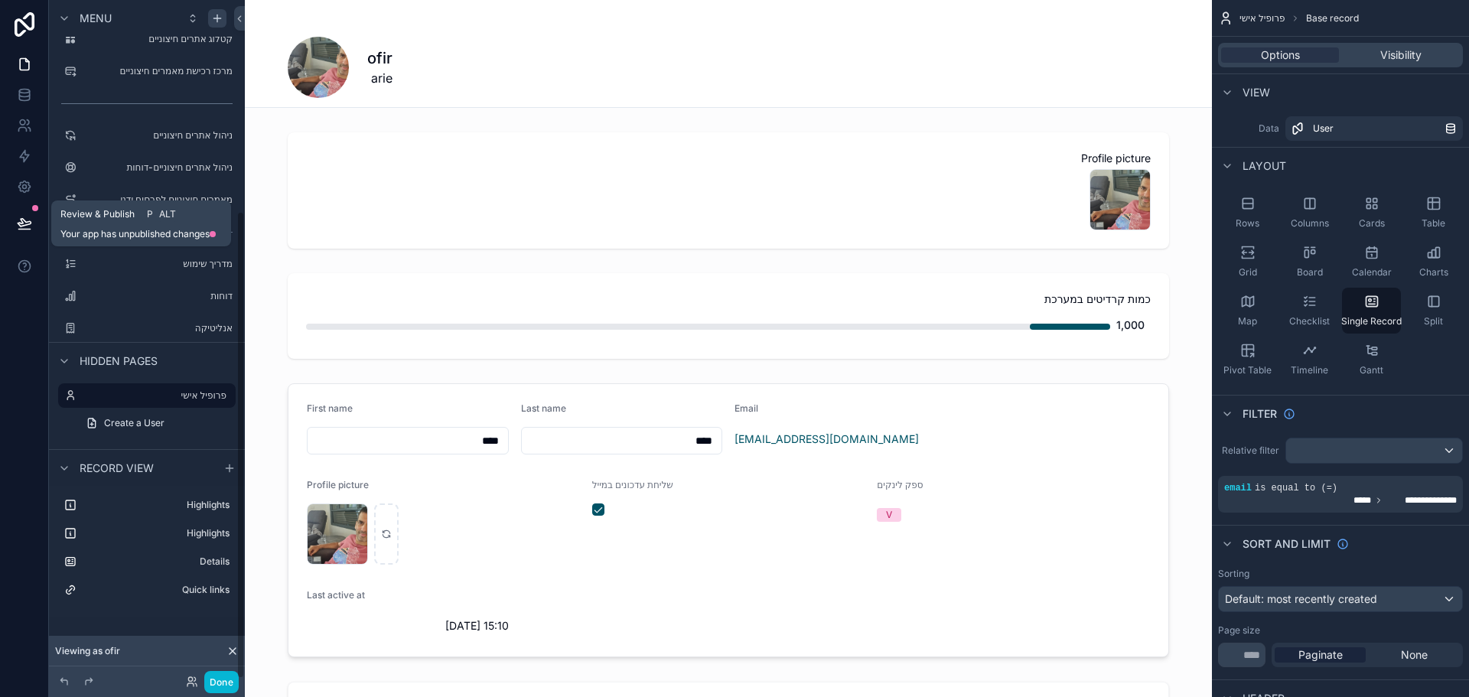
click at [24, 230] on icon at bounding box center [23, 230] width 11 height 0
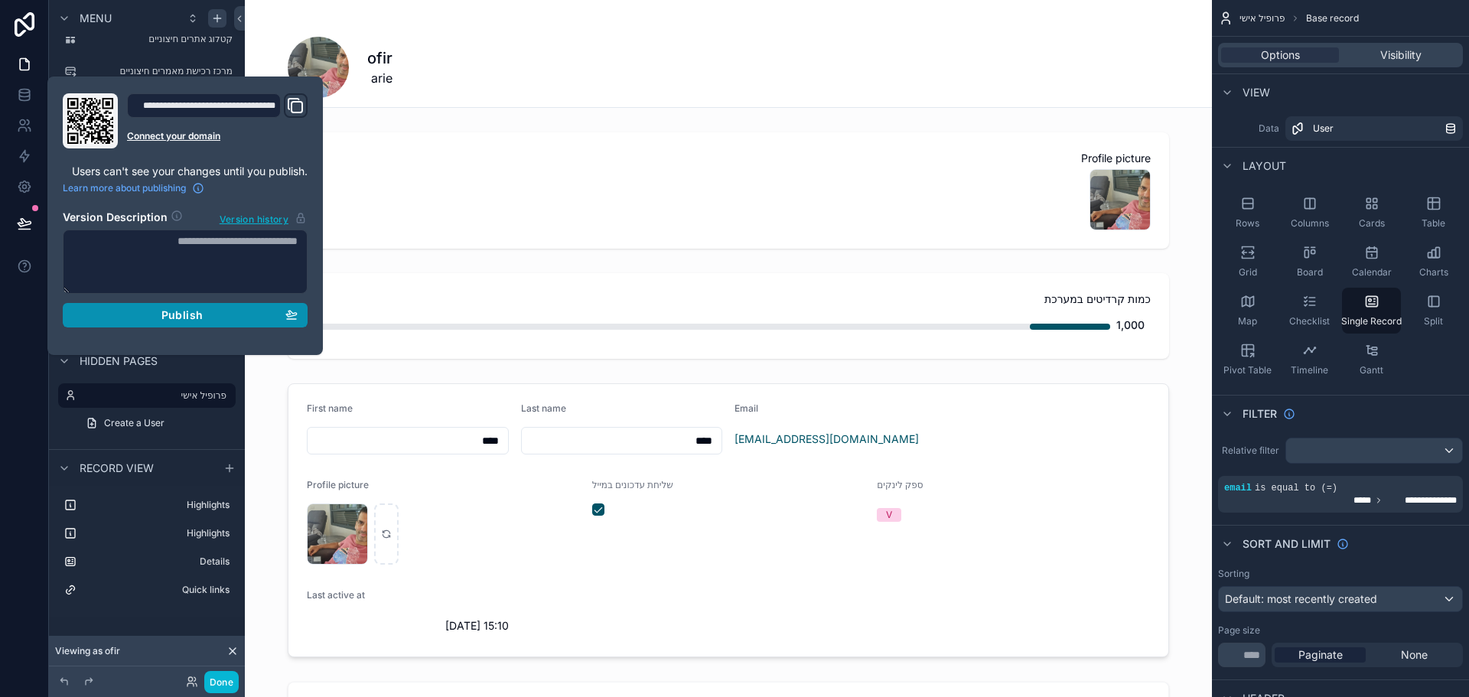
click at [143, 315] on div "Publish" at bounding box center [185, 315] width 225 height 14
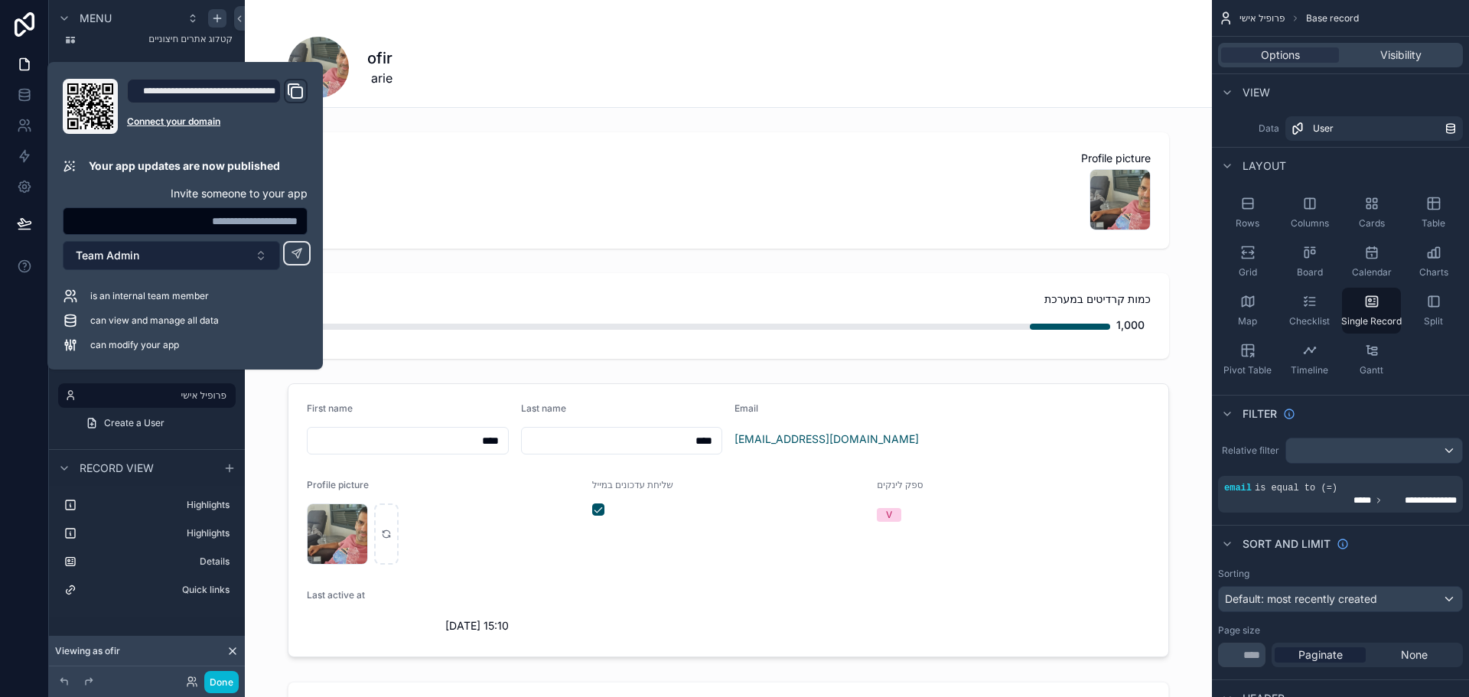
click at [165, 263] on button "Team Admin" at bounding box center [171, 255] width 217 height 29
